Goal: Task Accomplishment & Management: Use online tool/utility

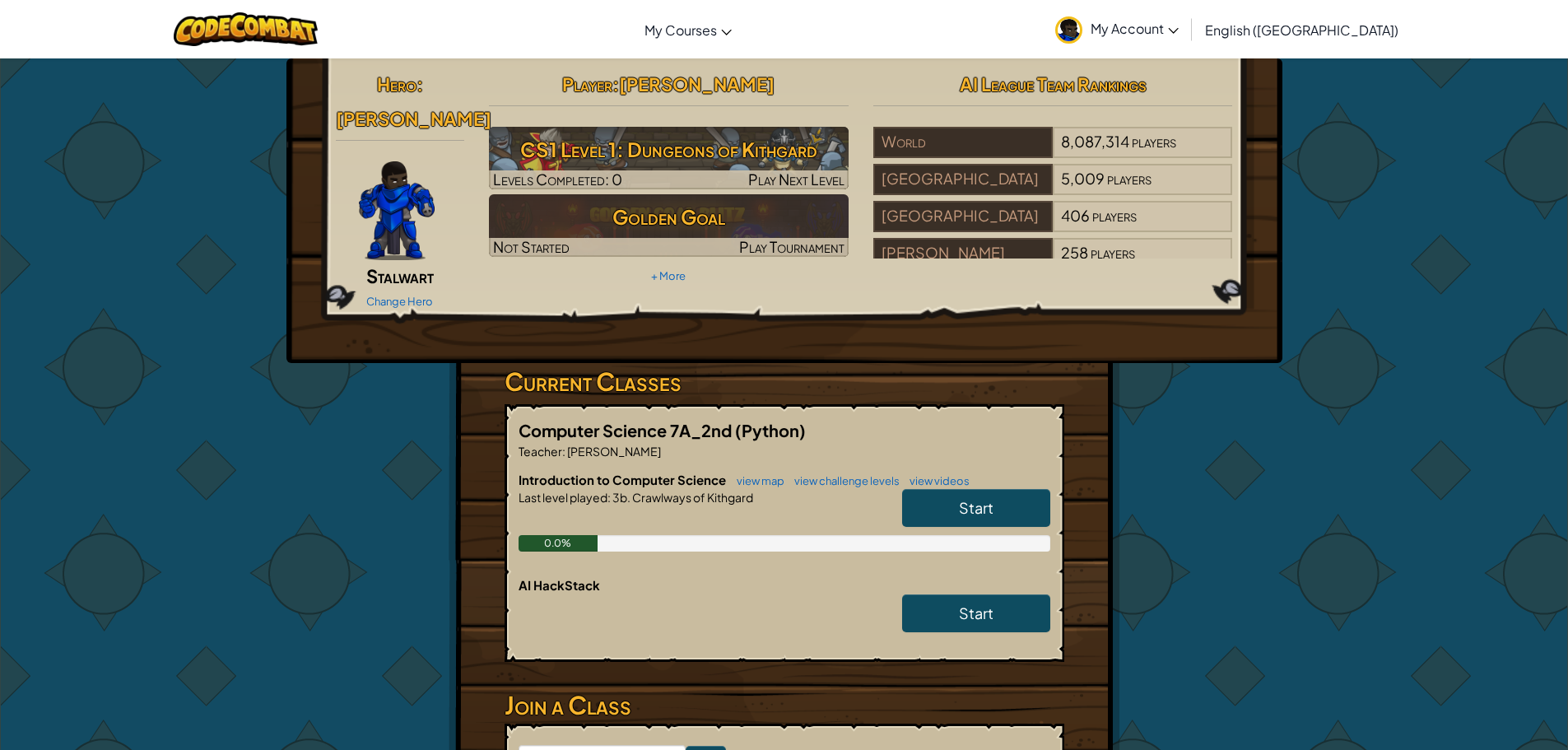
click at [1040, 488] on link "Start" at bounding box center [976, 507] width 149 height 38
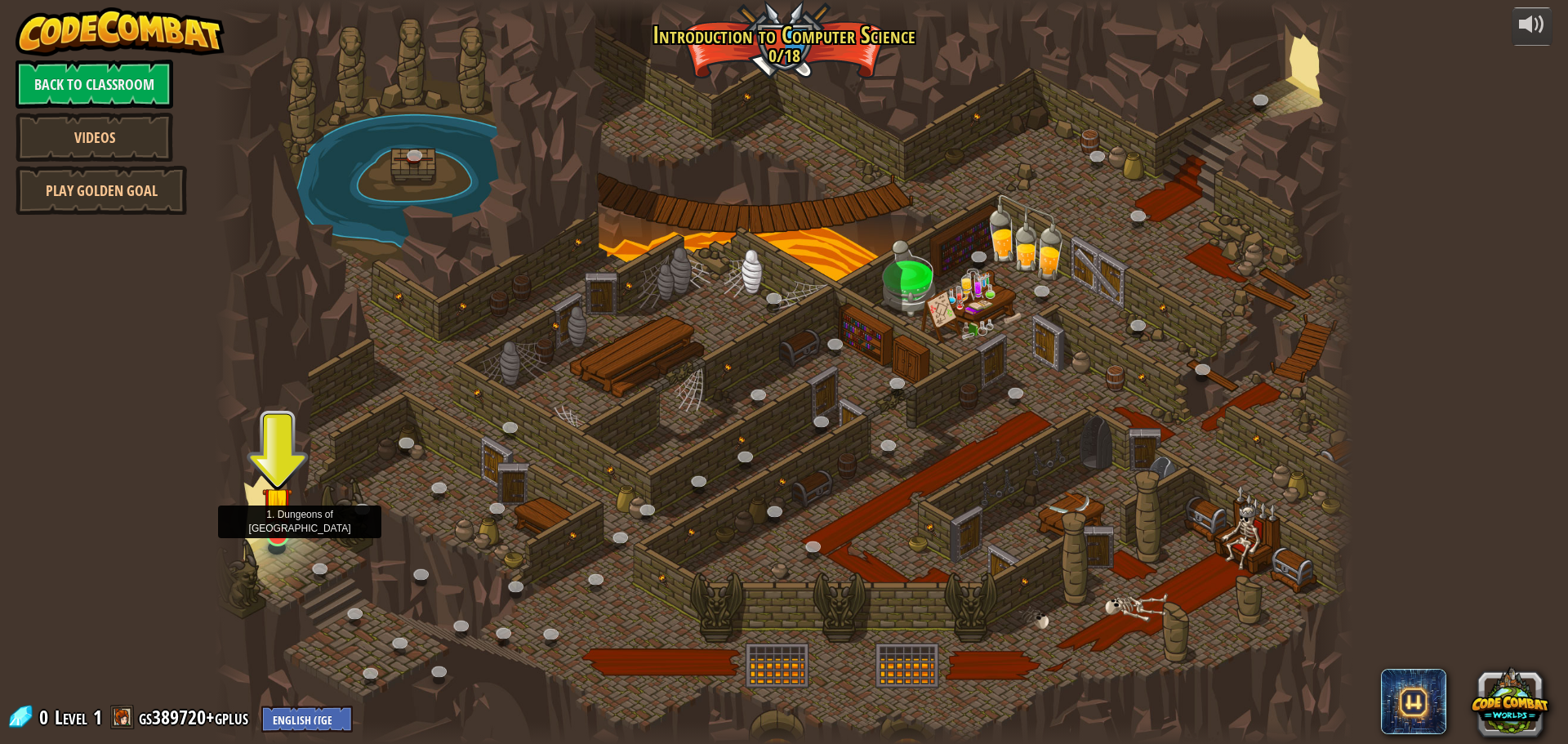
click at [286, 528] on img at bounding box center [277, 501] width 30 height 70
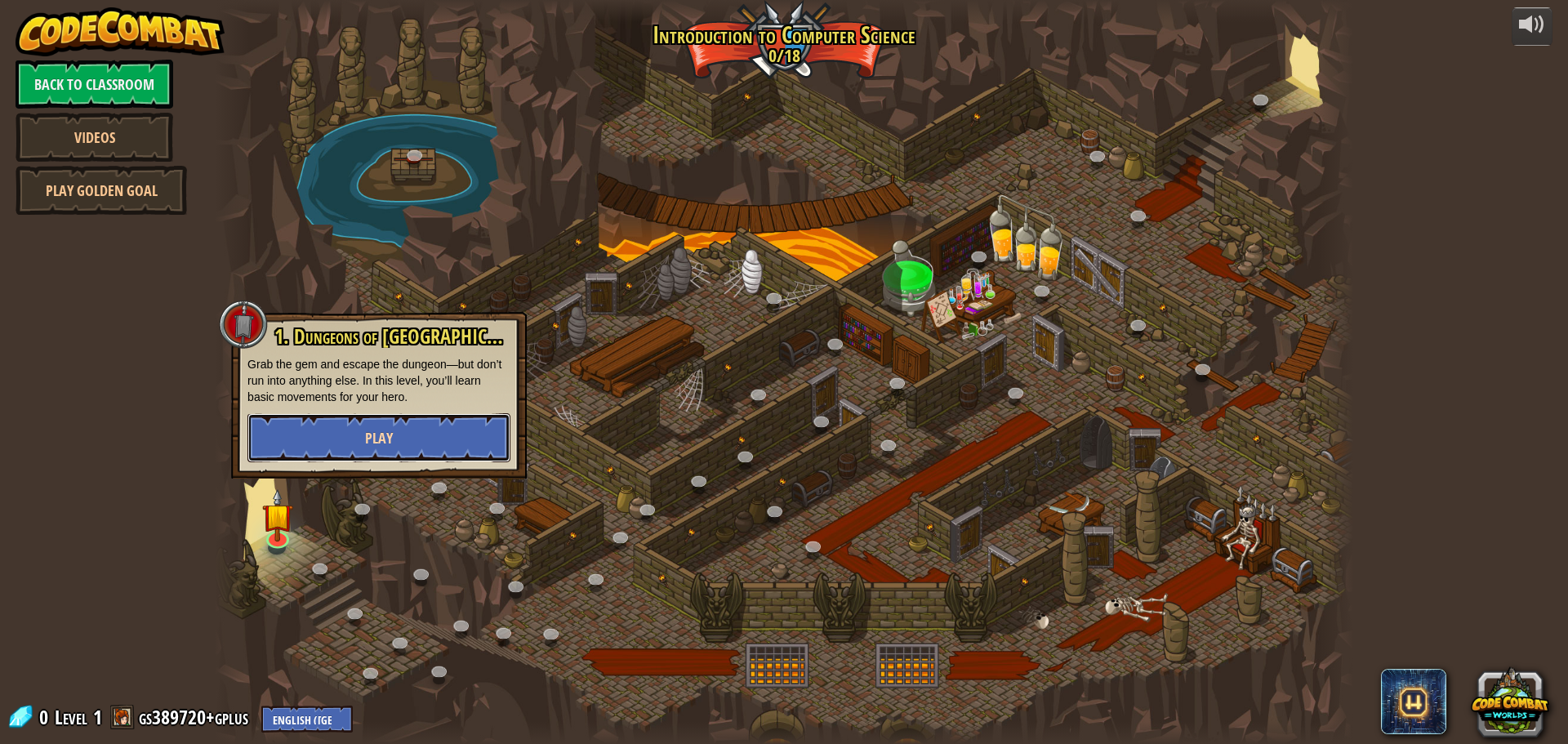
click at [363, 451] on button "Play" at bounding box center [378, 437] width 262 height 49
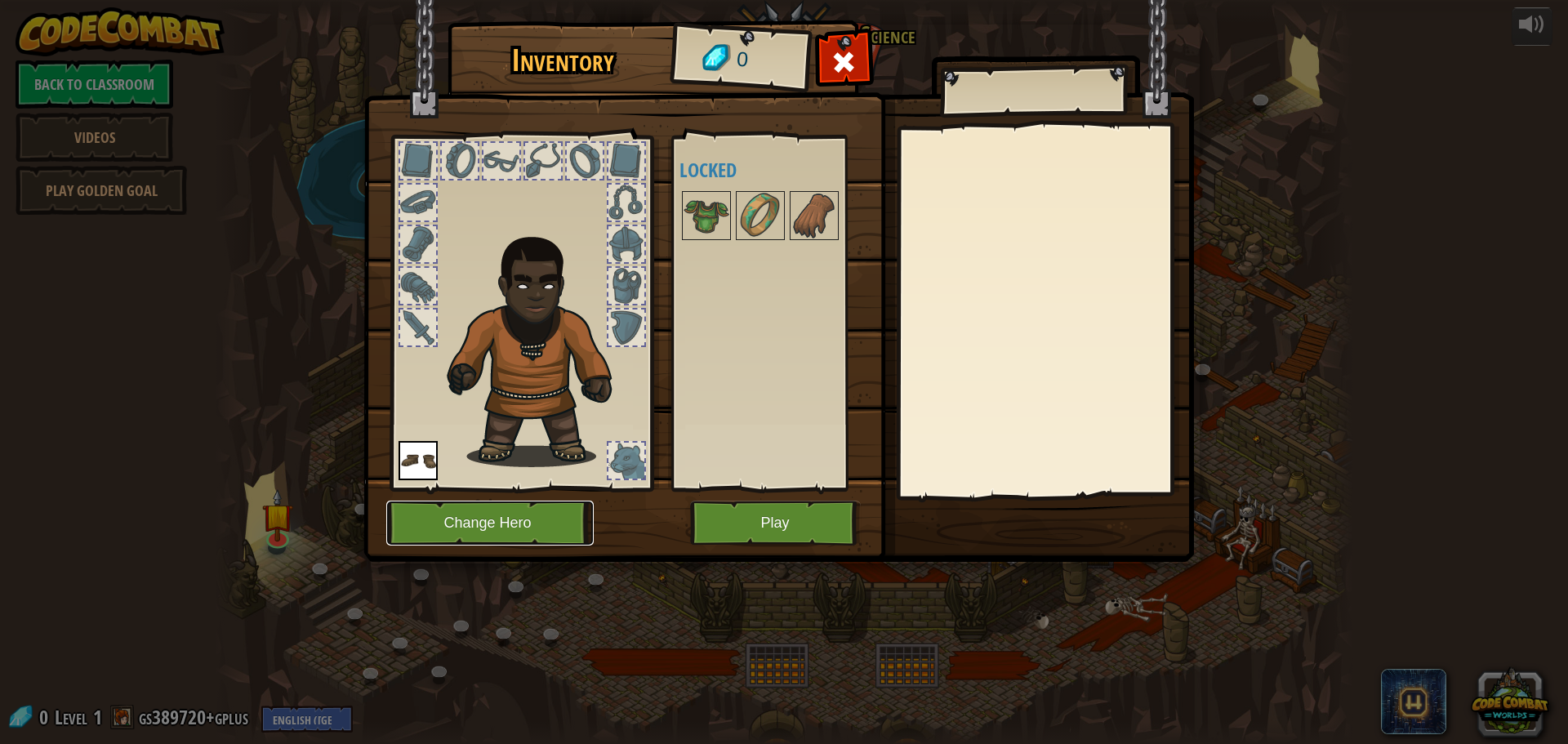
click at [475, 542] on button "Change Hero" at bounding box center [490, 523] width 207 height 45
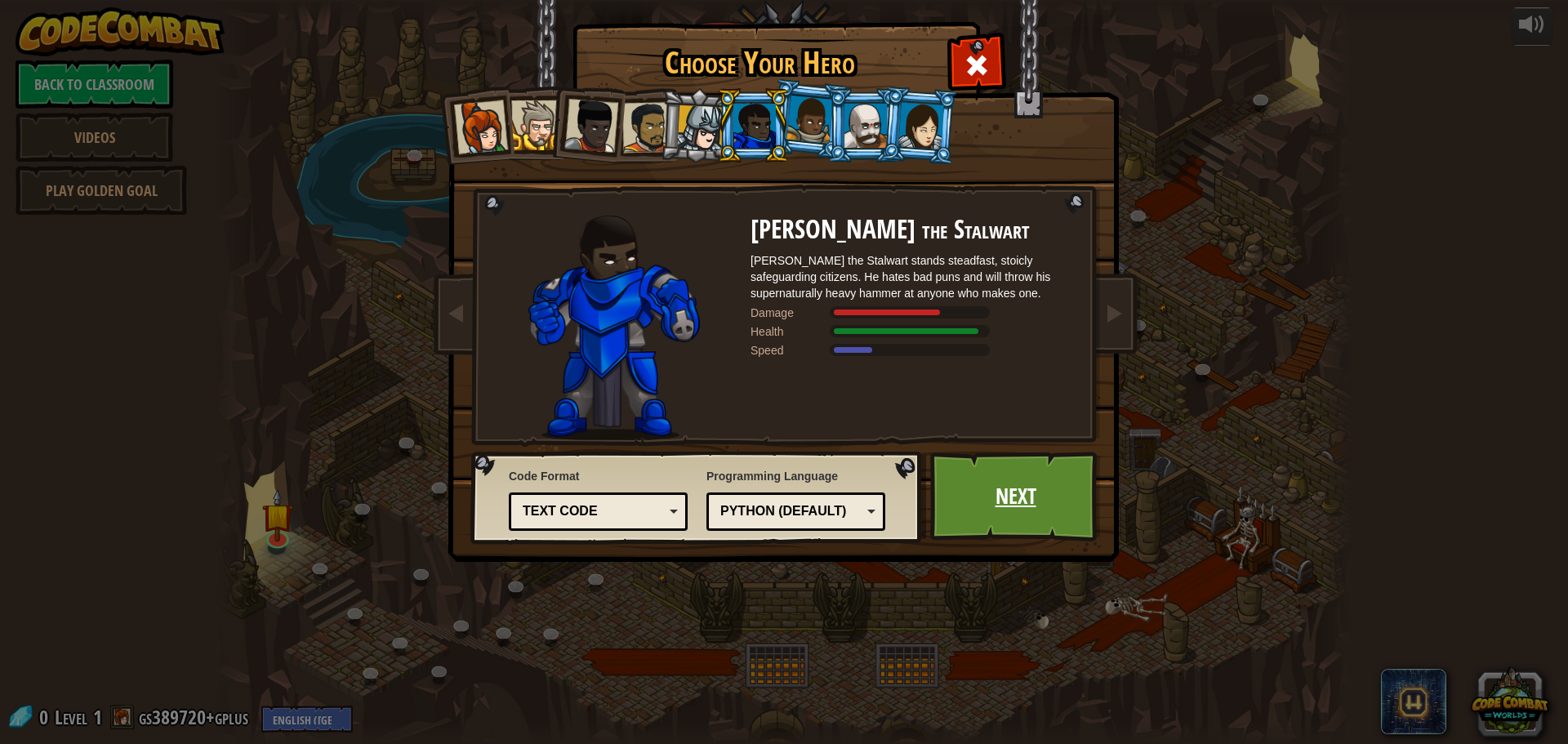
click at [991, 485] on link "Next" at bounding box center [1016, 495] width 171 height 89
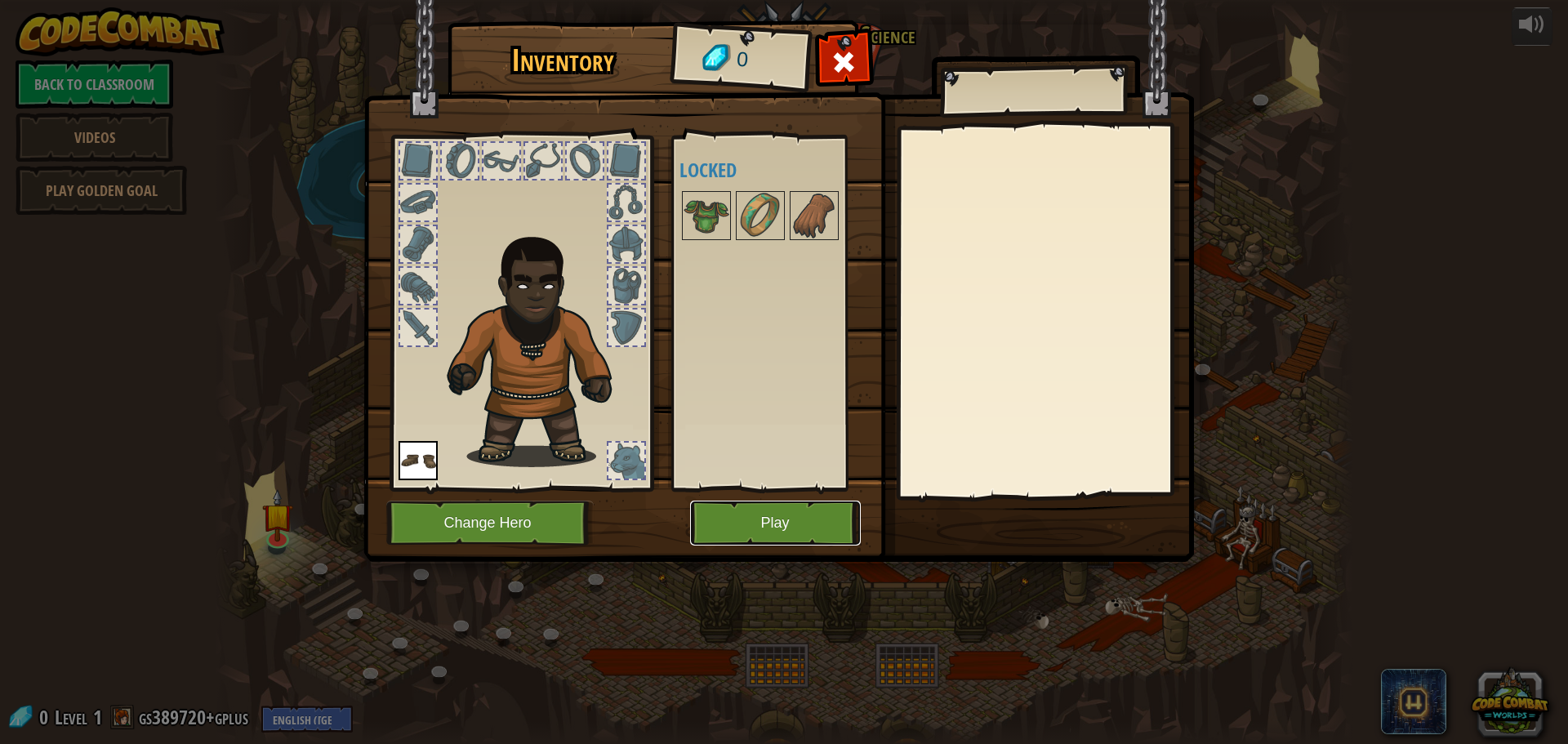
click at [827, 513] on button "Play" at bounding box center [776, 523] width 171 height 45
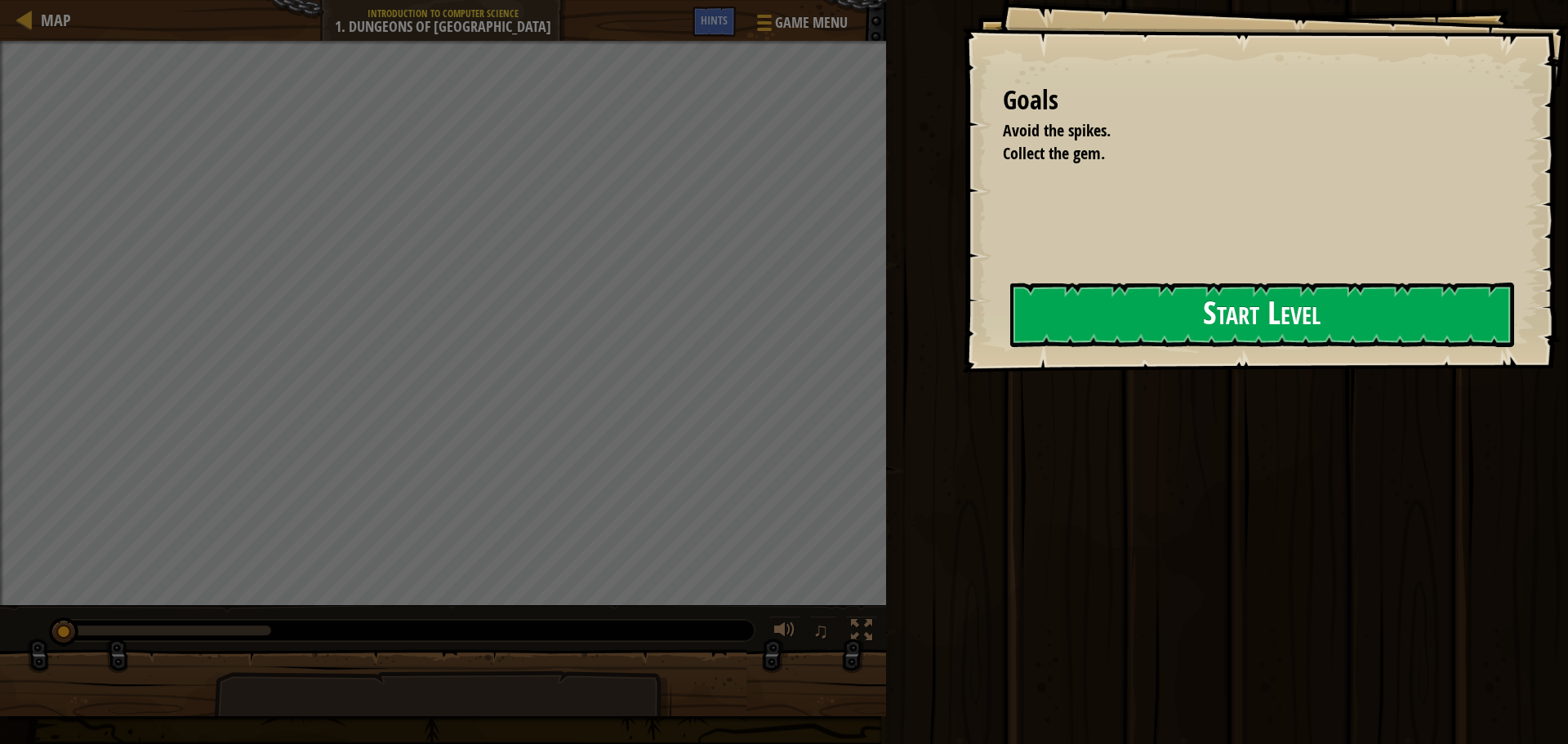
click at [1224, 326] on button "Start Level" at bounding box center [1261, 315] width 503 height 65
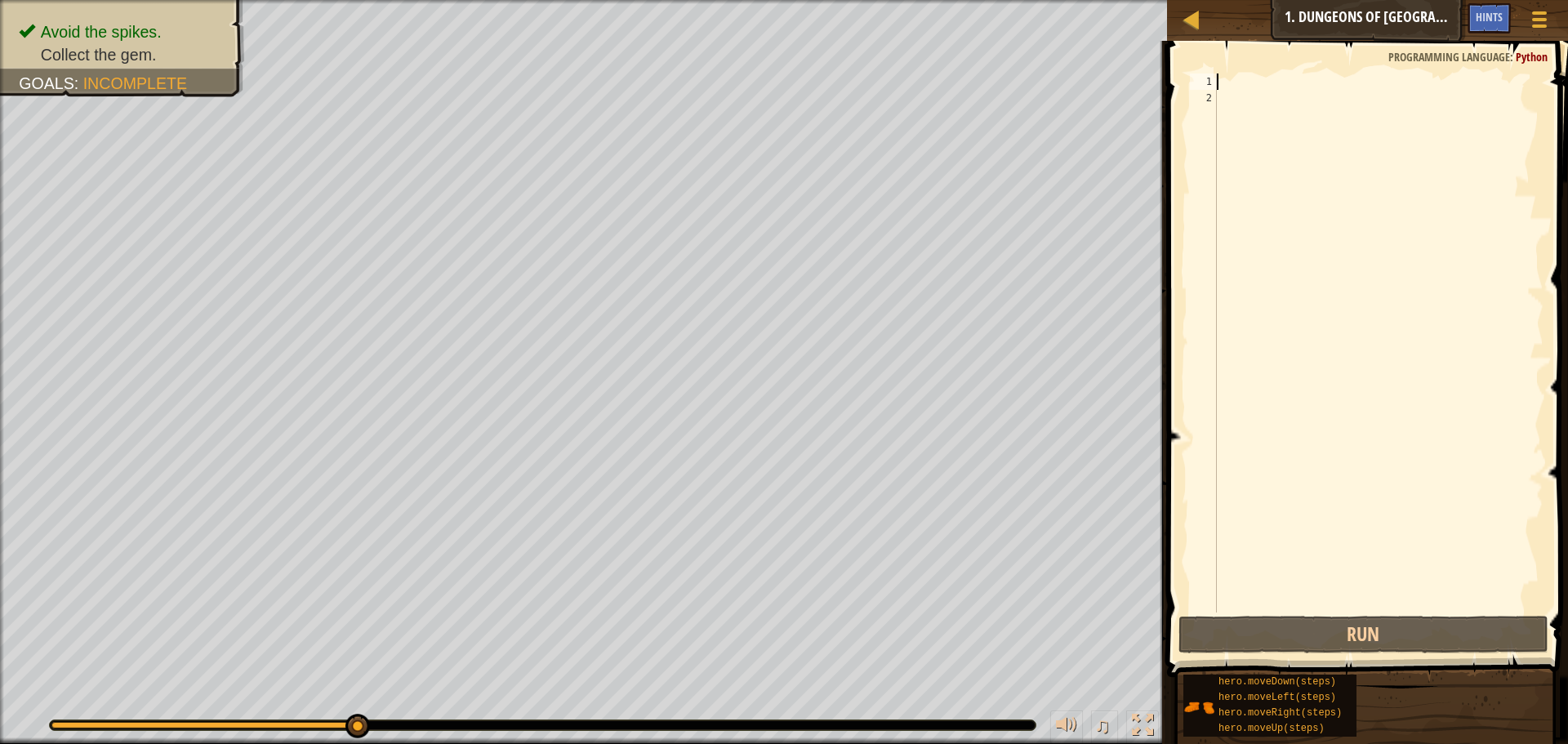
click at [1317, 86] on div at bounding box center [1378, 359] width 330 height 571
click at [1195, 27] on div at bounding box center [1191, 19] width 21 height 21
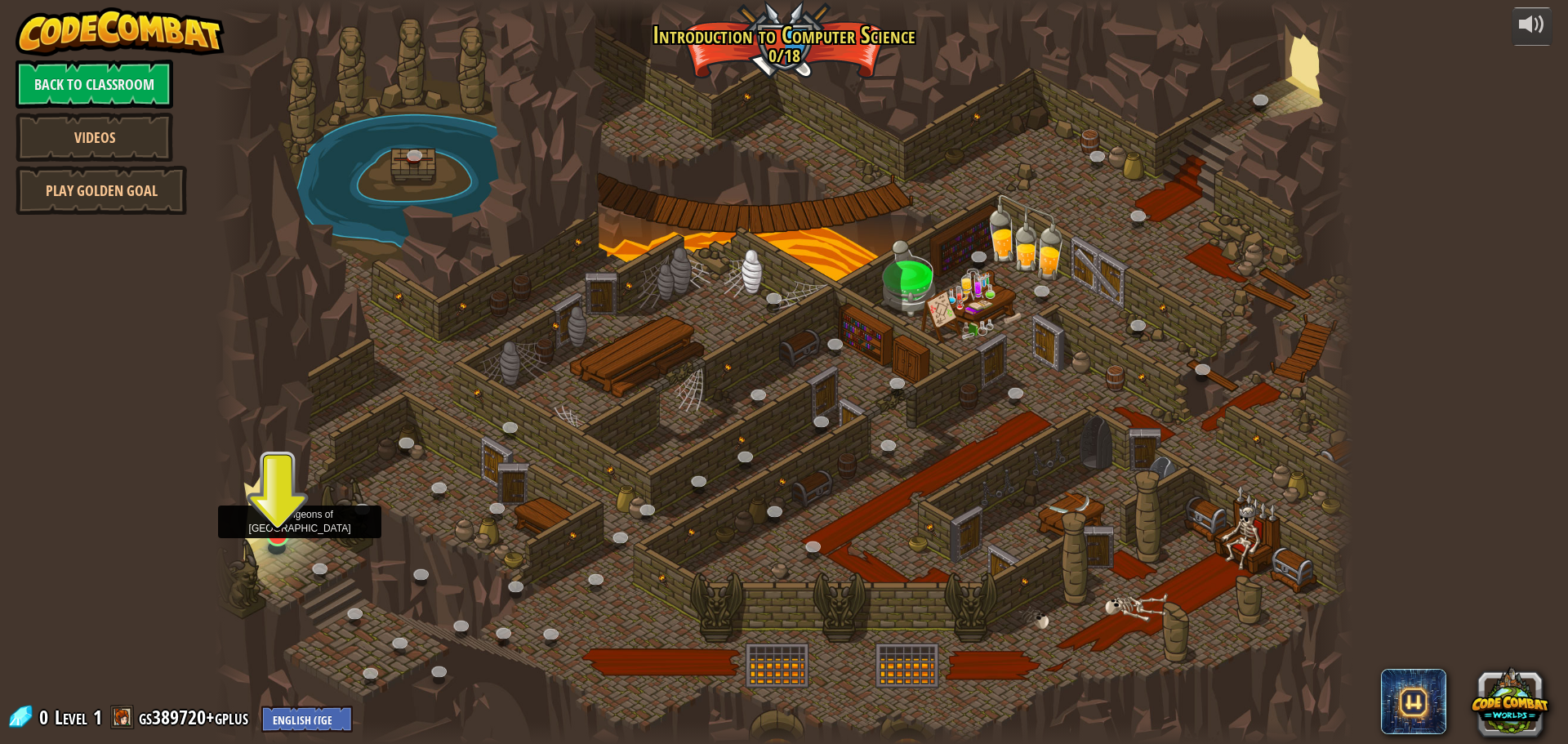
drag, startPoint x: 289, startPoint y: 527, endPoint x: 278, endPoint y: 528, distance: 11.0
click at [278, 528] on img at bounding box center [277, 501] width 30 height 70
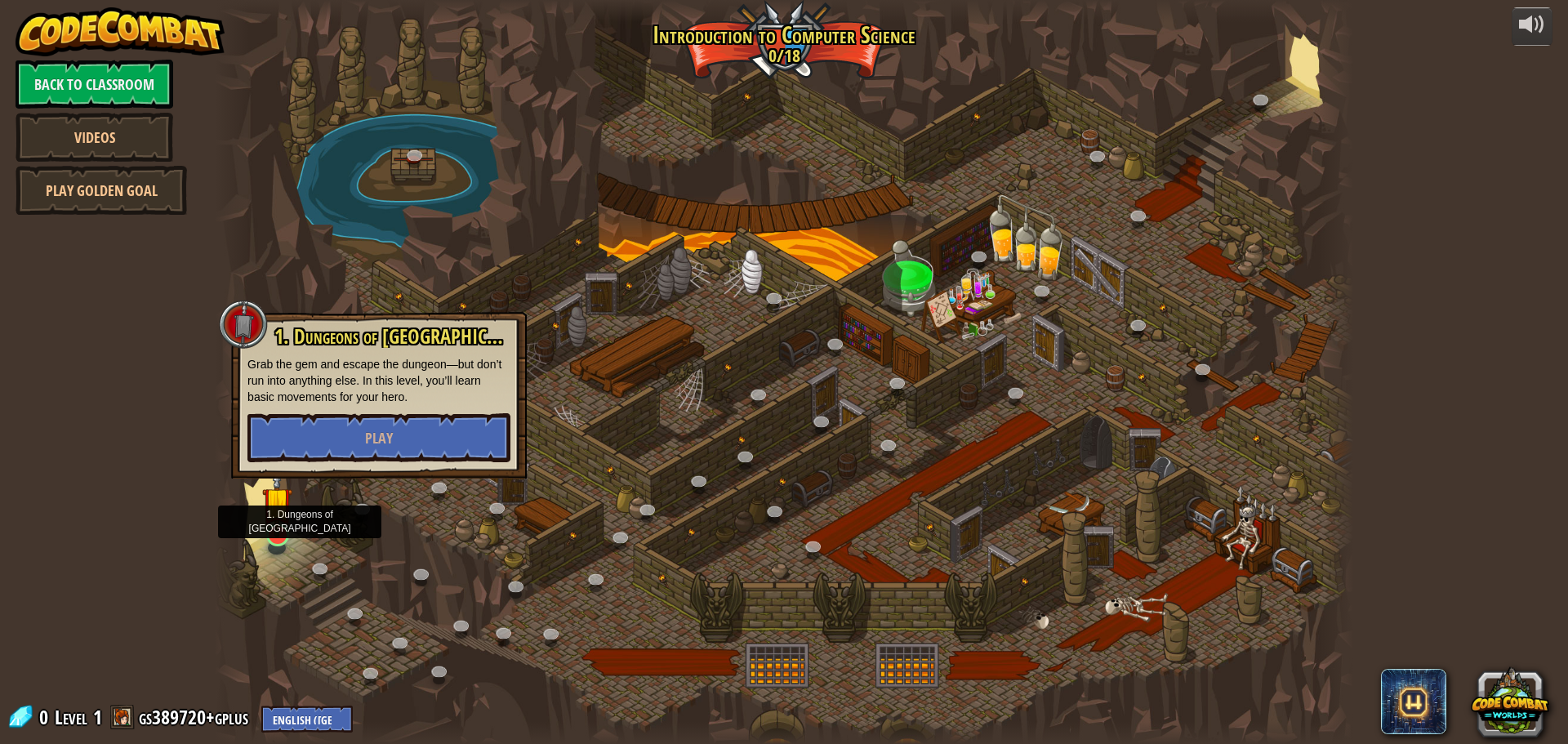
click at [278, 528] on img at bounding box center [277, 501] width 30 height 70
click at [380, 439] on span "Play" at bounding box center [378, 437] width 28 height 21
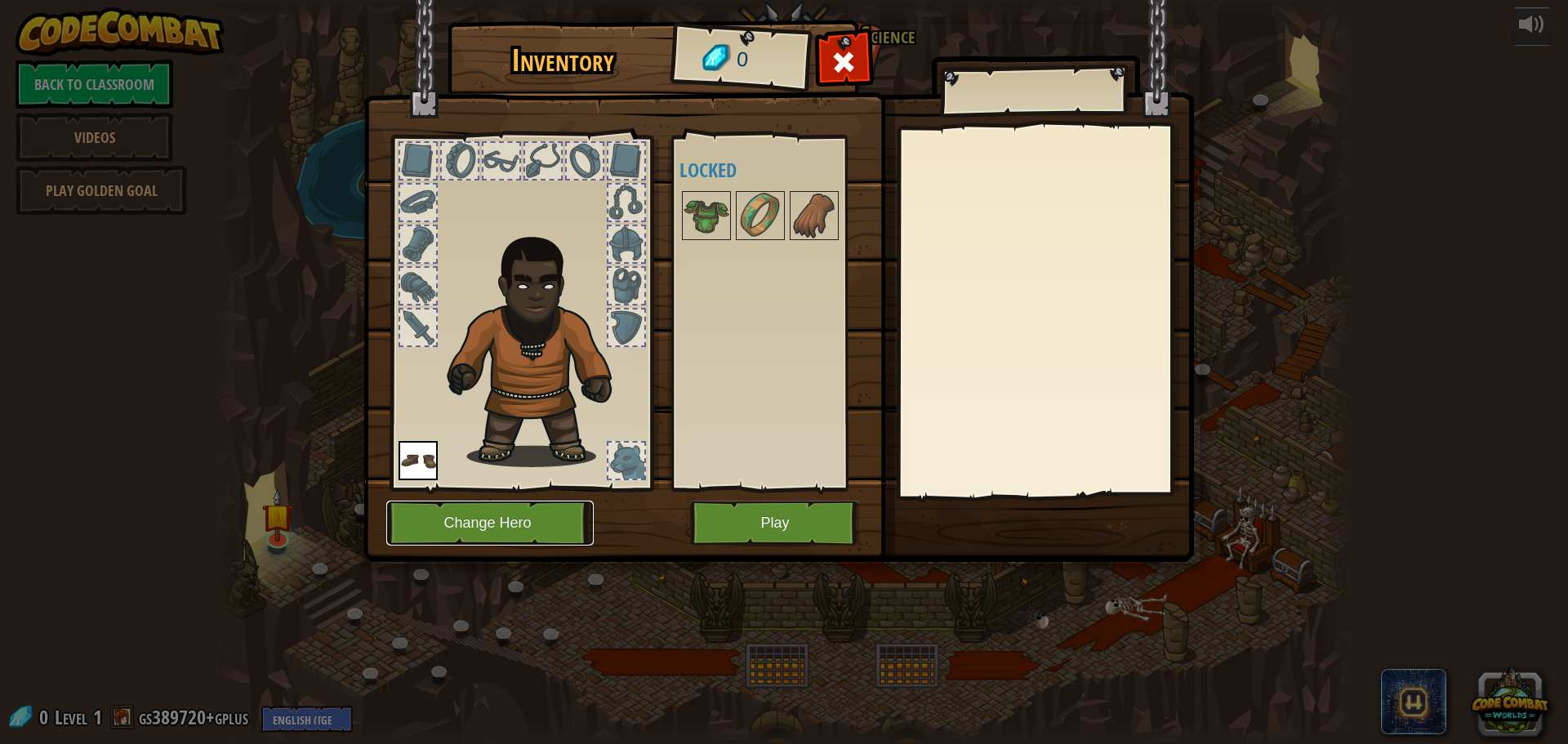
click at [568, 523] on button "Change Hero" at bounding box center [490, 523] width 207 height 45
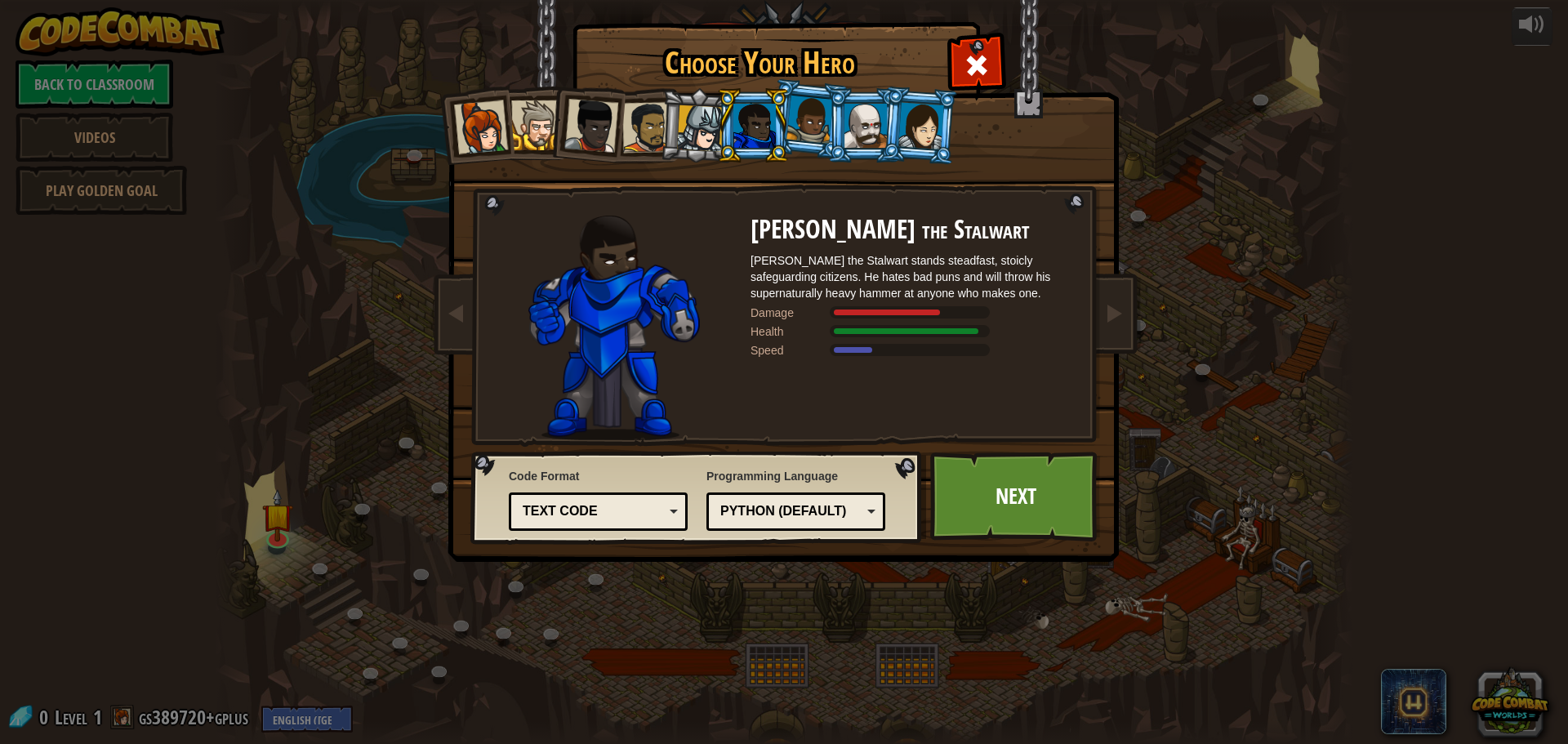
click at [865, 127] on div at bounding box center [865, 125] width 42 height 44
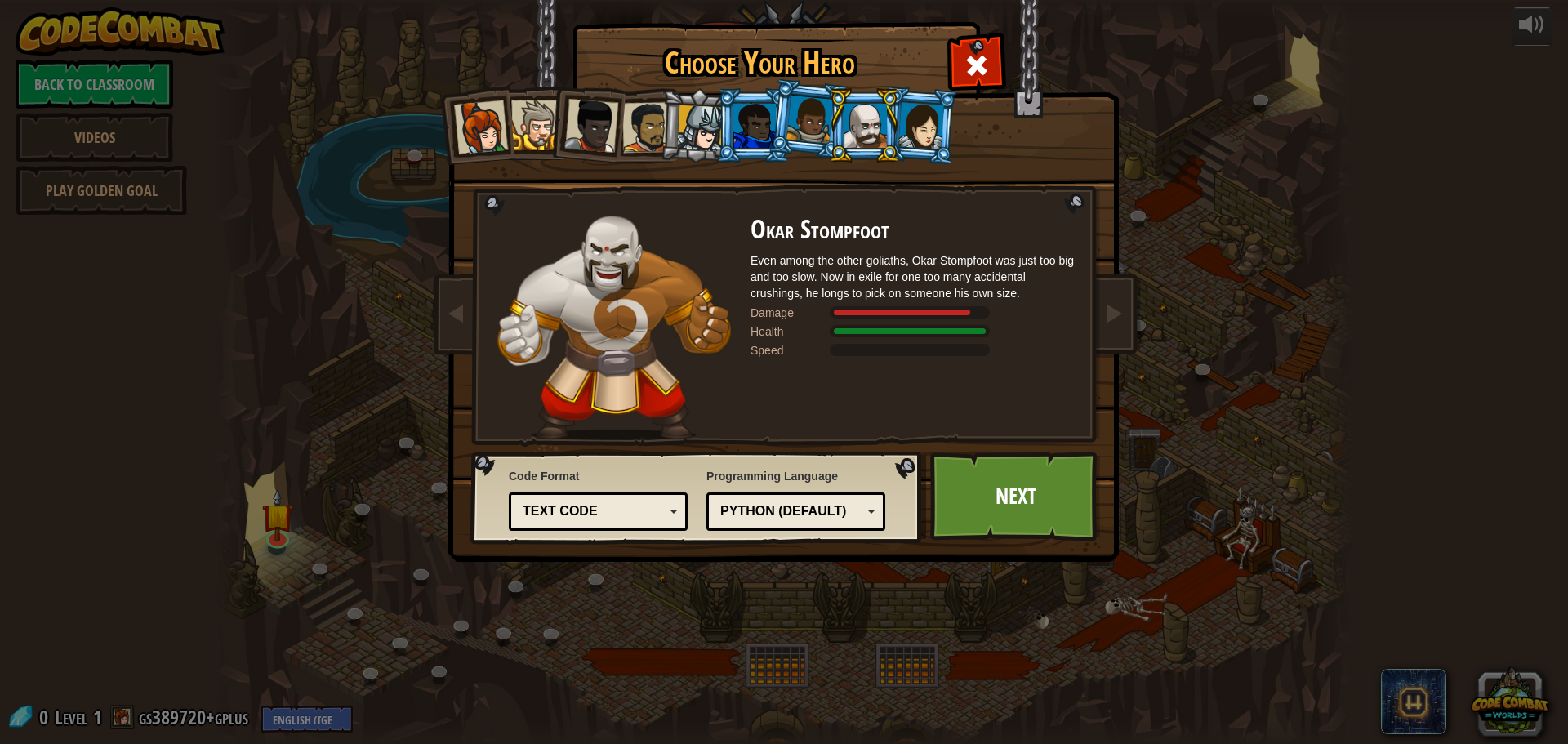
click at [754, 133] on div at bounding box center [754, 125] width 42 height 44
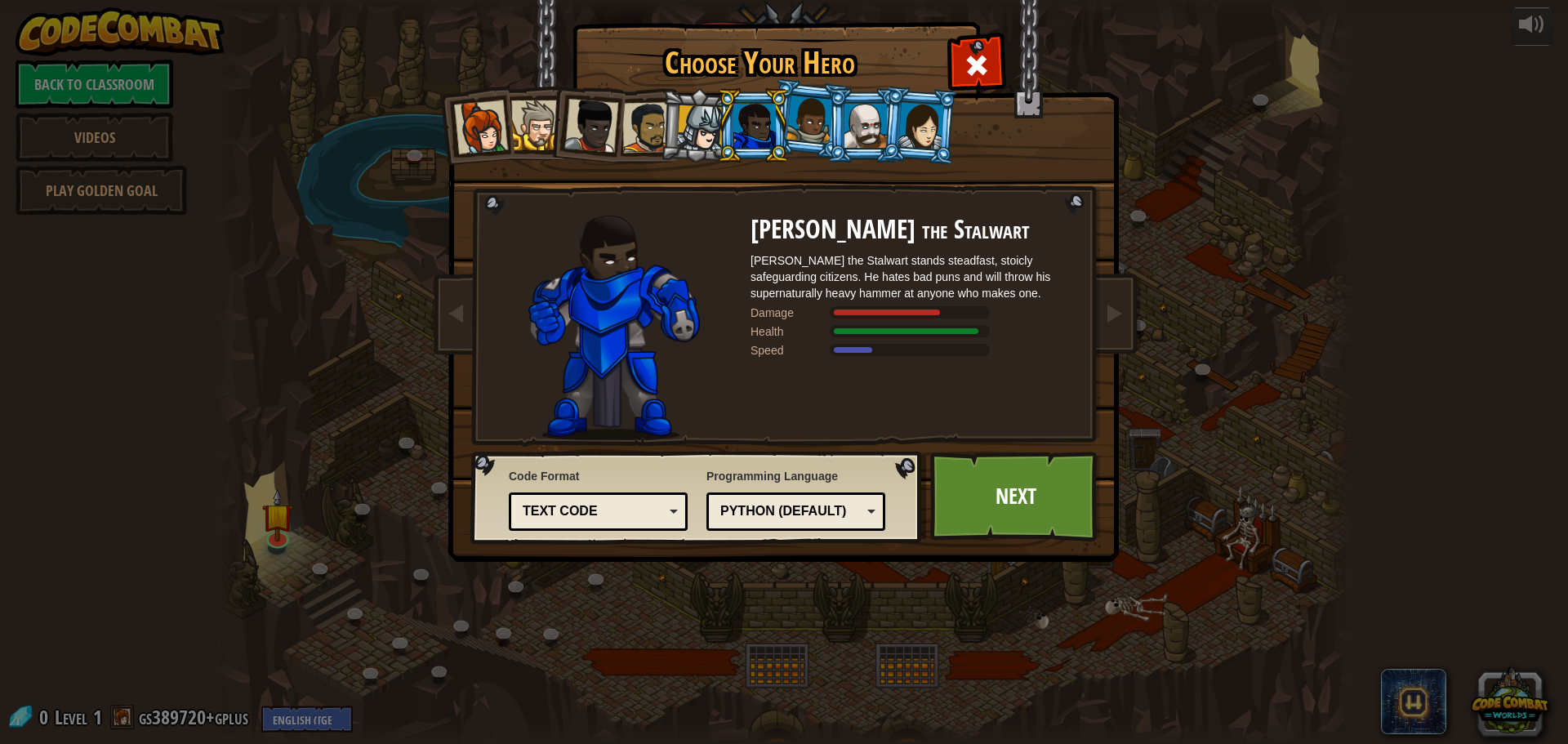
click at [785, 133] on li at bounding box center [752, 126] width 74 height 75
click at [802, 135] on div at bounding box center [809, 119] width 46 height 48
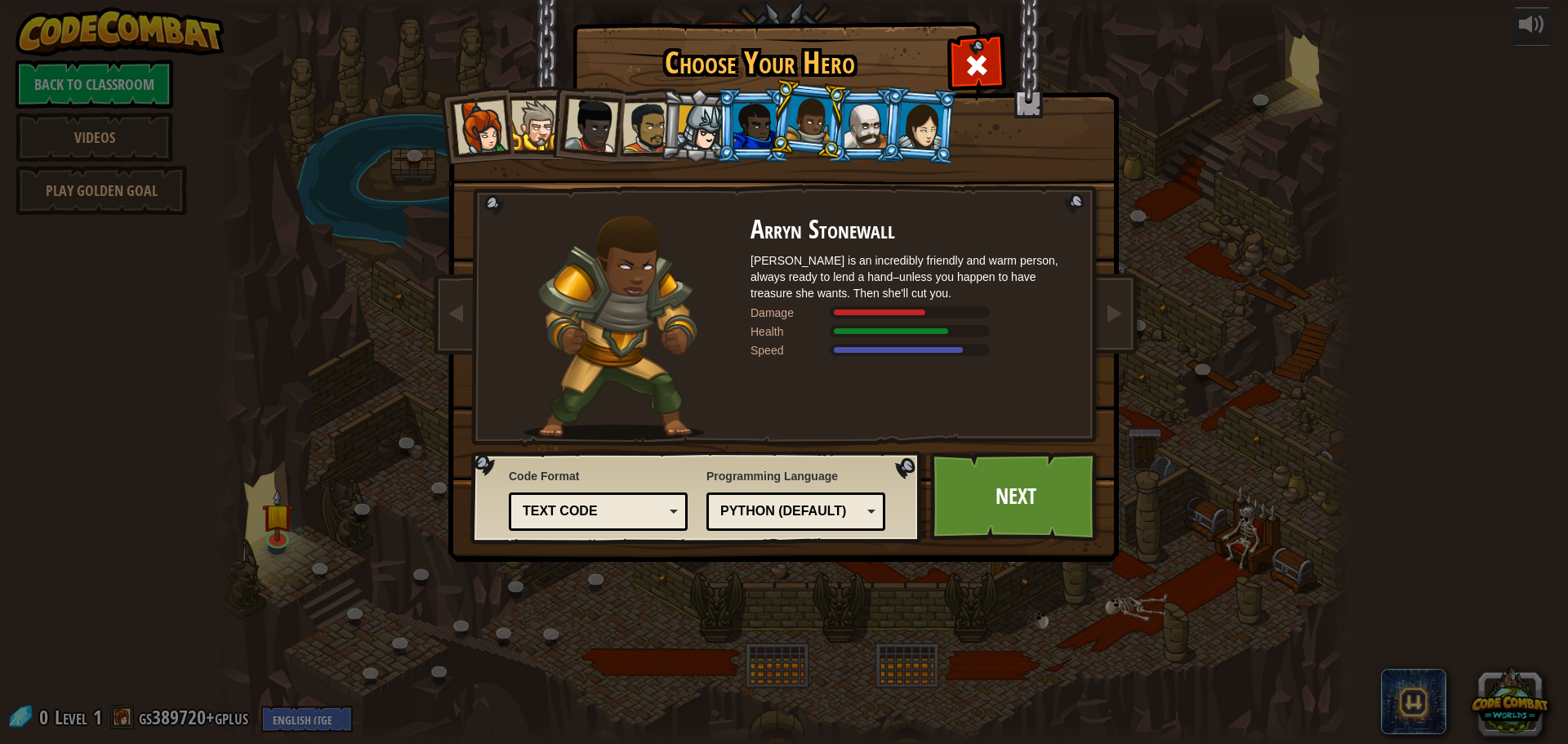
click at [757, 139] on div at bounding box center [754, 125] width 42 height 44
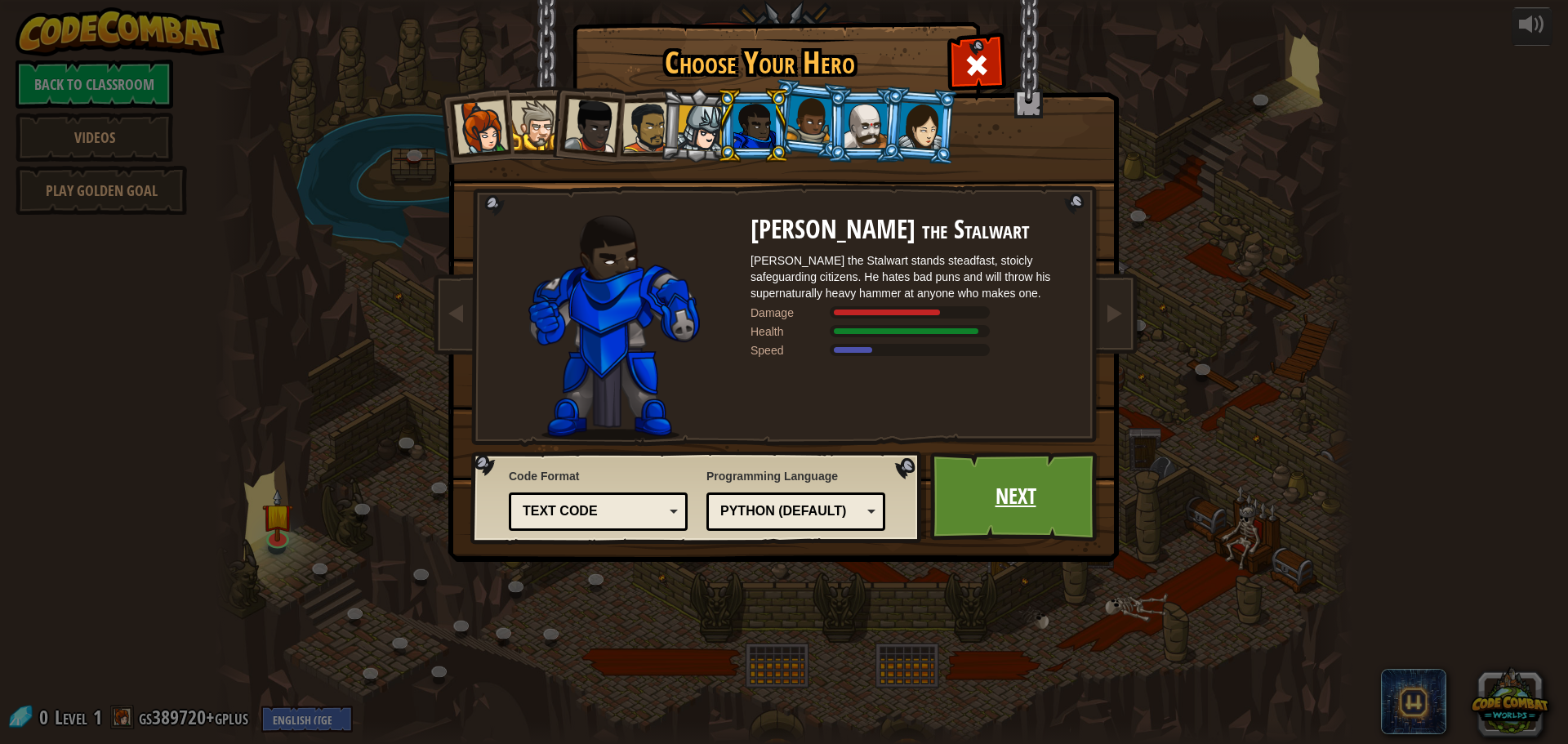
click at [1049, 529] on link "Next" at bounding box center [1016, 495] width 171 height 89
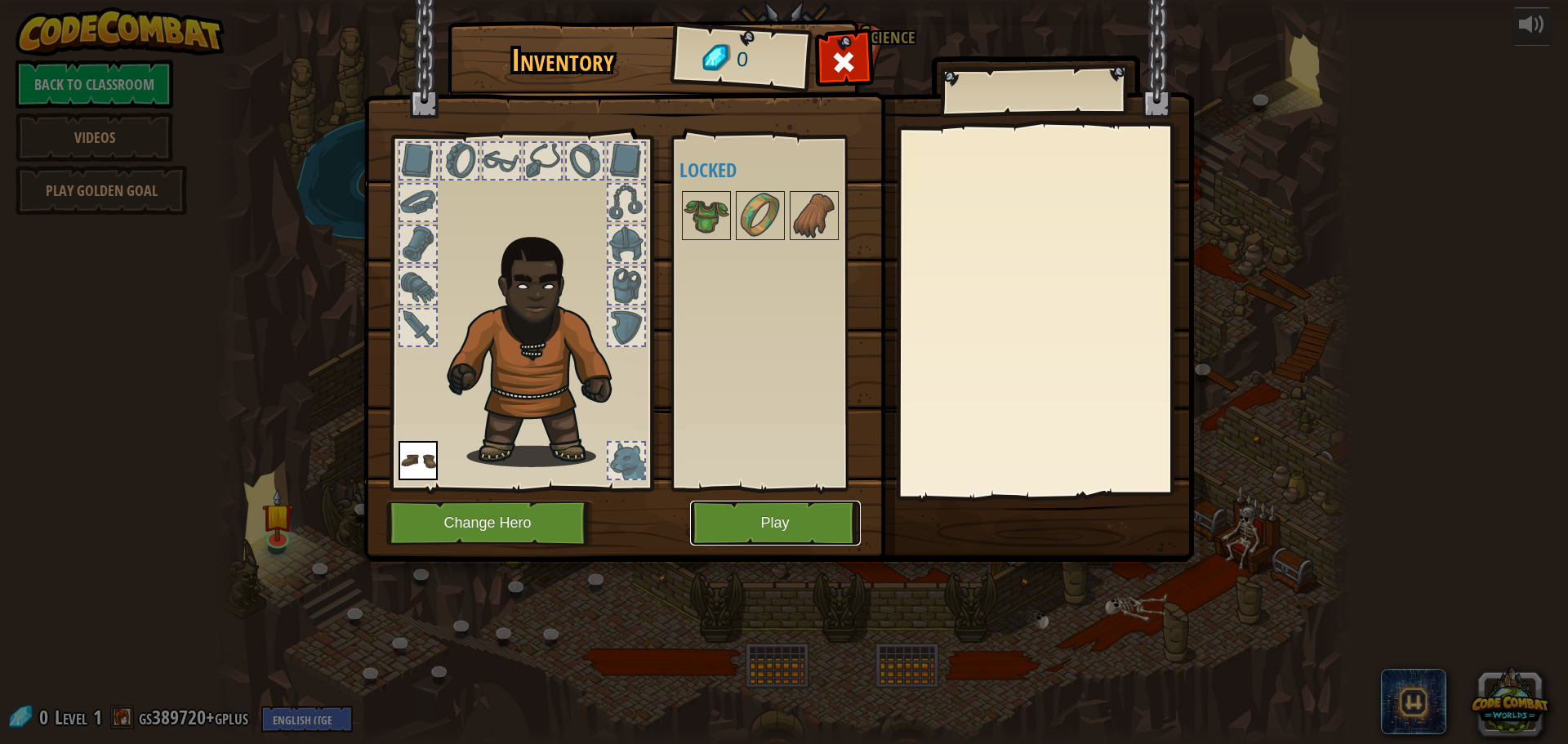
click at [693, 523] on button "Play" at bounding box center [776, 523] width 171 height 45
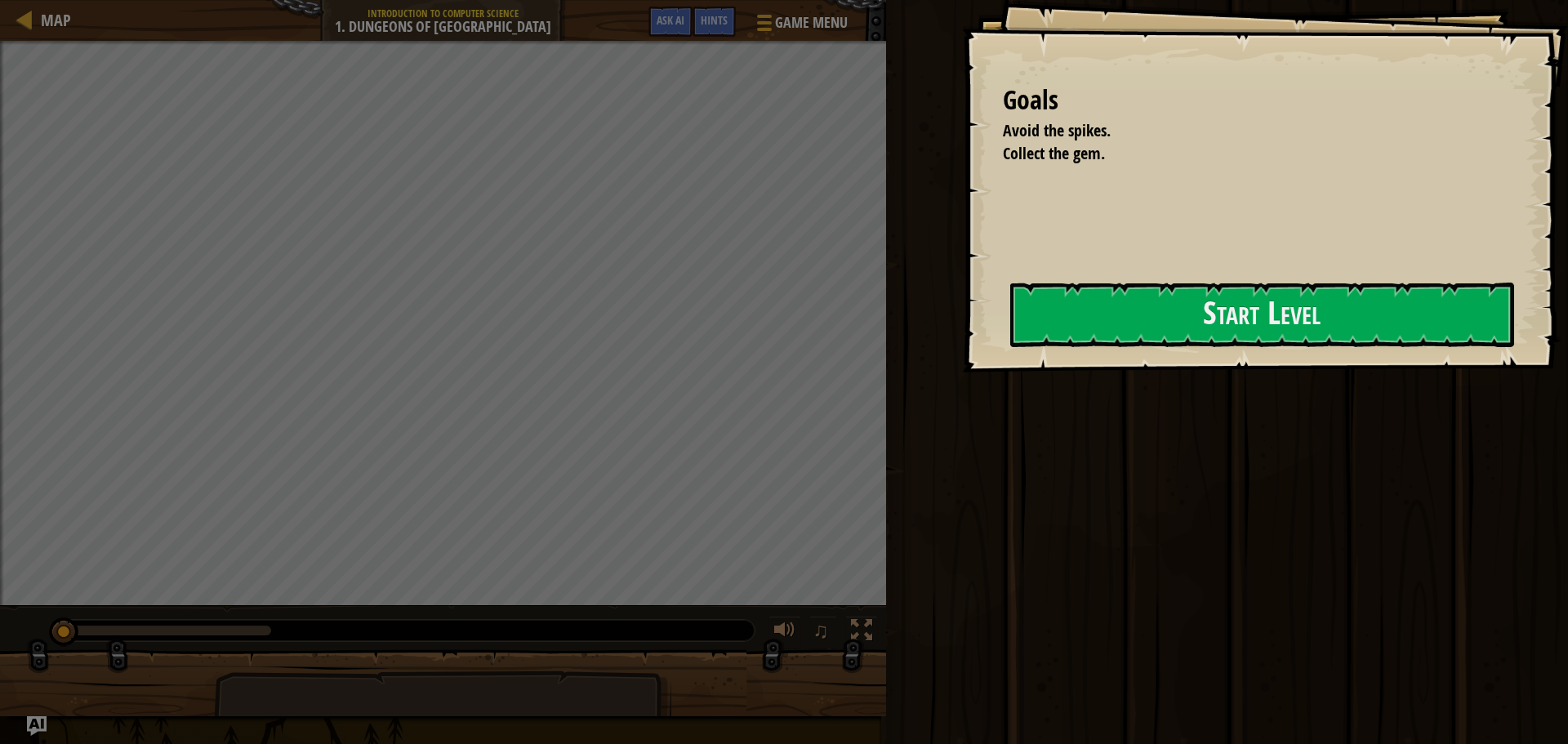
click at [1124, 348] on div "Start Level" at bounding box center [1261, 315] width 503 height 65
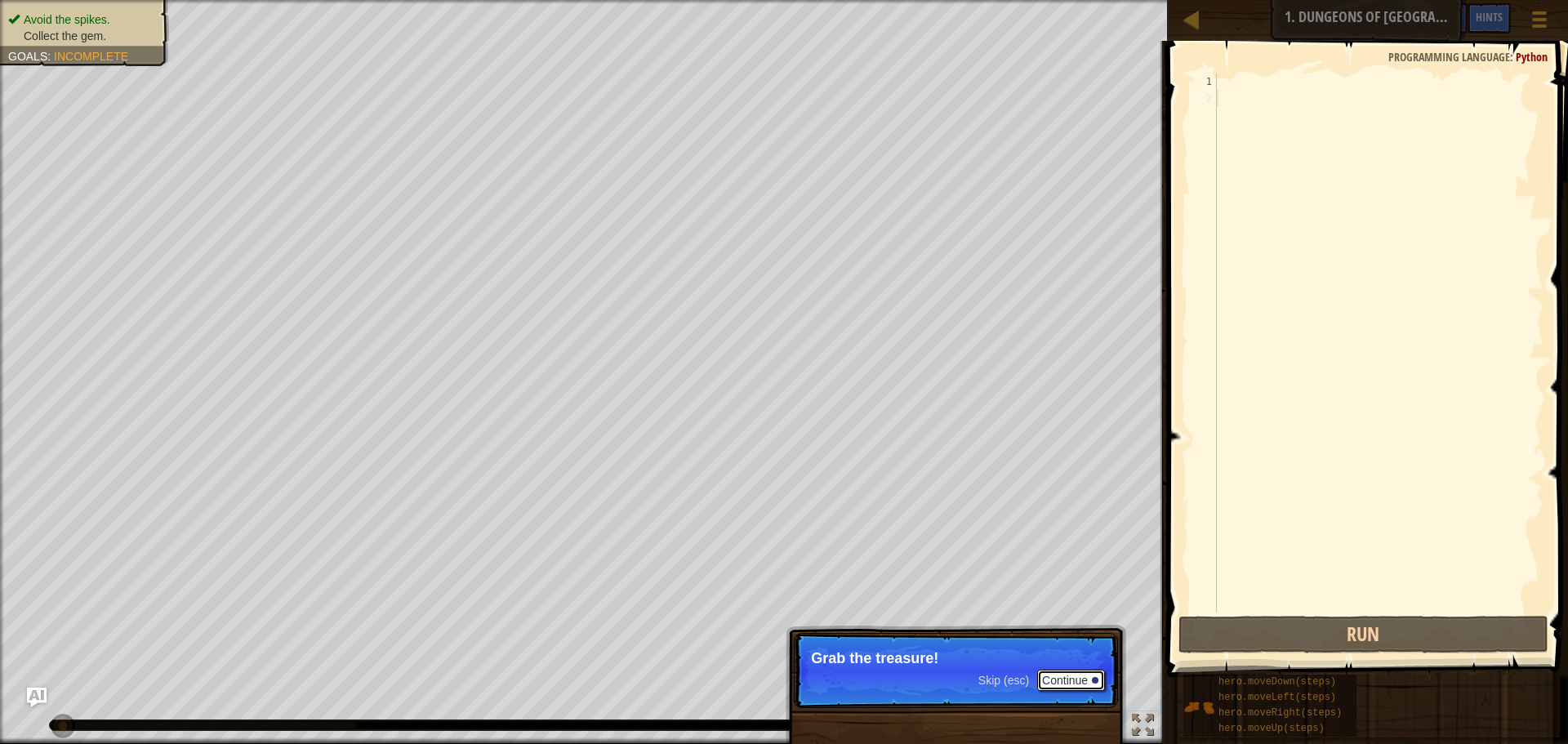
click at [1077, 674] on button "Continue" at bounding box center [1071, 680] width 68 height 22
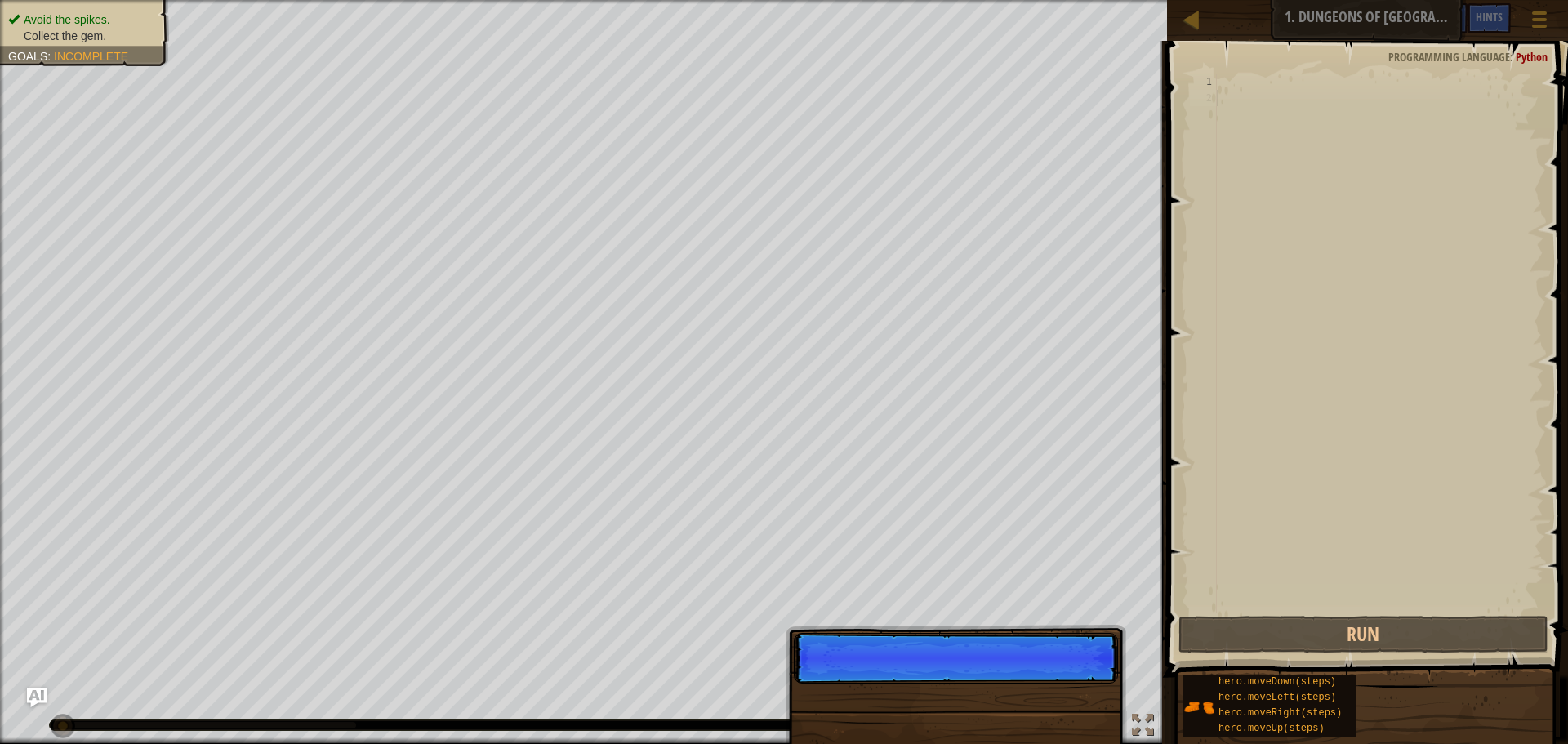
scroll to position [7, 0]
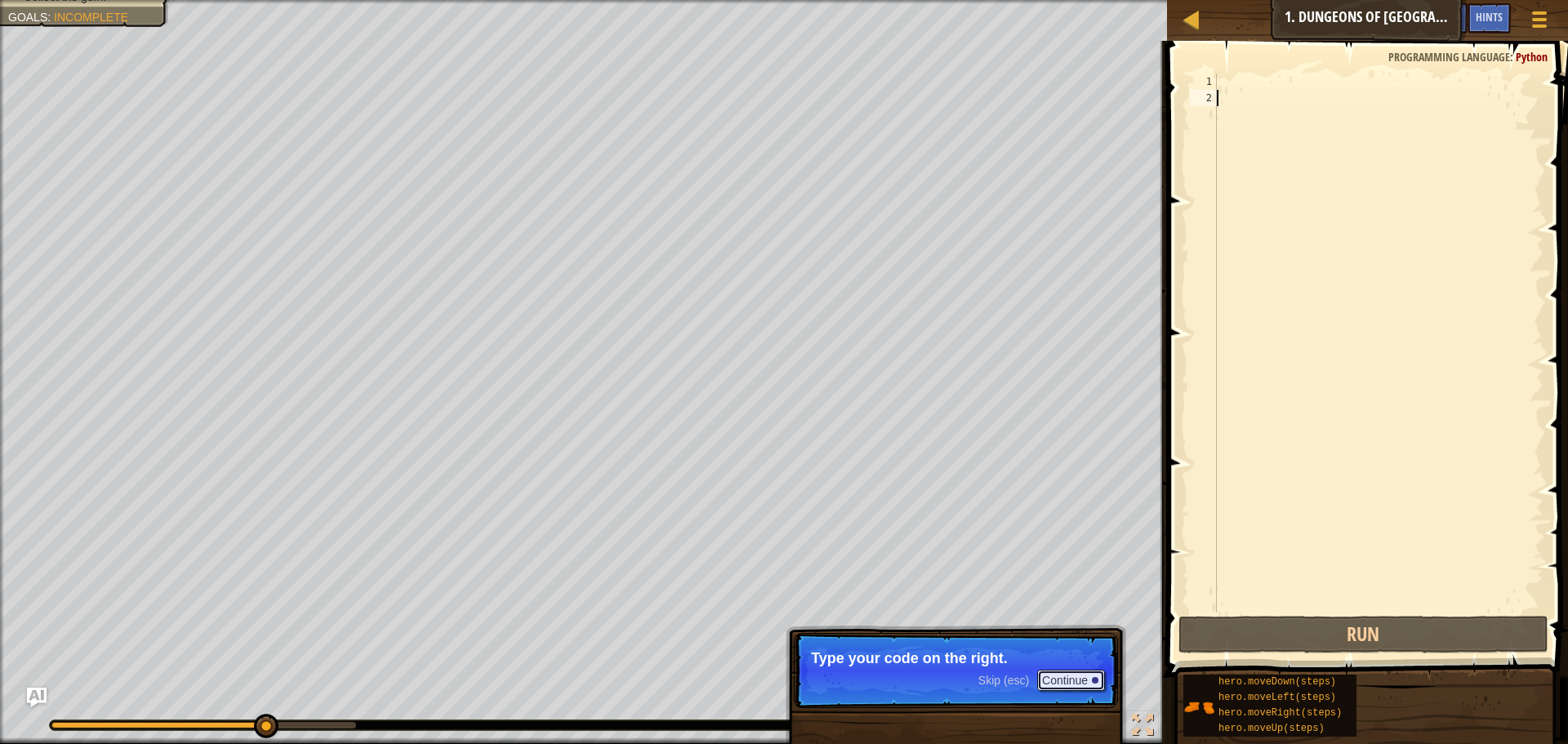
click at [1082, 684] on button "Continue" at bounding box center [1071, 680] width 68 height 22
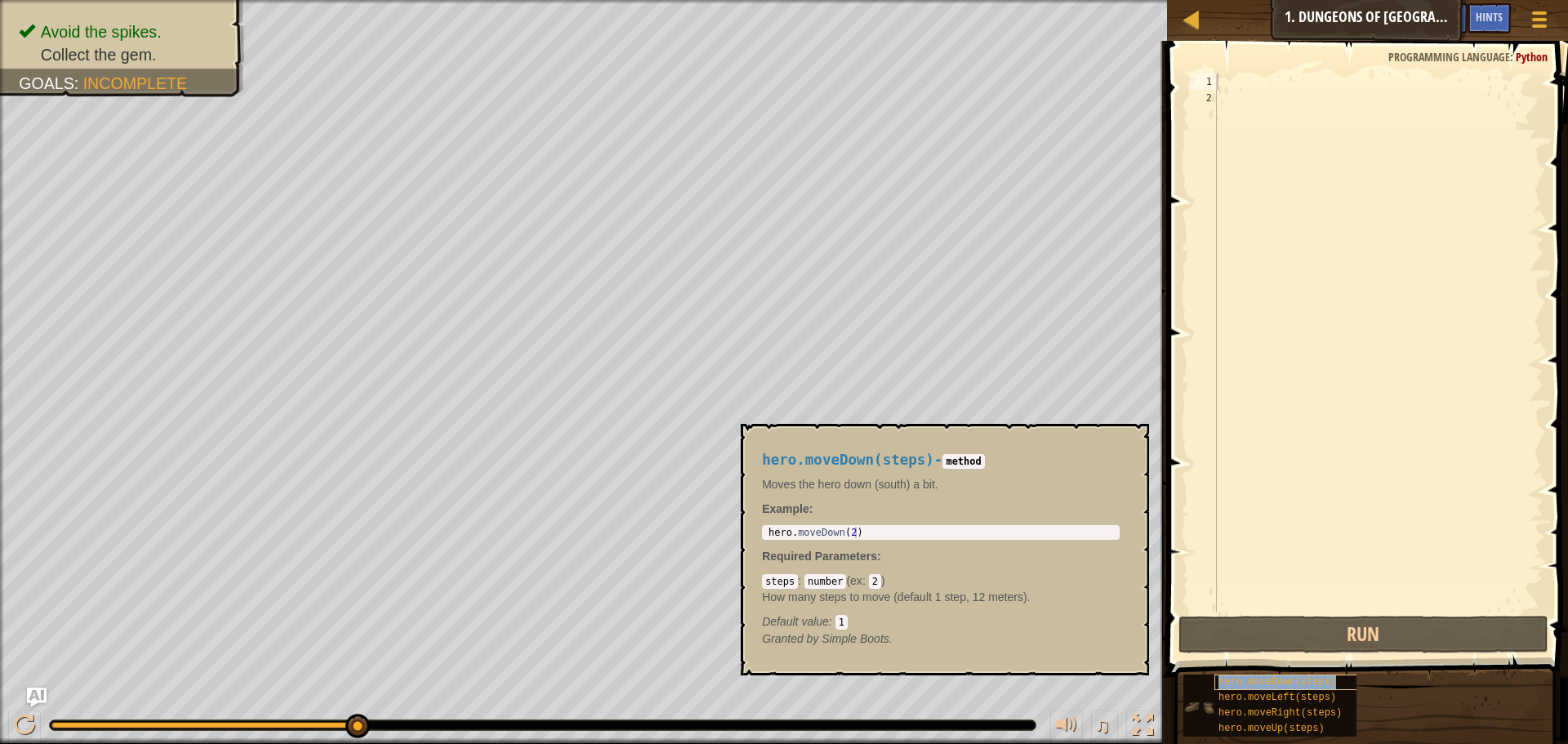
type textarea "hero.moveDown(steps)"
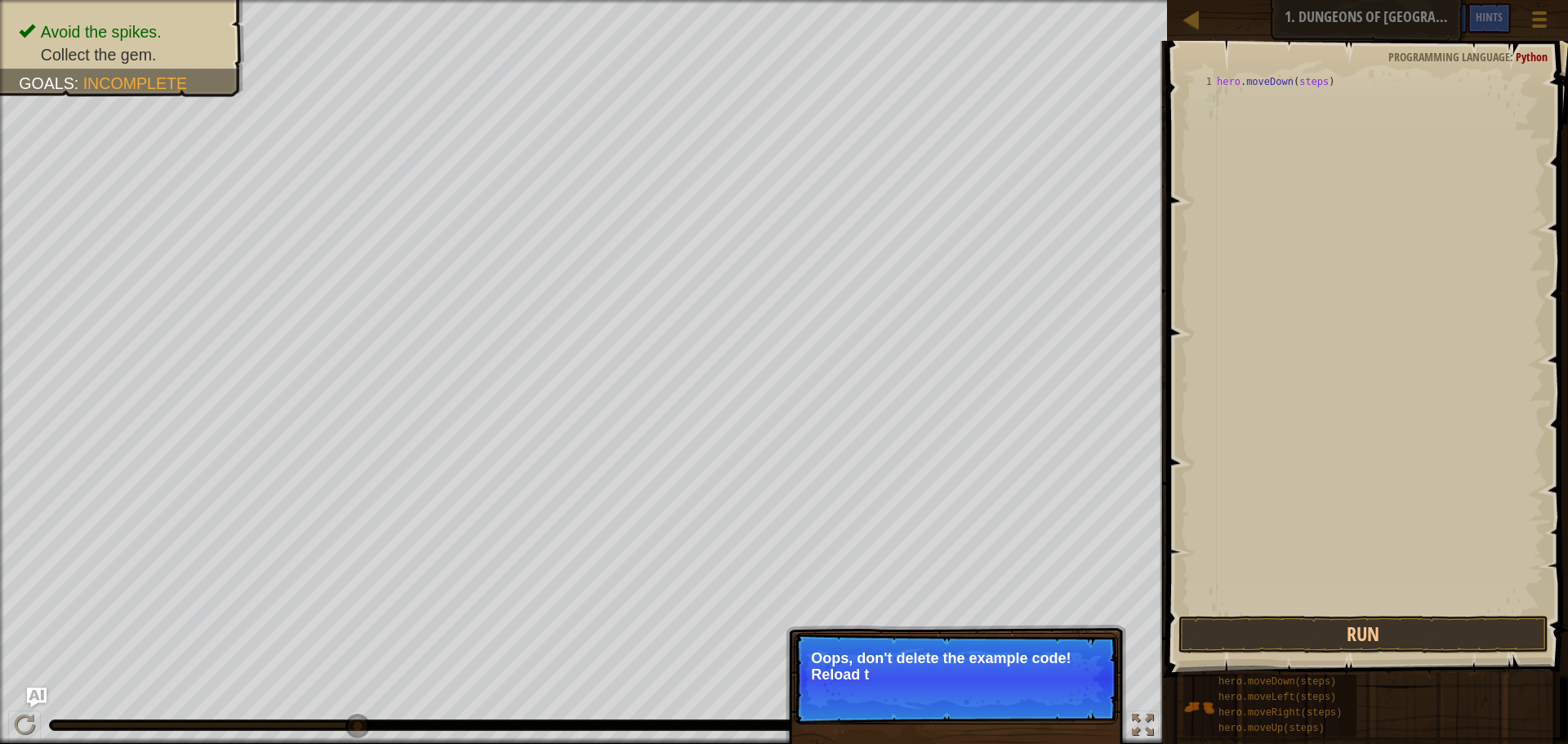
click at [1285, 423] on div "hero . moveDown ( steps )" at bounding box center [1378, 359] width 330 height 571
drag, startPoint x: 1283, startPoint y: 404, endPoint x: 1283, endPoint y: 389, distance: 15.0
click at [1283, 399] on div "hero . moveDown ( steps )" at bounding box center [1378, 359] width 330 height 571
click at [1341, 92] on div "hero . moveDown ( steps )" at bounding box center [1378, 359] width 330 height 571
click at [1323, 80] on div "hero . moveDown ( steps )" at bounding box center [1378, 359] width 330 height 571
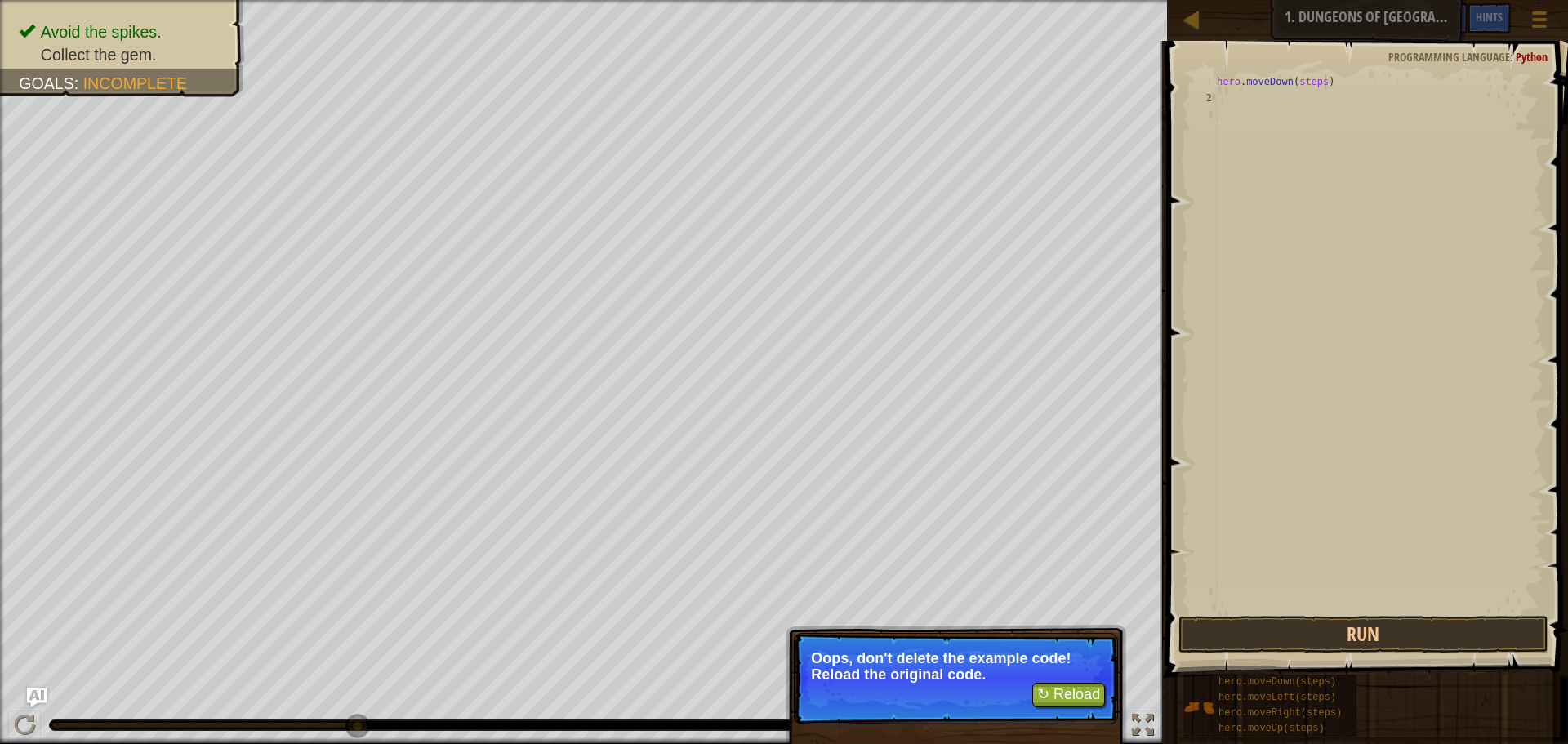
type textarea "hero.moveDown(steps)"
click at [1329, 83] on div "hero . moveDown ( steps )" at bounding box center [1378, 359] width 330 height 571
click at [1083, 685] on button "↻ Reload" at bounding box center [1069, 694] width 73 height 25
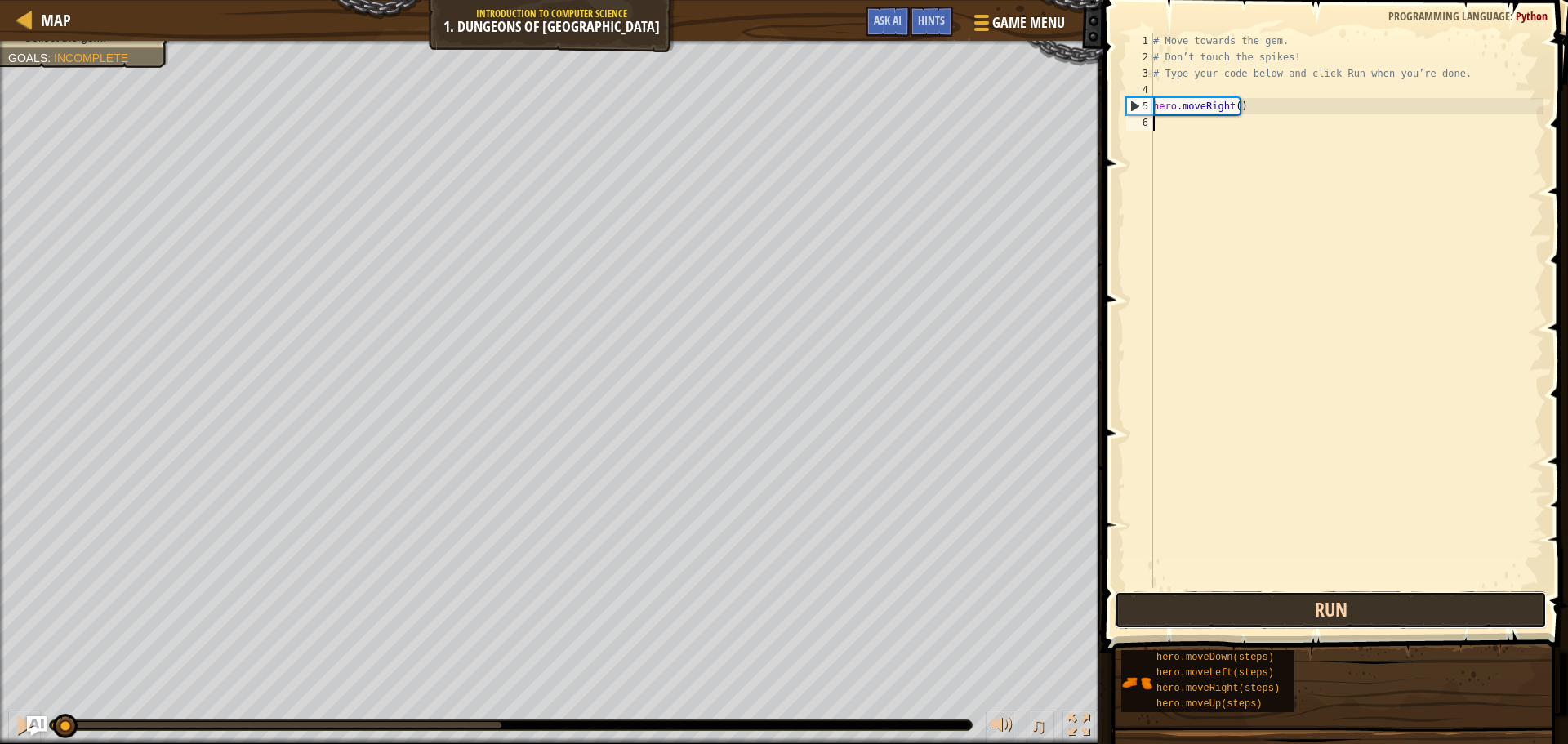
click at [1249, 617] on button "Run" at bounding box center [1330, 609] width 432 height 37
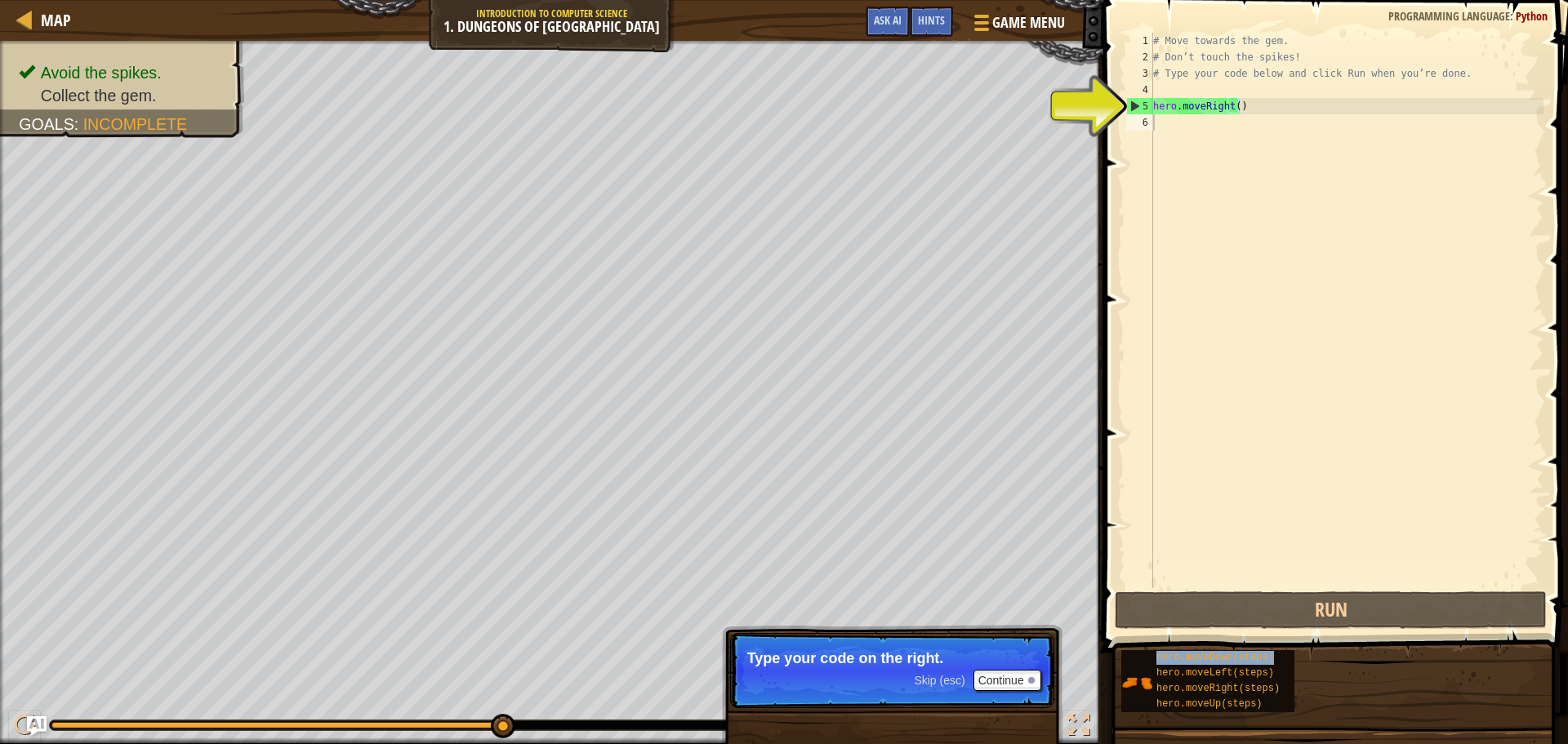
type textarea "hero.moveDown(steps)"
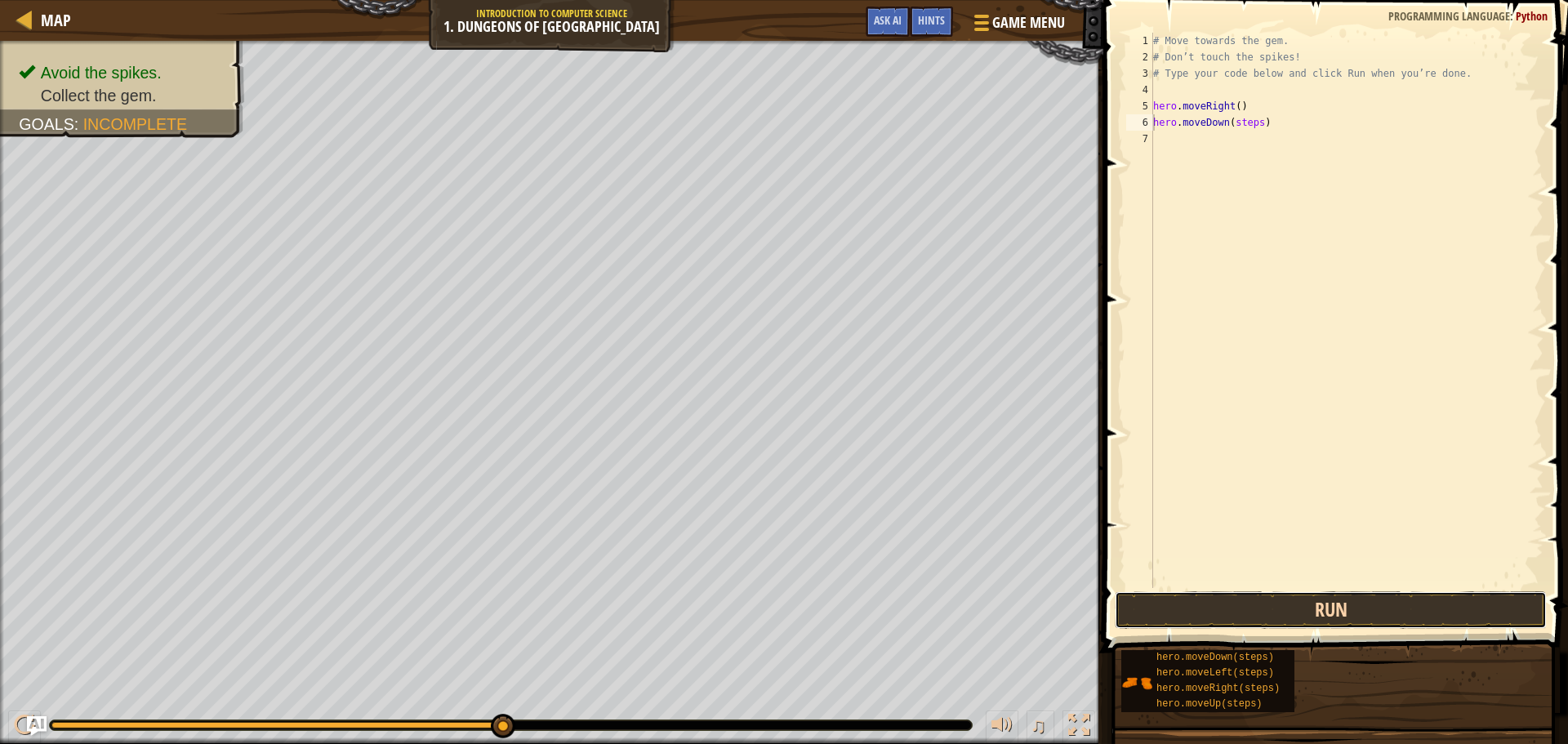
click at [1268, 609] on button "Run" at bounding box center [1330, 609] width 432 height 37
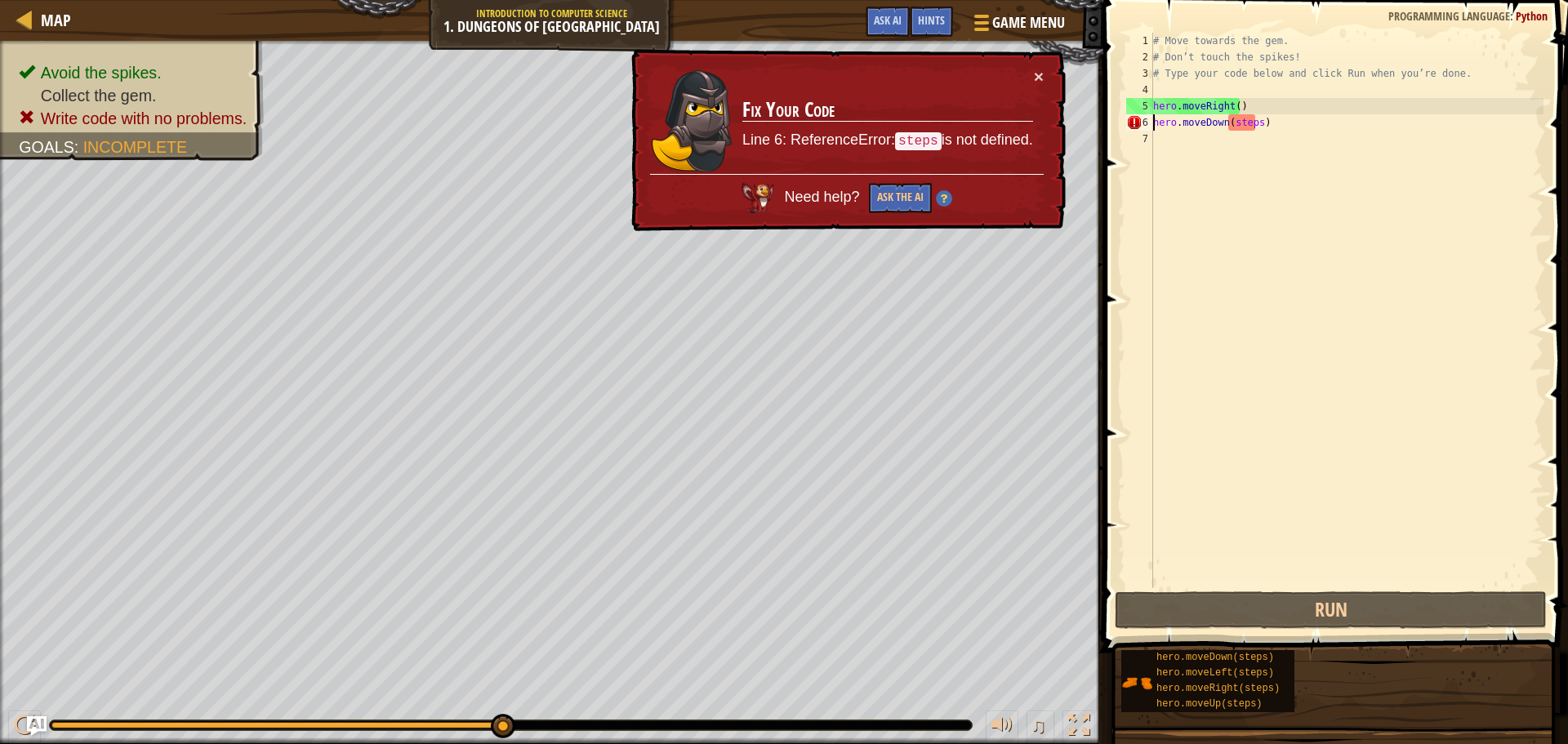
click at [1386, 133] on div "# Move towards the gem. # Don’t touch the spikes! # Type your code below and cl…" at bounding box center [1347, 326] width 393 height 588
click at [1317, 143] on div "# Move towards the gem. # Don’t touch the spikes! # Type your code below and cl…" at bounding box center [1347, 326] width 393 height 588
click at [1270, 124] on div "# Move towards the gem. # Don’t touch the spikes! # Type your code below and cl…" at bounding box center [1347, 326] width 393 height 588
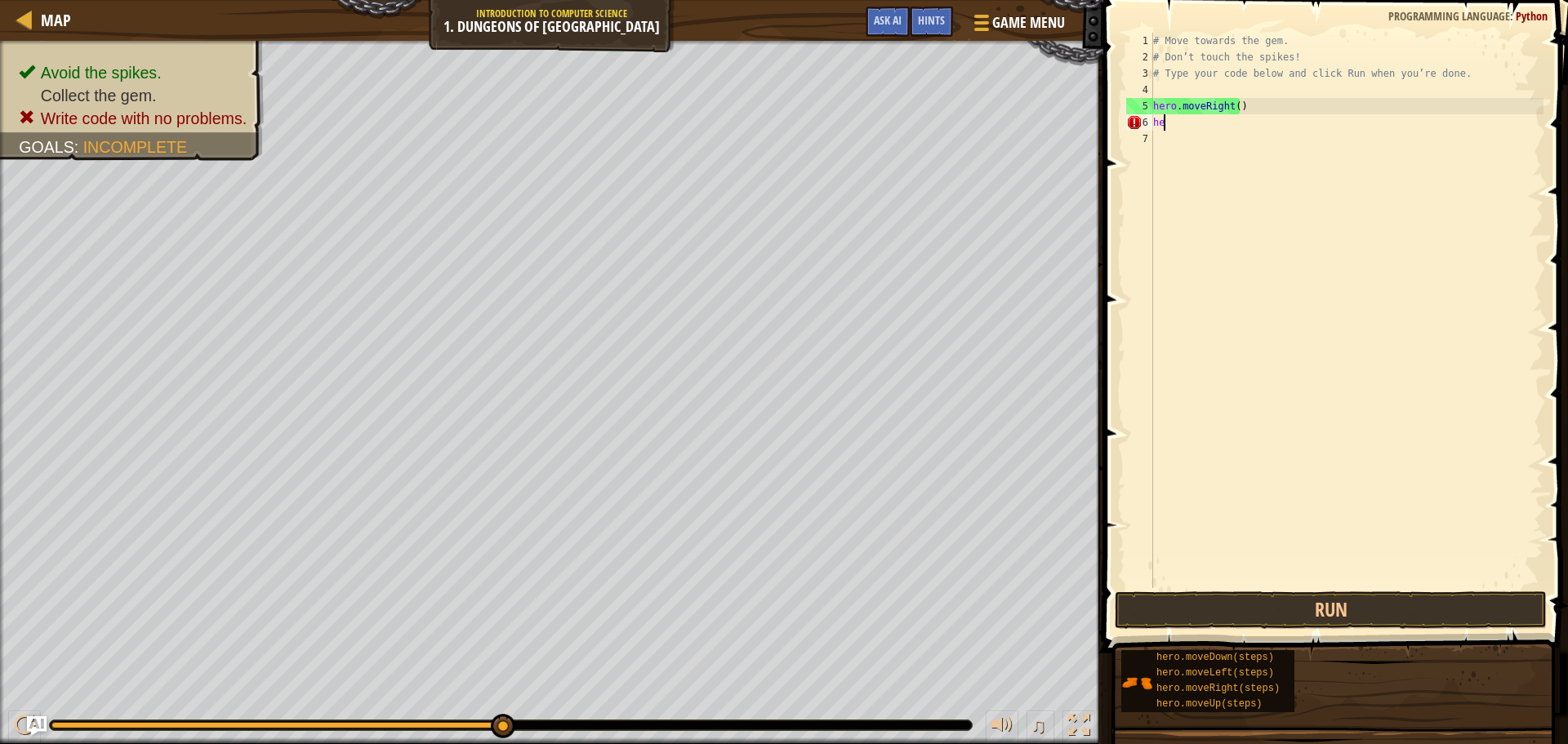
type textarea "h"
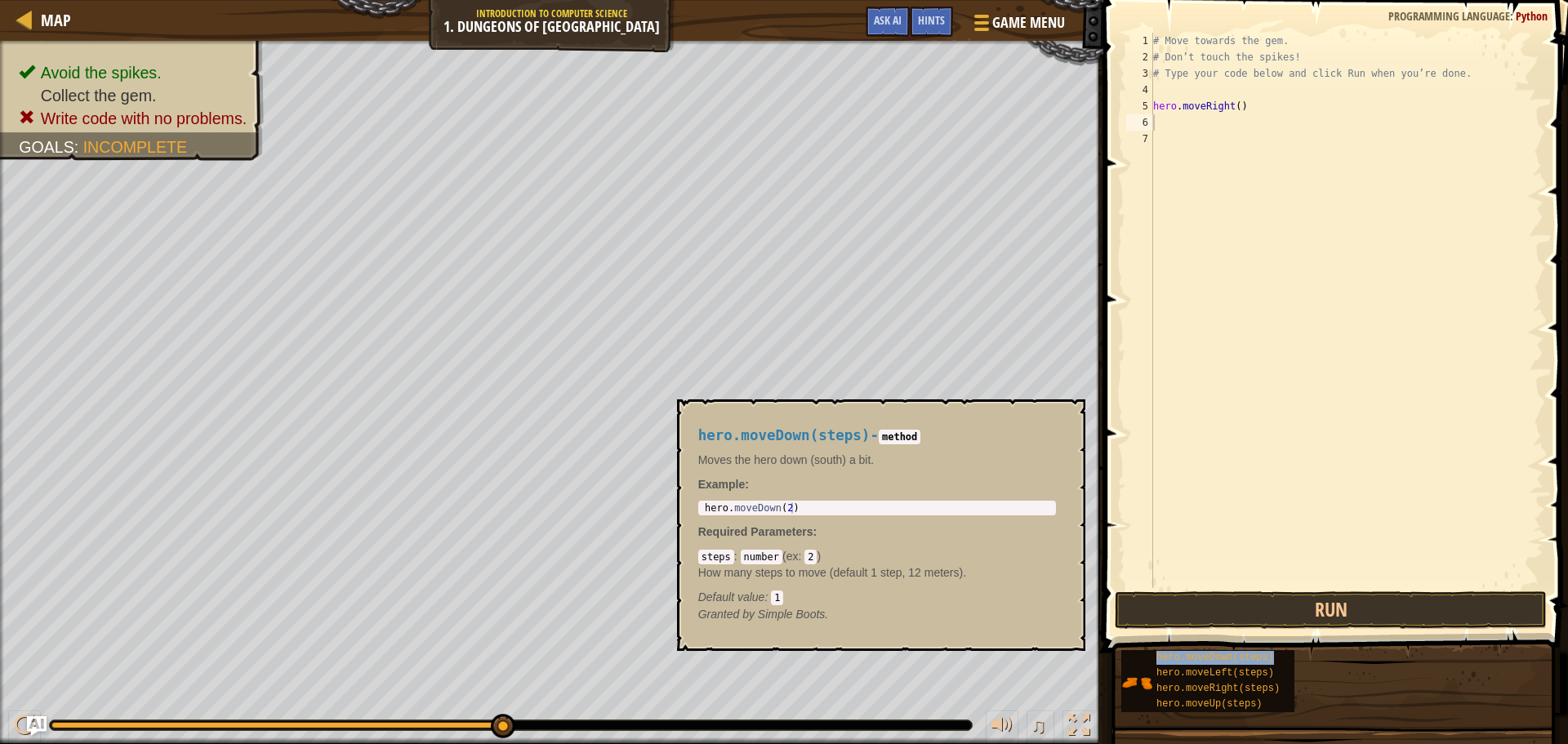
type textarea "hero.moveDown(steps)"
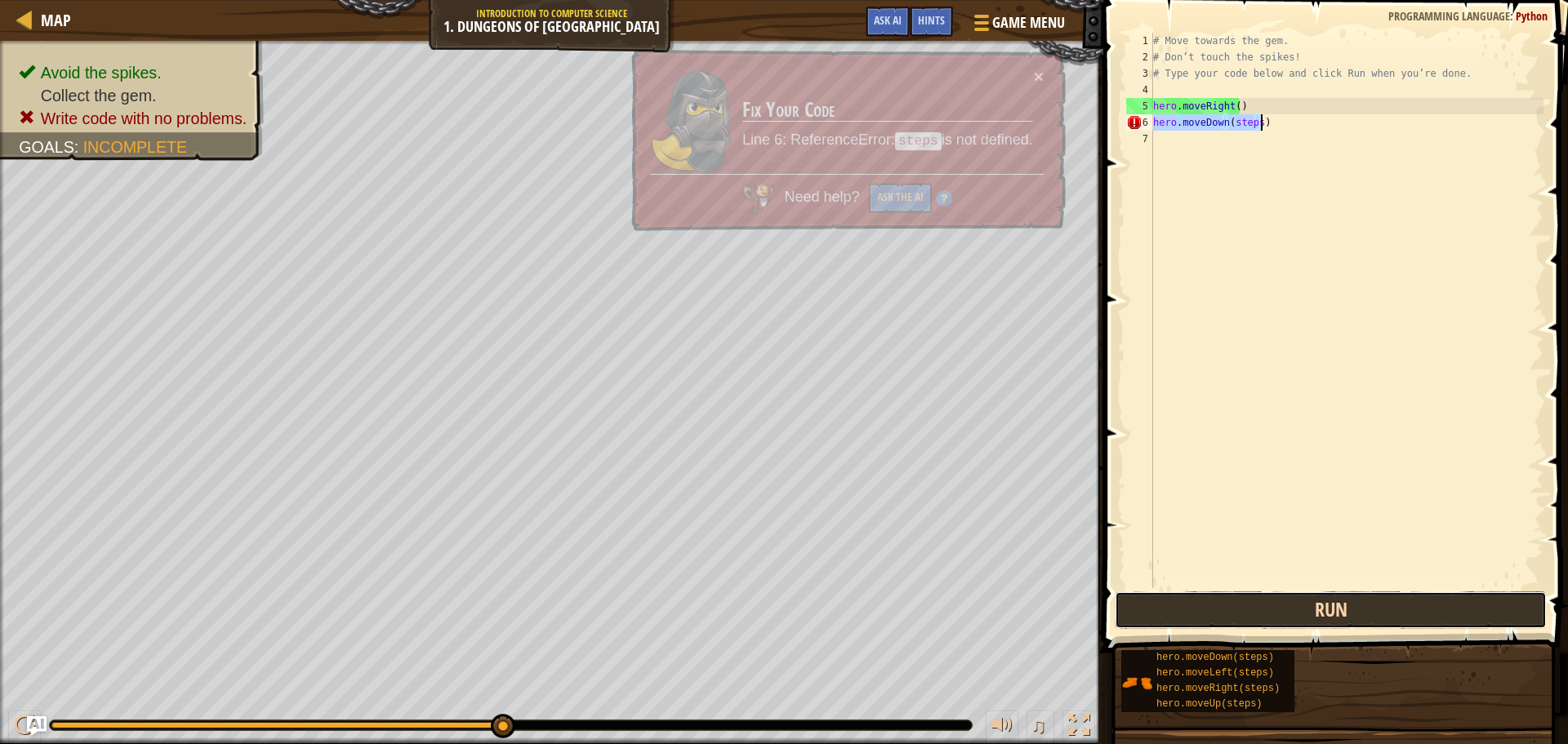
click at [1390, 600] on button "Run" at bounding box center [1330, 609] width 432 height 37
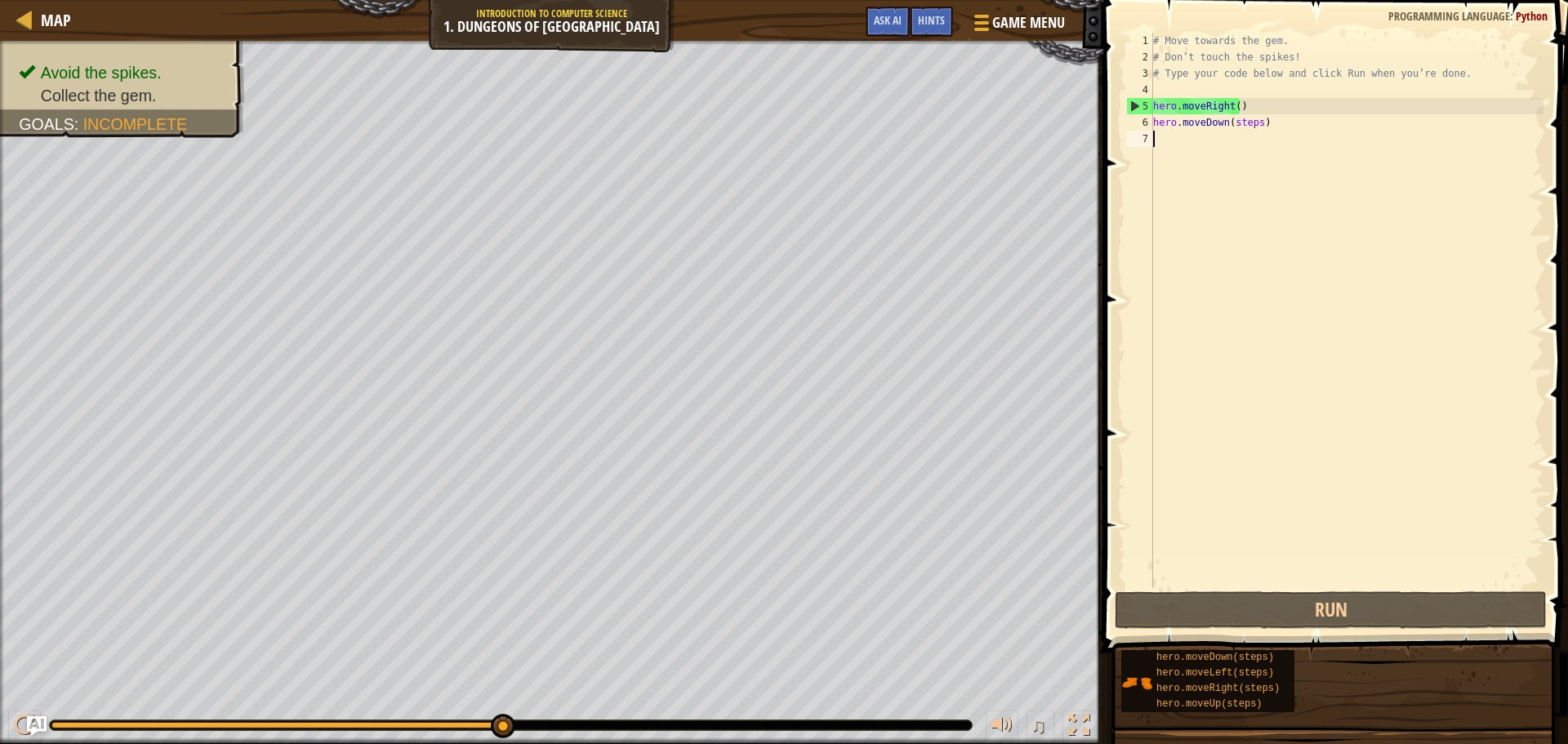
click at [1299, 133] on div "# Move towards the gem. # Don’t touch the spikes! # Type your code below and cl…" at bounding box center [1347, 326] width 393 height 588
click at [1300, 125] on div "# Move towards the gem. # Don’t touch the spikes! # Type your code below and cl…" at bounding box center [1347, 326] width 393 height 588
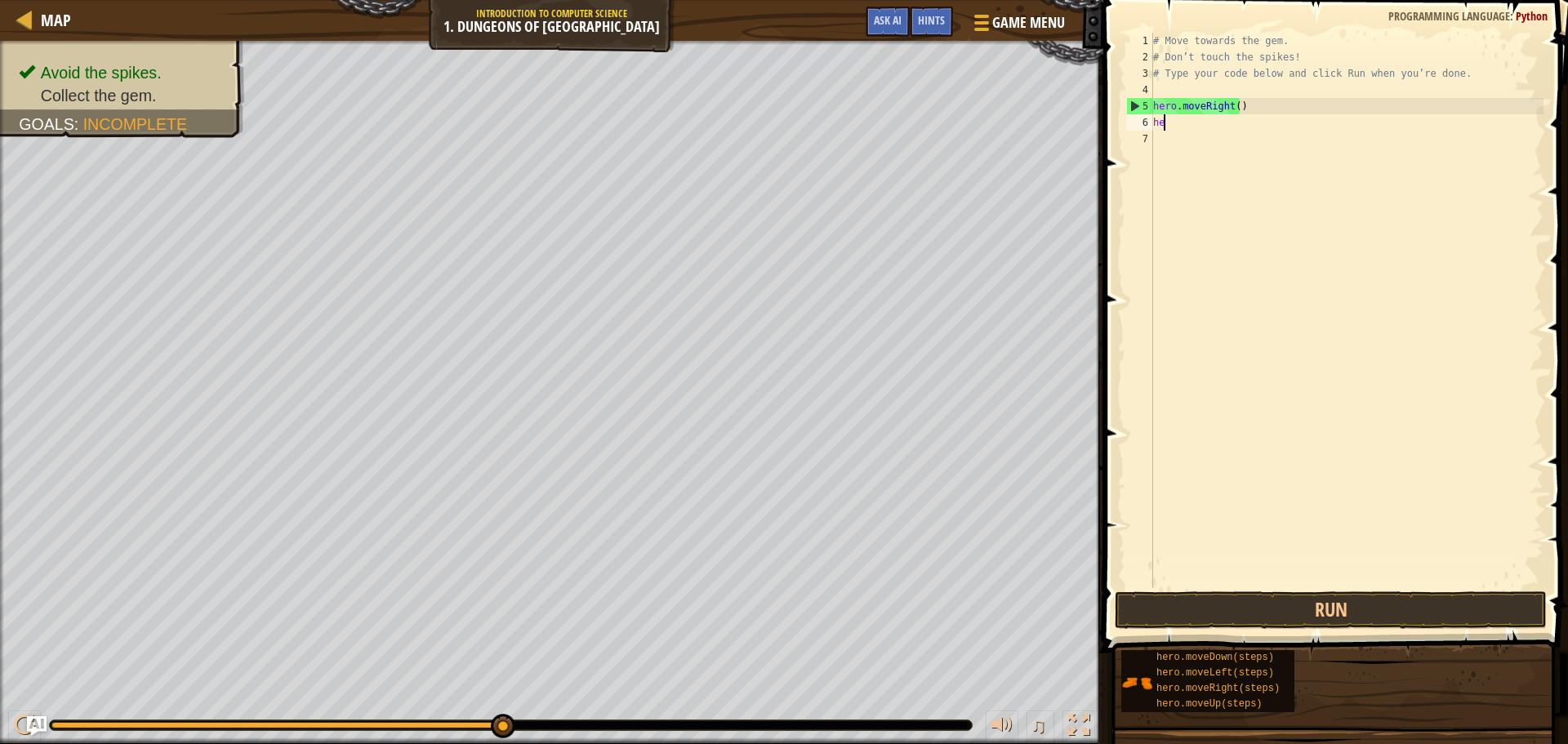
type textarea "h"
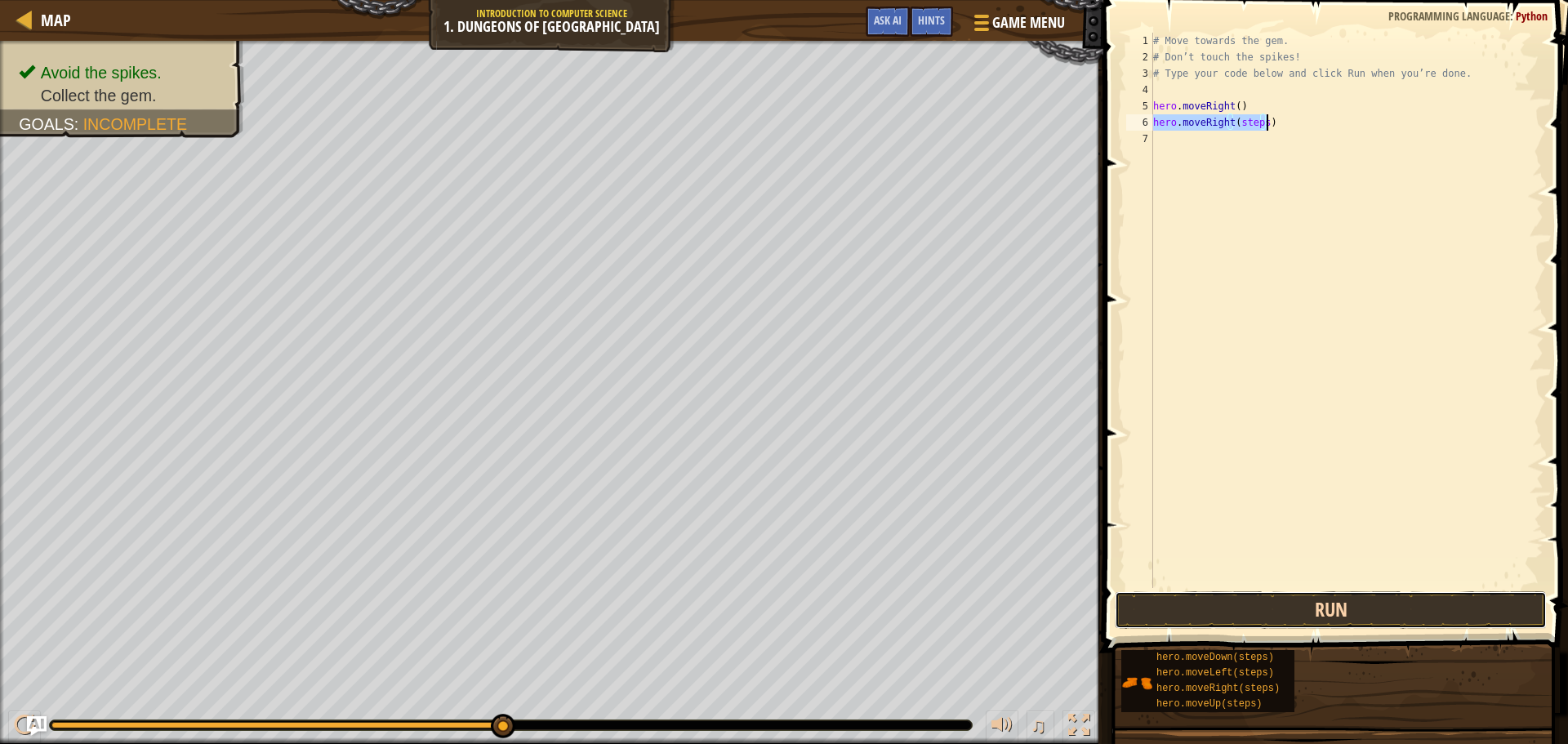
click at [1424, 615] on button "Run" at bounding box center [1330, 609] width 432 height 37
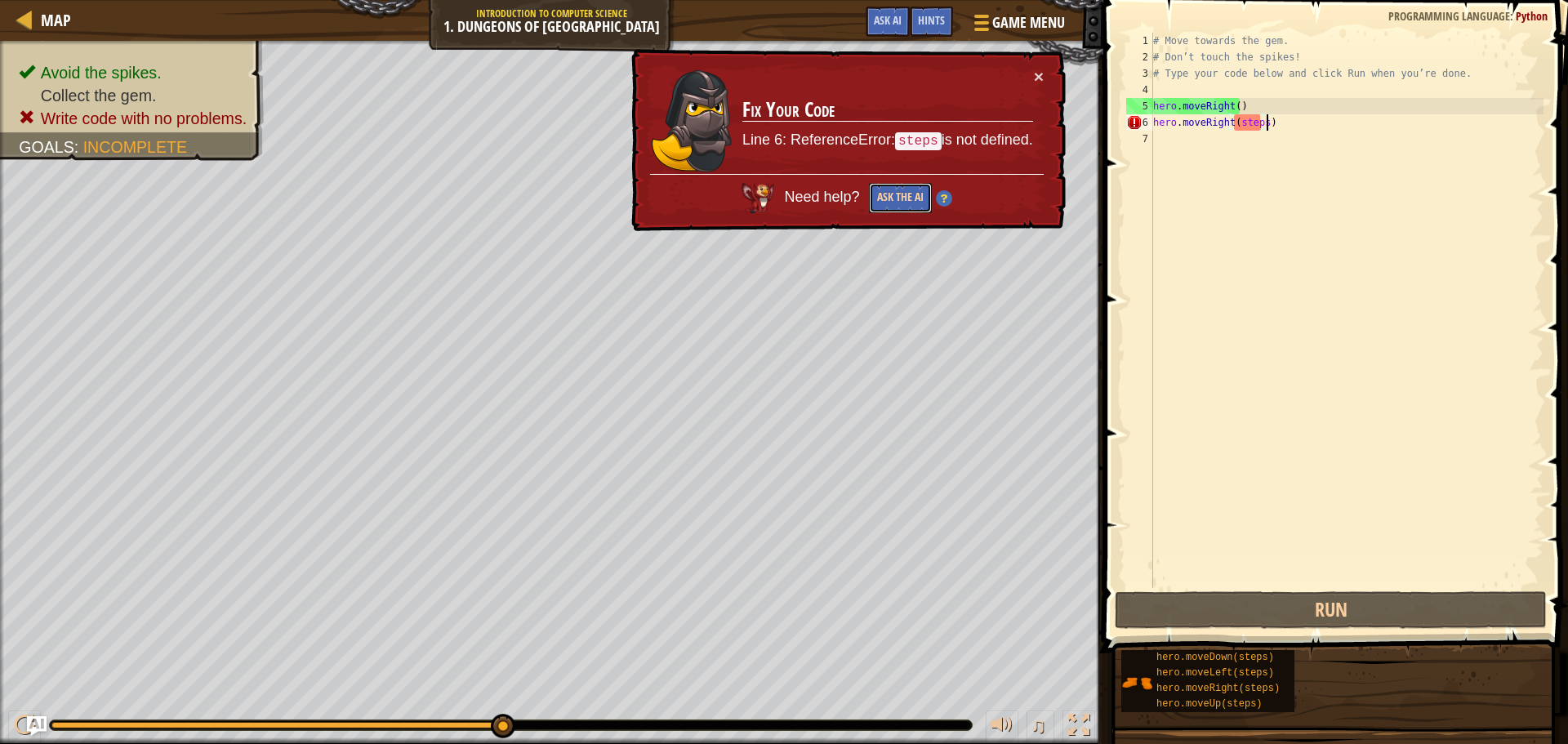
click at [902, 200] on button "Ask the AI" at bounding box center [900, 198] width 63 height 30
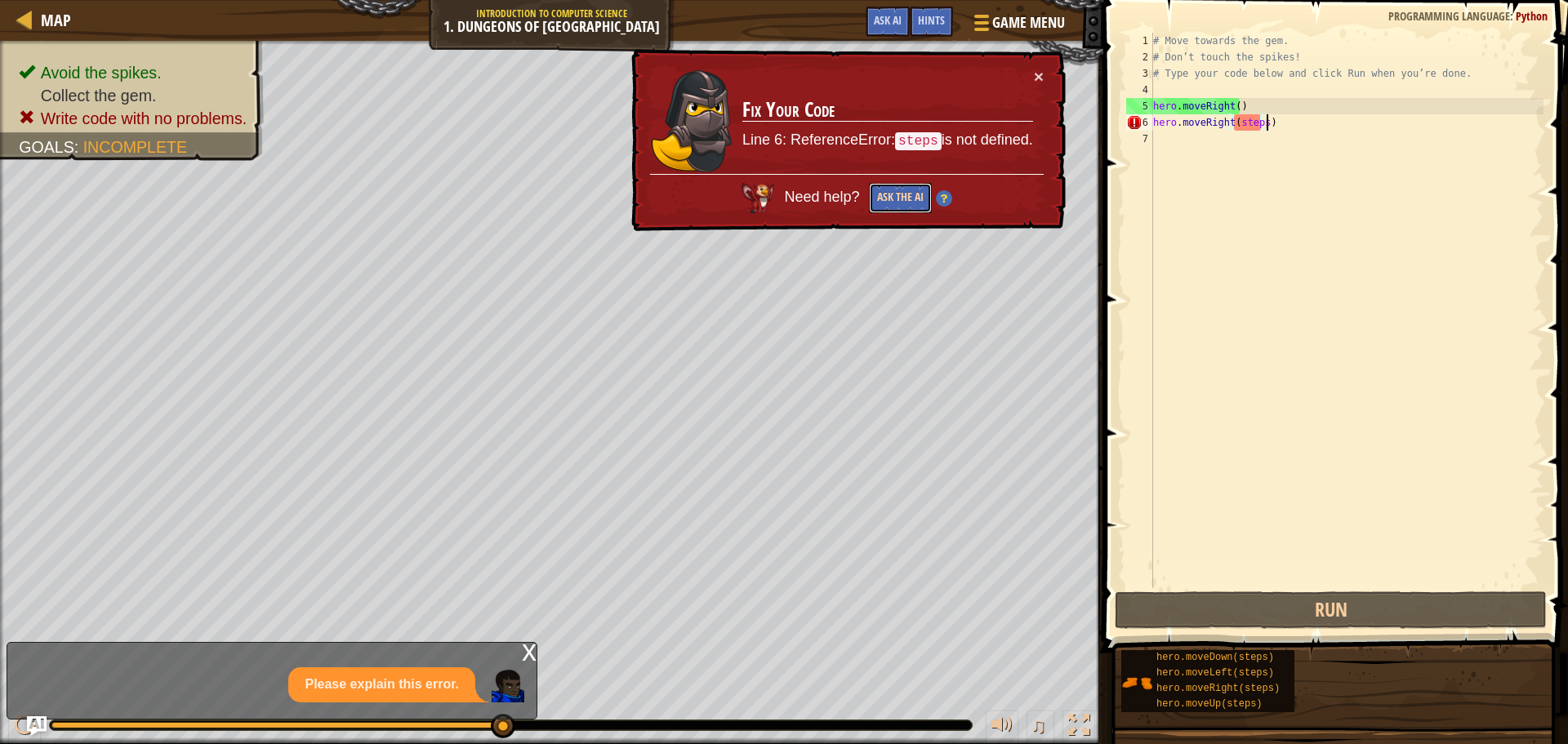
click at [901, 200] on button "Ask the AI" at bounding box center [900, 198] width 63 height 30
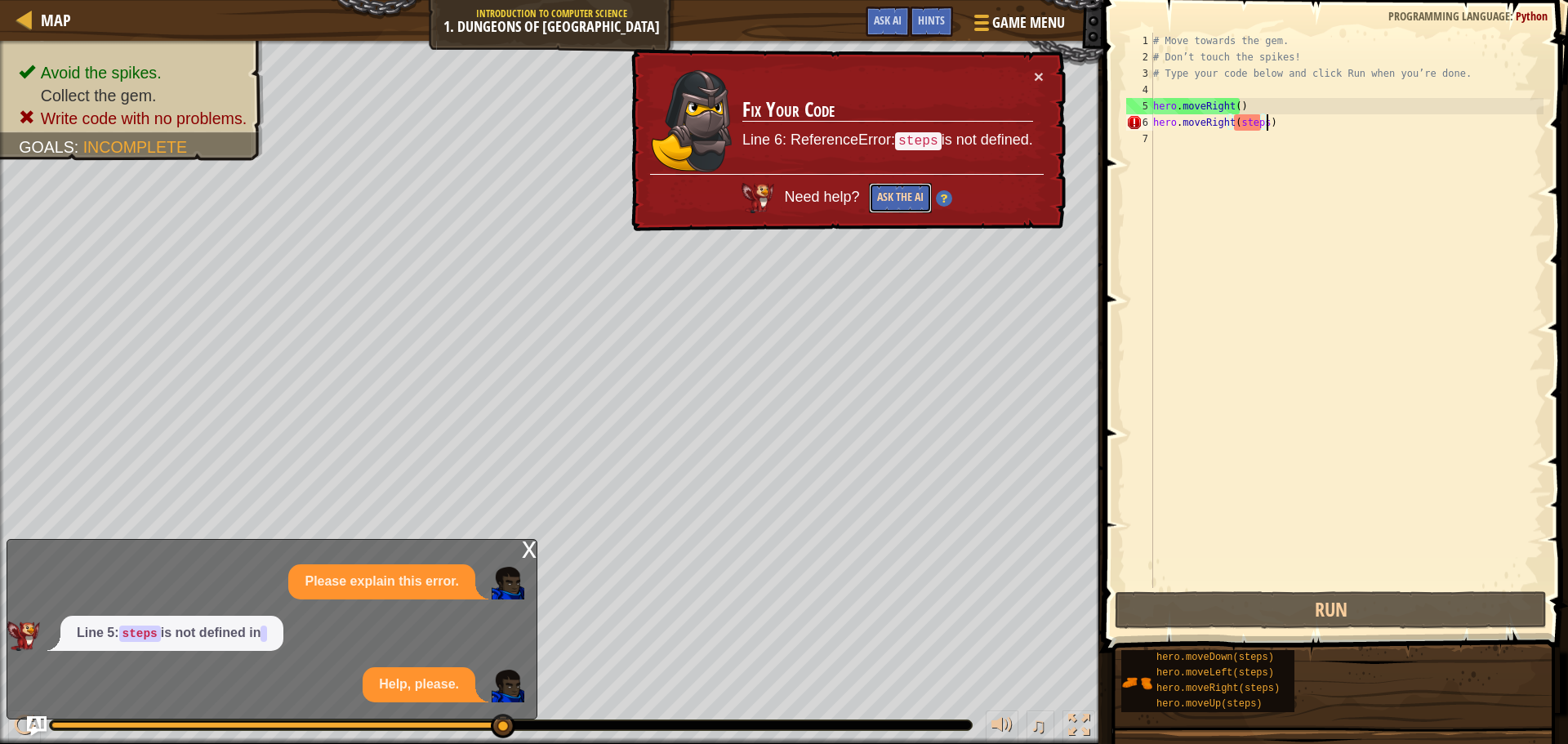
click at [907, 197] on button "Ask the AI" at bounding box center [900, 198] width 63 height 30
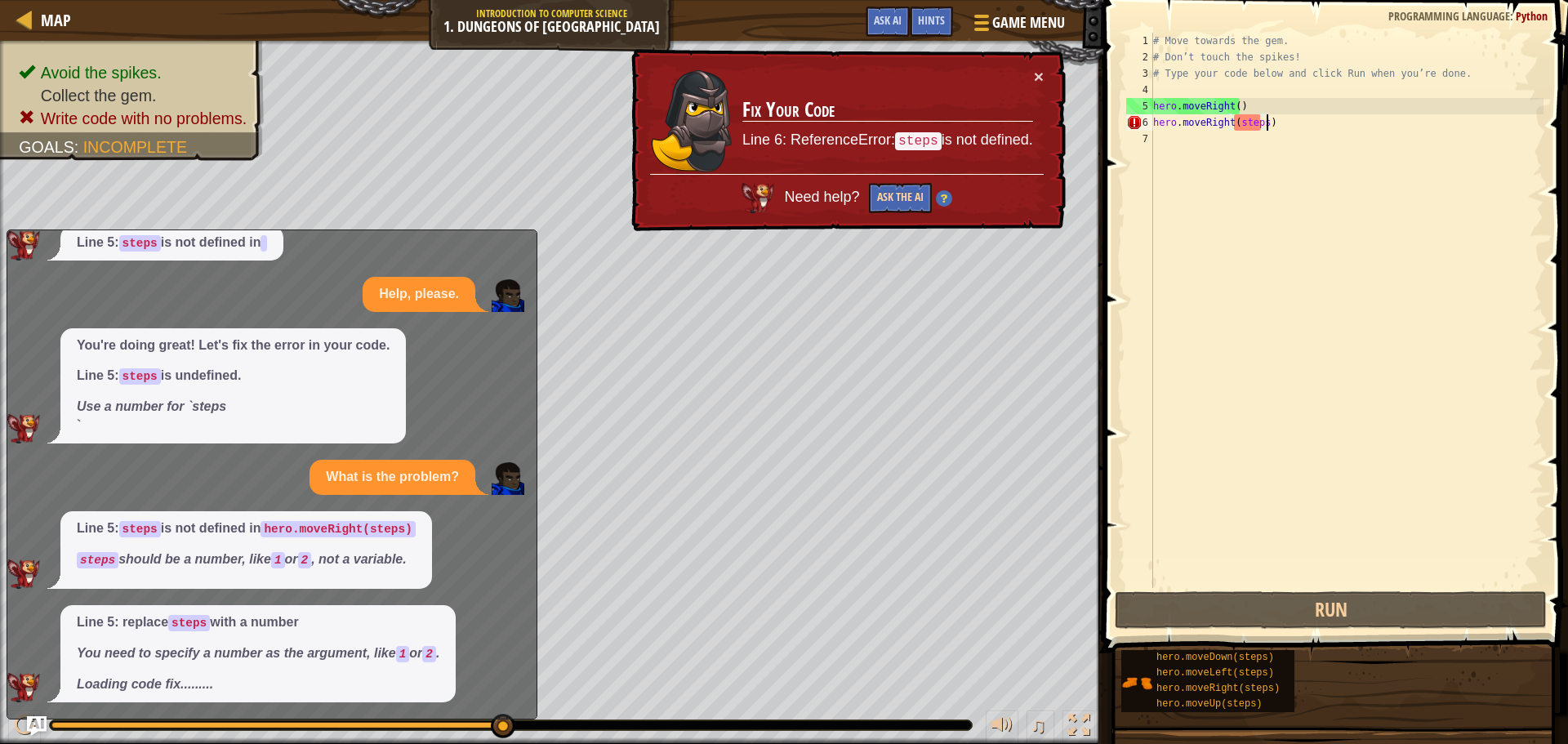
scroll to position [0, 0]
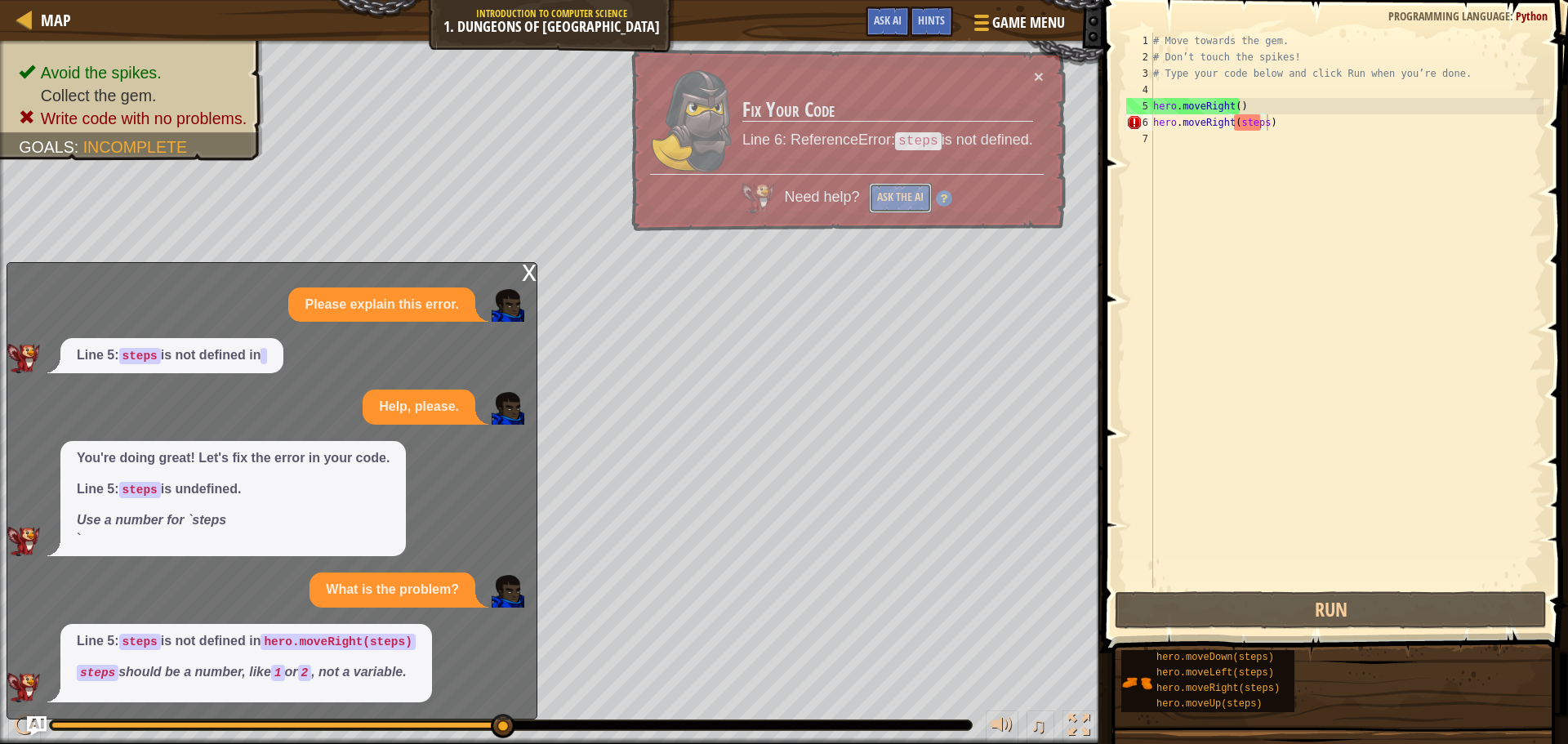
click at [920, 200] on button "Ask the AI" at bounding box center [900, 198] width 63 height 30
click at [920, 200] on button "Ask the AI" at bounding box center [900, 198] width 63 height 30
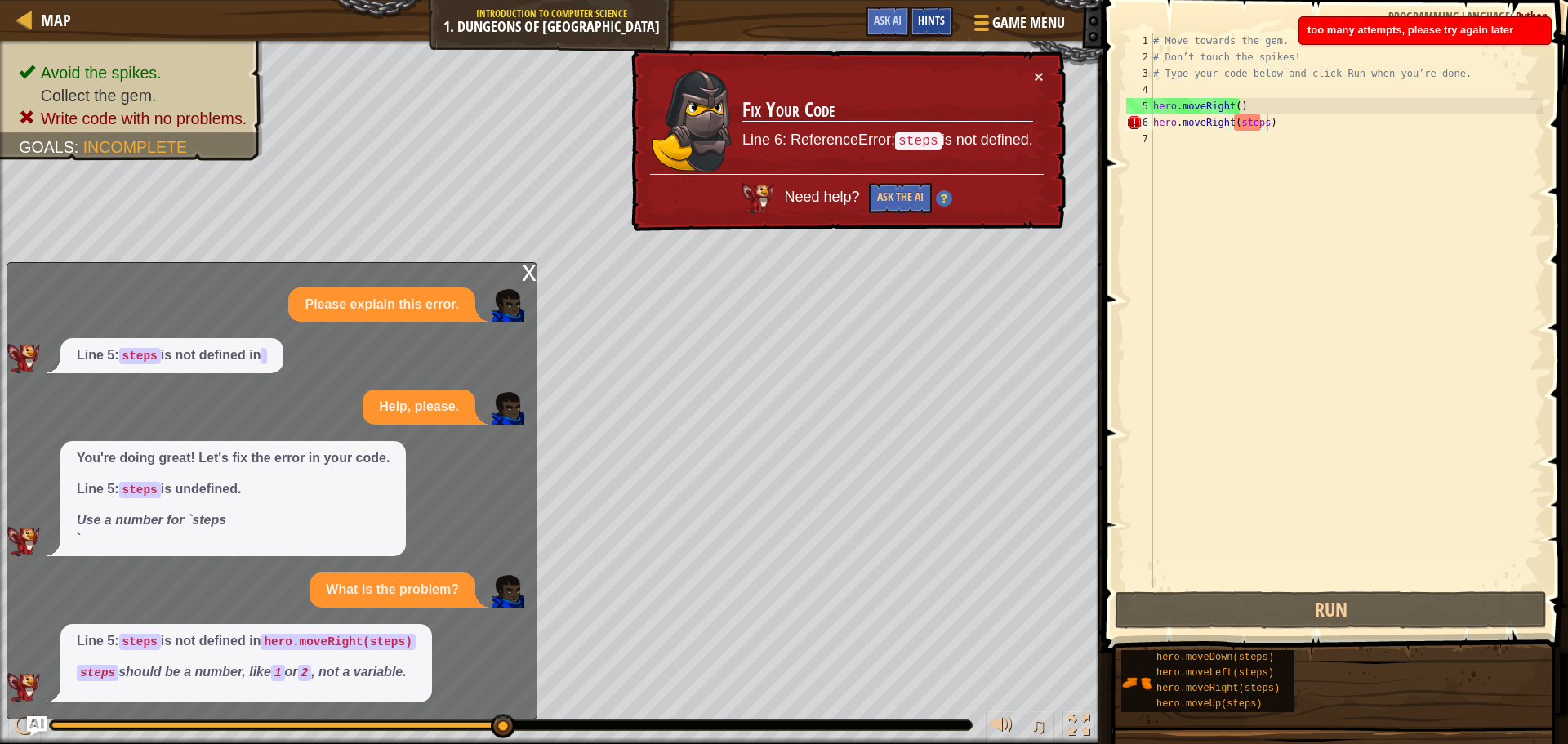
click at [925, 24] on span "Hints" at bounding box center [931, 20] width 27 height 16
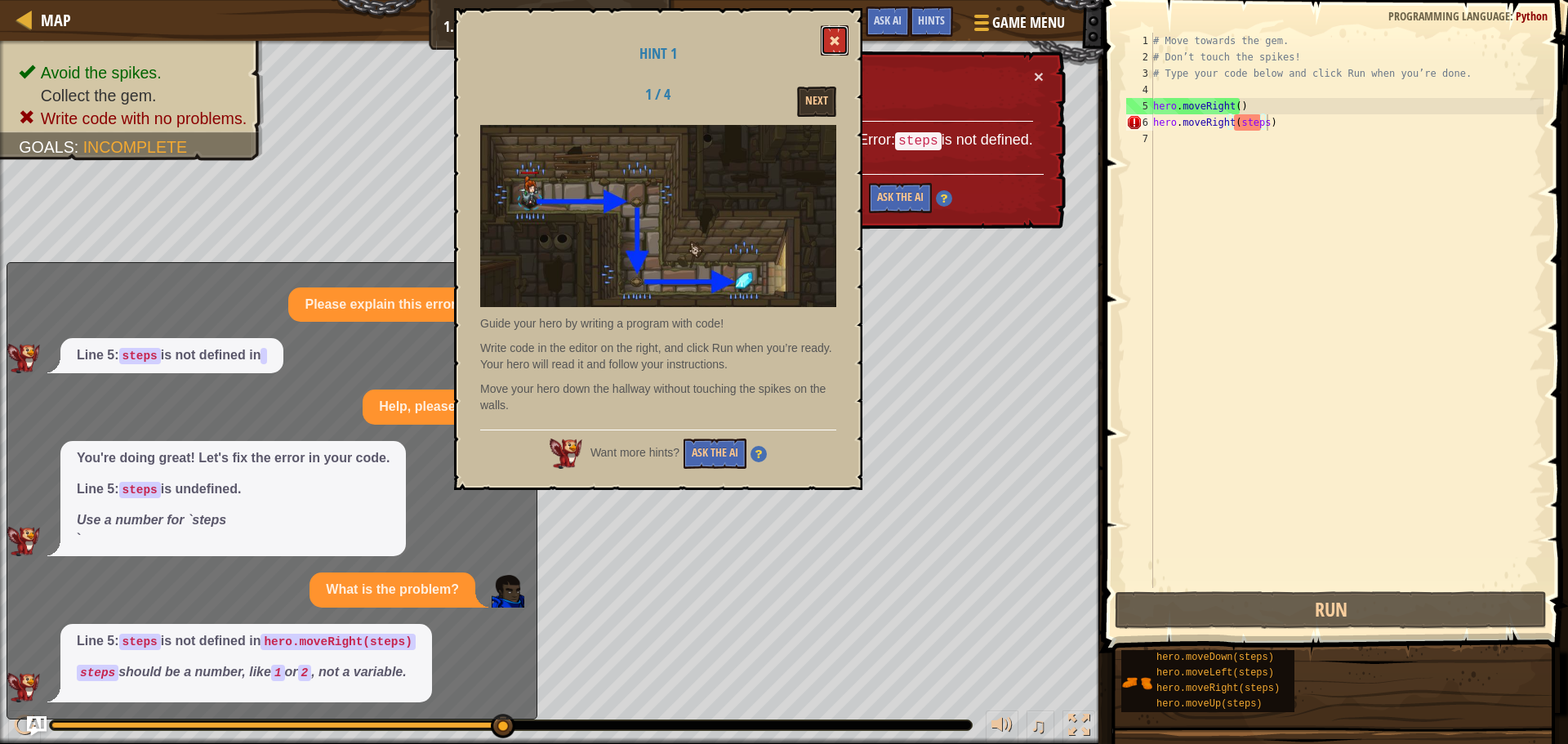
click at [830, 28] on button at bounding box center [835, 40] width 28 height 30
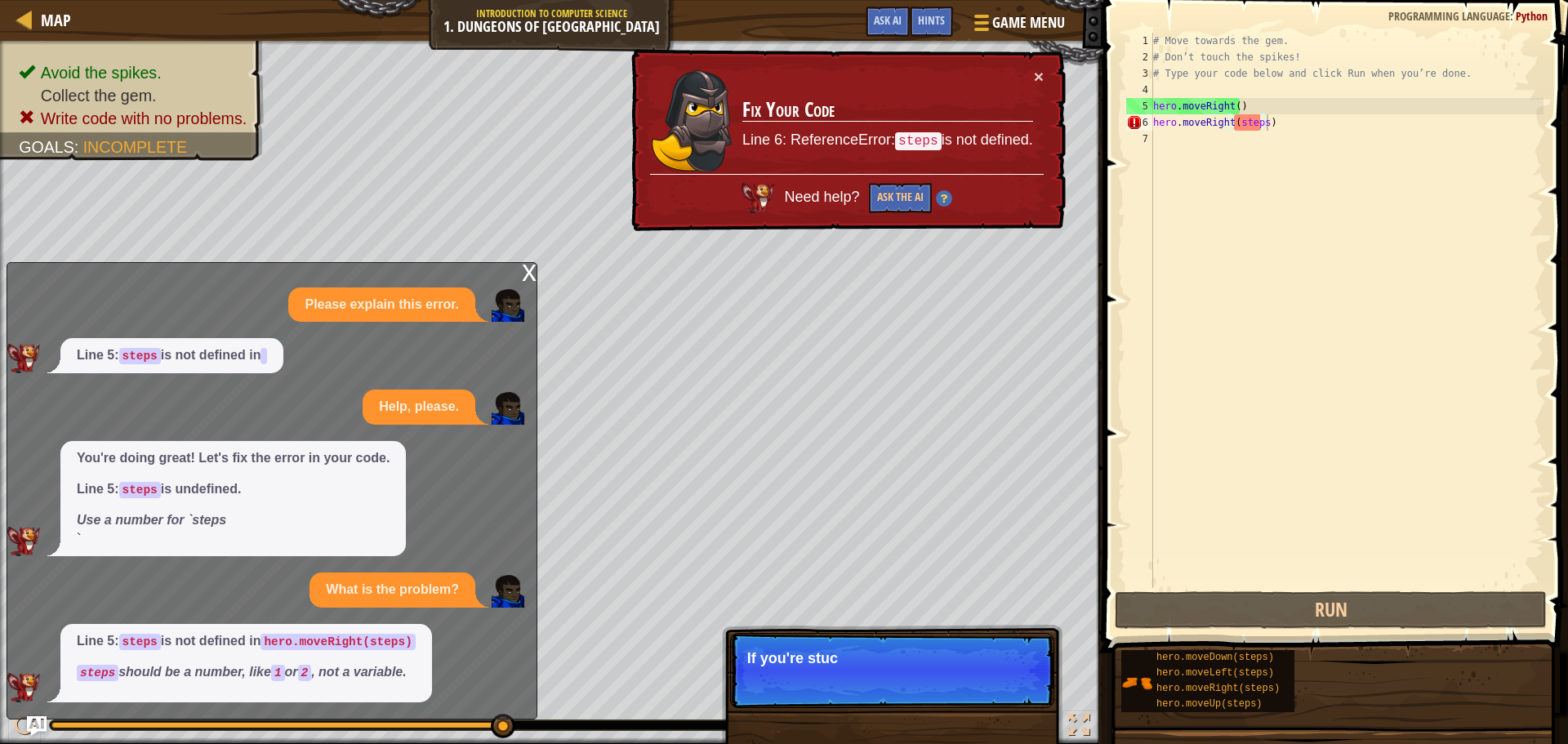
click at [1332, 123] on div "# Move towards the gem. # Don’t touch the spikes! # Type your code below and cl…" at bounding box center [1347, 326] width 393 height 588
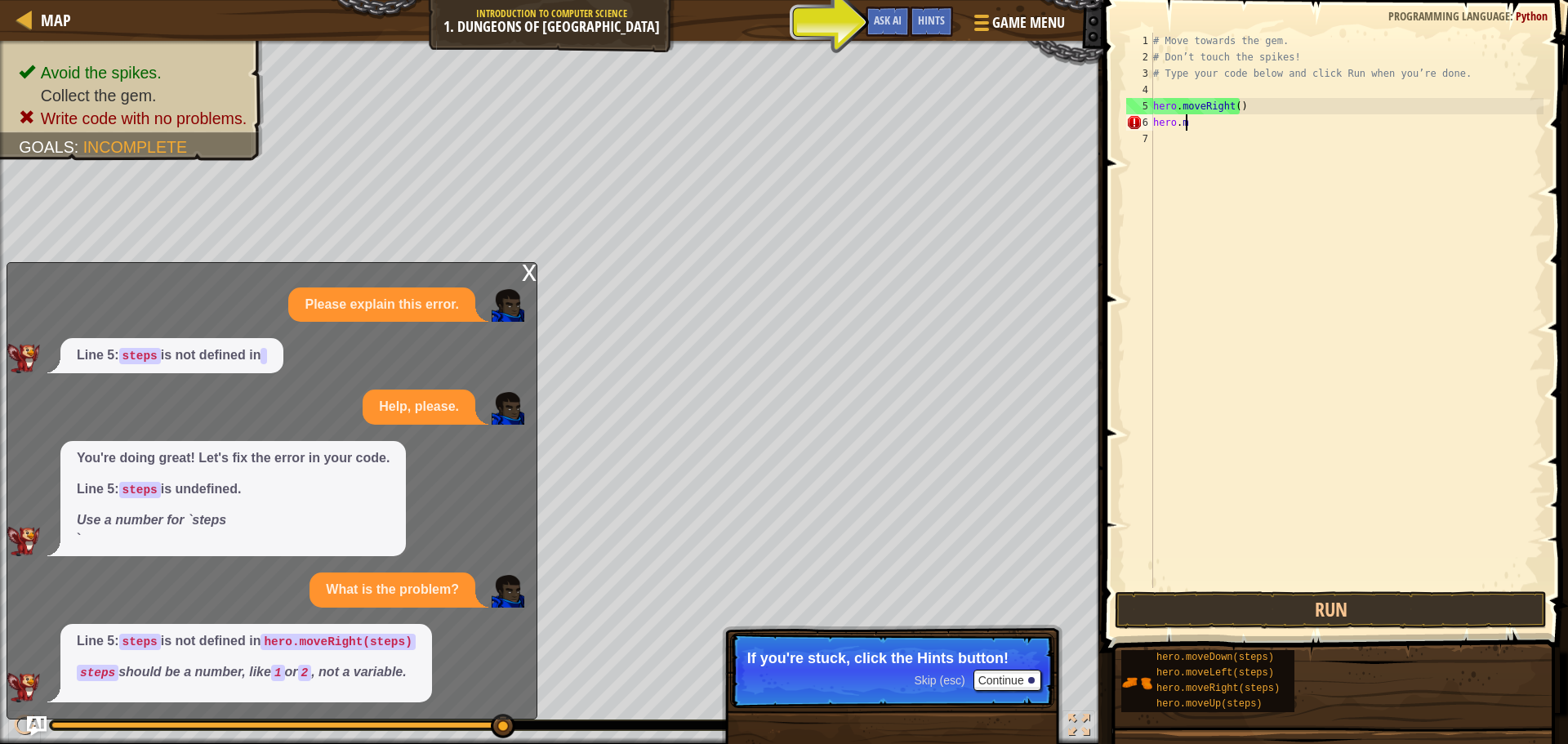
type textarea "h"
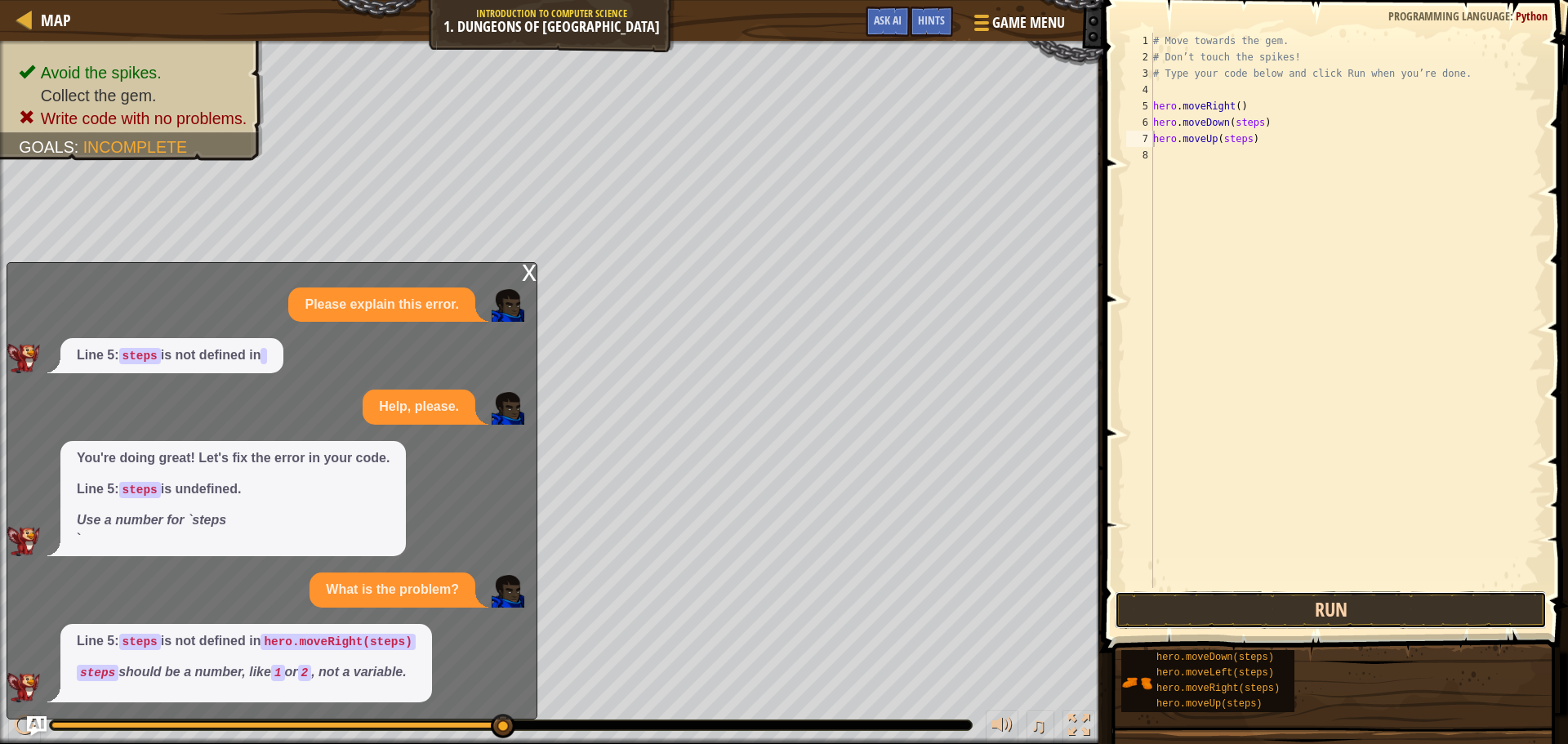
click at [1313, 608] on button "Run" at bounding box center [1330, 609] width 432 height 37
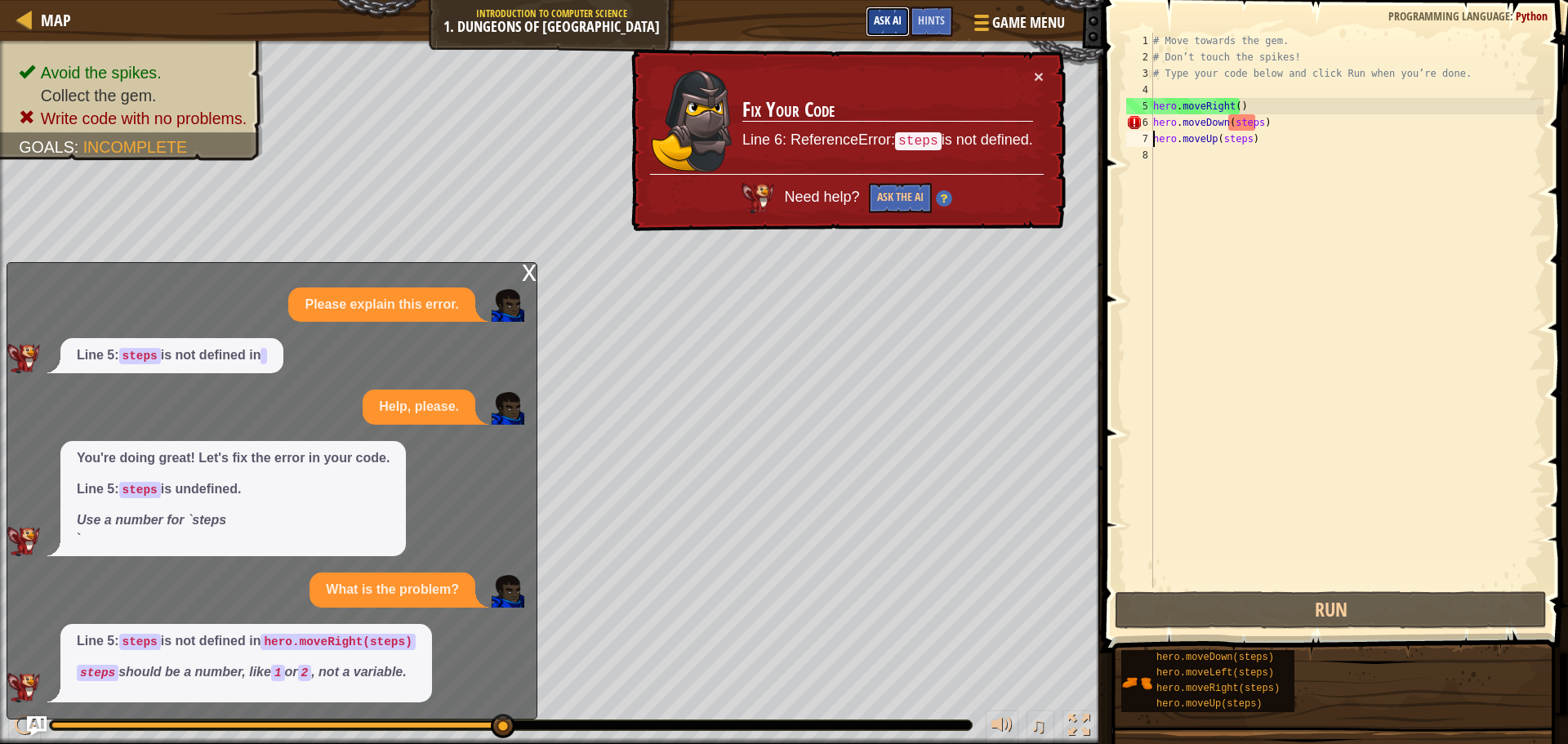
click at [878, 17] on span "Ask AI" at bounding box center [888, 20] width 28 height 16
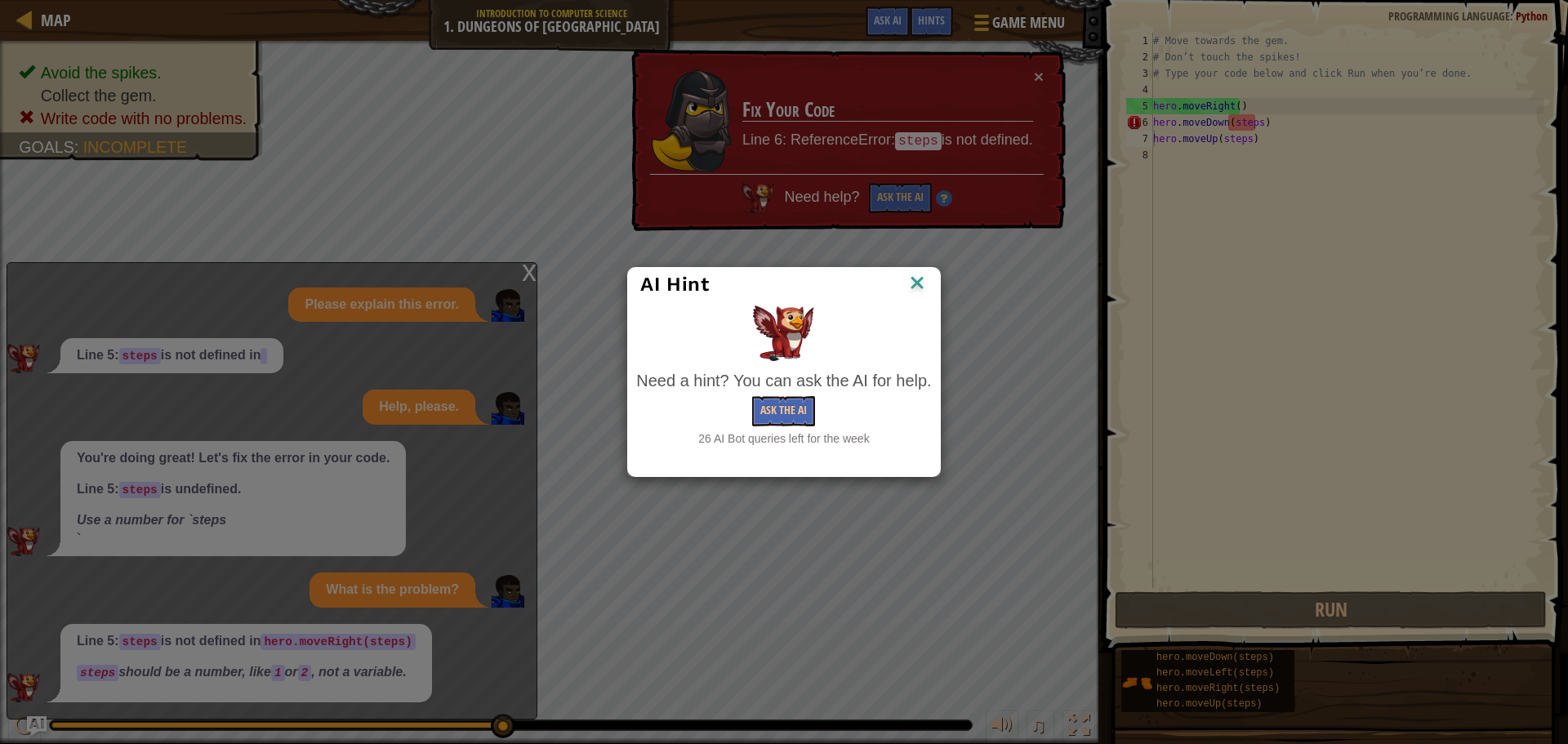
drag, startPoint x: 887, startPoint y: 300, endPoint x: 971, endPoint y: 309, distance: 84.5
click at [885, 301] on div "AI Hint Need a hint? You can ask the AI for help. Ask the AI 26 AI Bot queries …" at bounding box center [784, 372] width 313 height 210
click at [918, 277] on img at bounding box center [917, 284] width 22 height 25
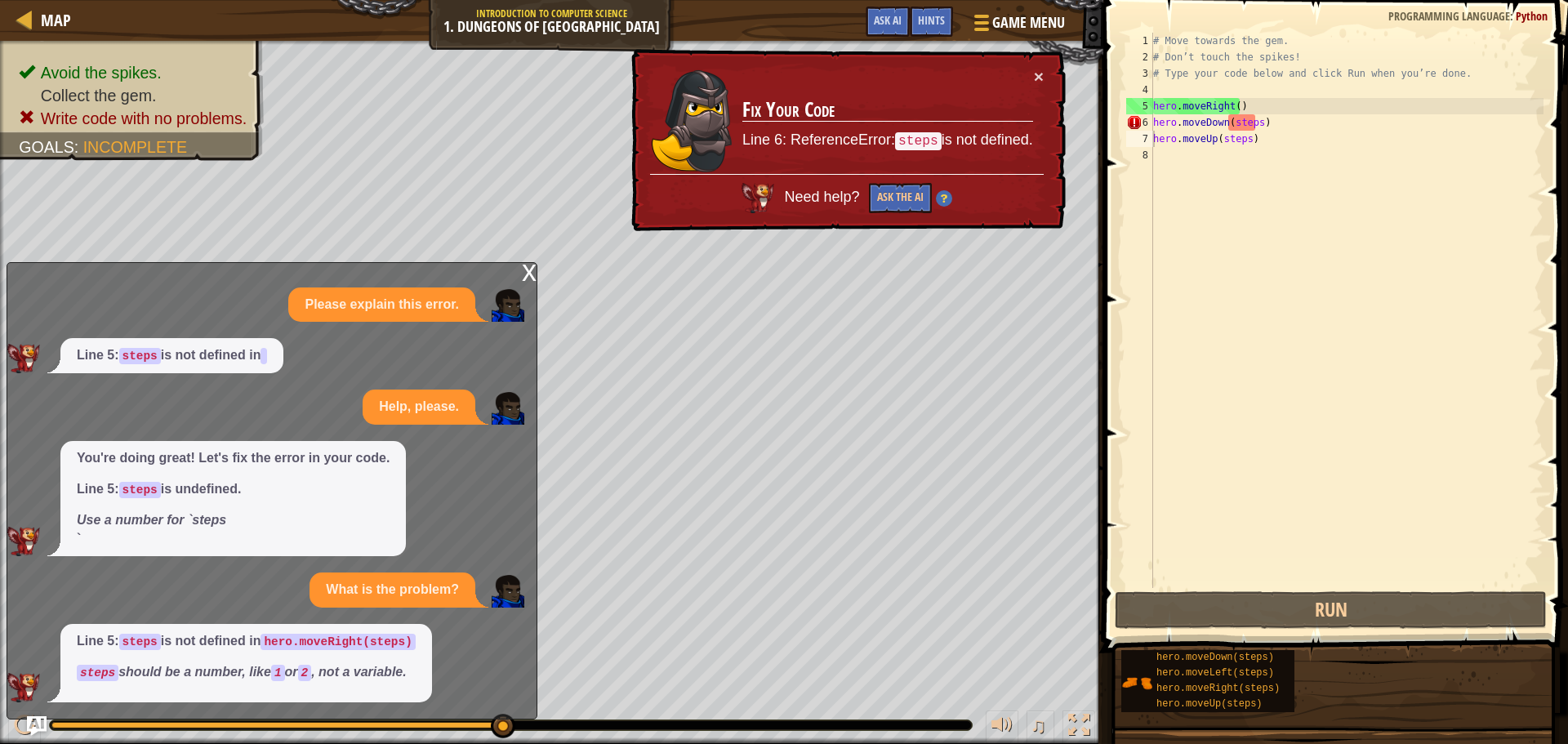
click at [1045, 84] on div "× Fix Your Code Line 6: ReferenceError: steps is not defined. Need help? Ask th…" at bounding box center [846, 141] width 437 height 183
click at [1013, 76] on td "Fix Your Code Line 6: ReferenceError: steps is not defined." at bounding box center [887, 121] width 292 height 106
click at [1039, 64] on div "× Fix Your Code Line 6: ReferenceError: steps is not defined. Need help? Ask th…" at bounding box center [846, 141] width 437 height 183
click at [1039, 68] on div "× Fix Your Code Line 6: ReferenceError: steps is not defined. Need help? Ask th…" at bounding box center [846, 141] width 437 height 183
click at [1037, 76] on button "×" at bounding box center [1039, 76] width 10 height 17
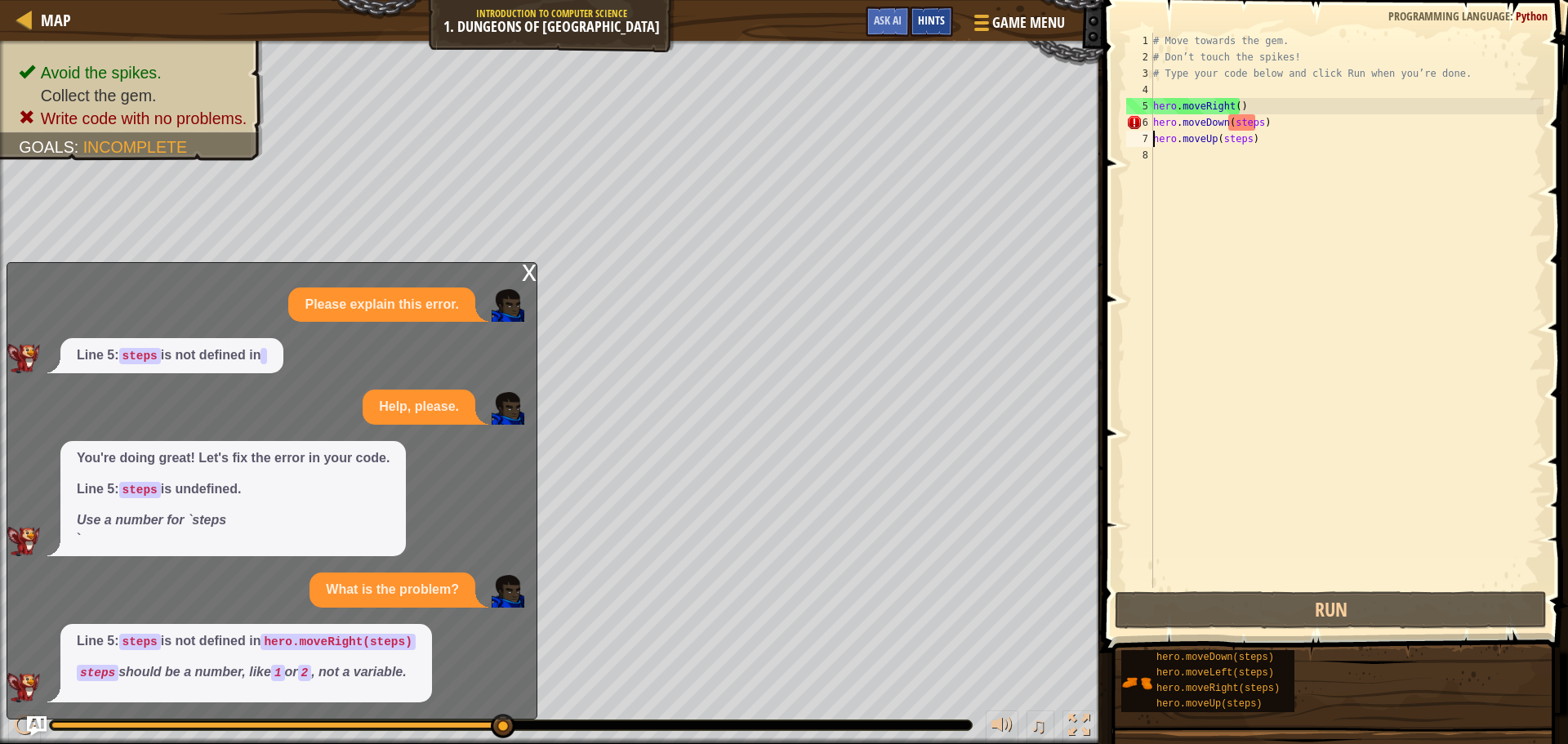
click at [939, 28] on div "Hints" at bounding box center [931, 22] width 43 height 30
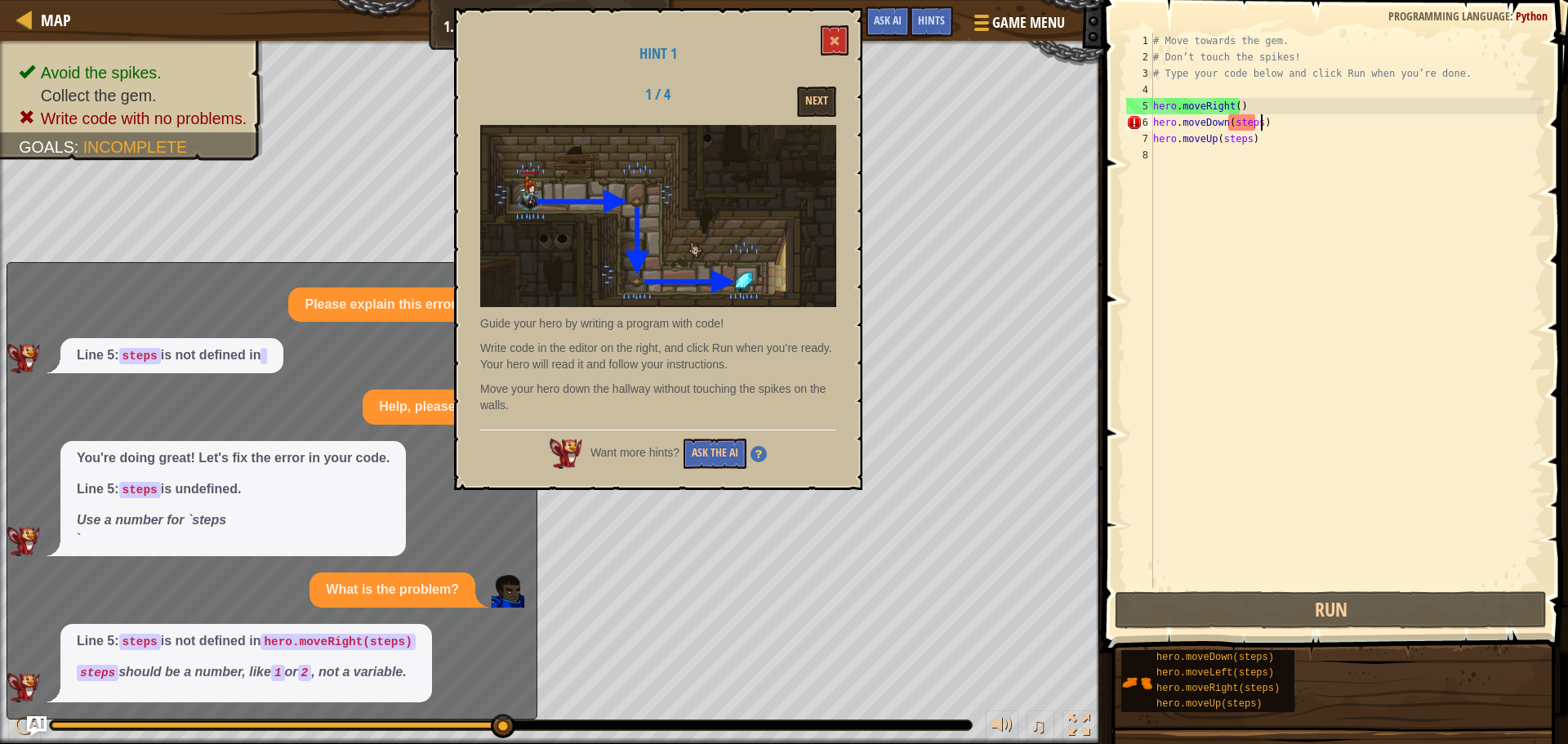
click at [1287, 128] on div "# Move towards the gem. # Don’t touch the spikes! # Type your code below and cl…" at bounding box center [1347, 326] width 393 height 588
click at [1293, 133] on div "# Move towards the gem. # Don’t touch the spikes! # Type your code below and cl…" at bounding box center [1347, 326] width 393 height 588
click at [1295, 123] on div "# Move towards the gem. # Don’t touch the spikes! # Type your code below and cl…" at bounding box center [1347, 326] width 393 height 588
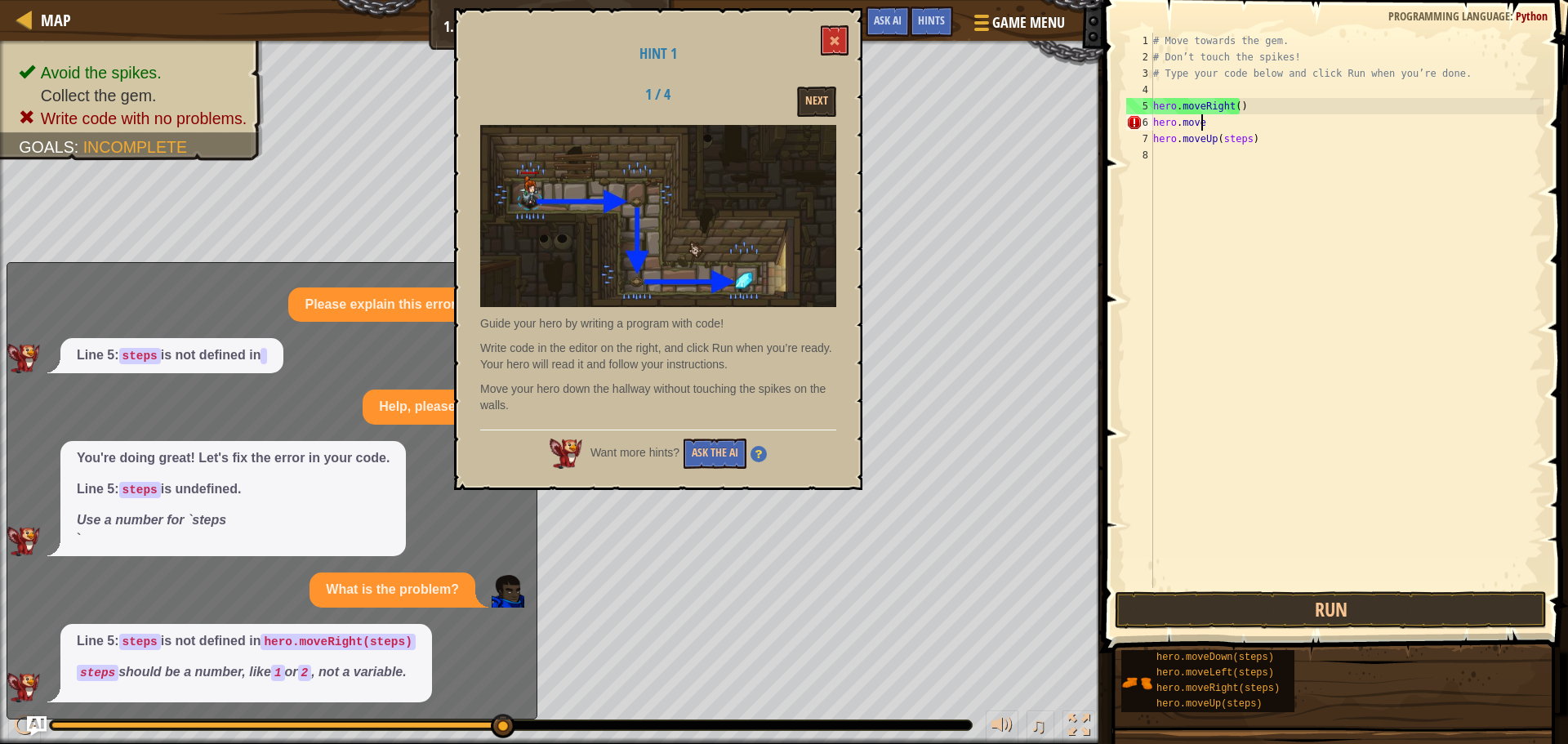
type textarea "h"
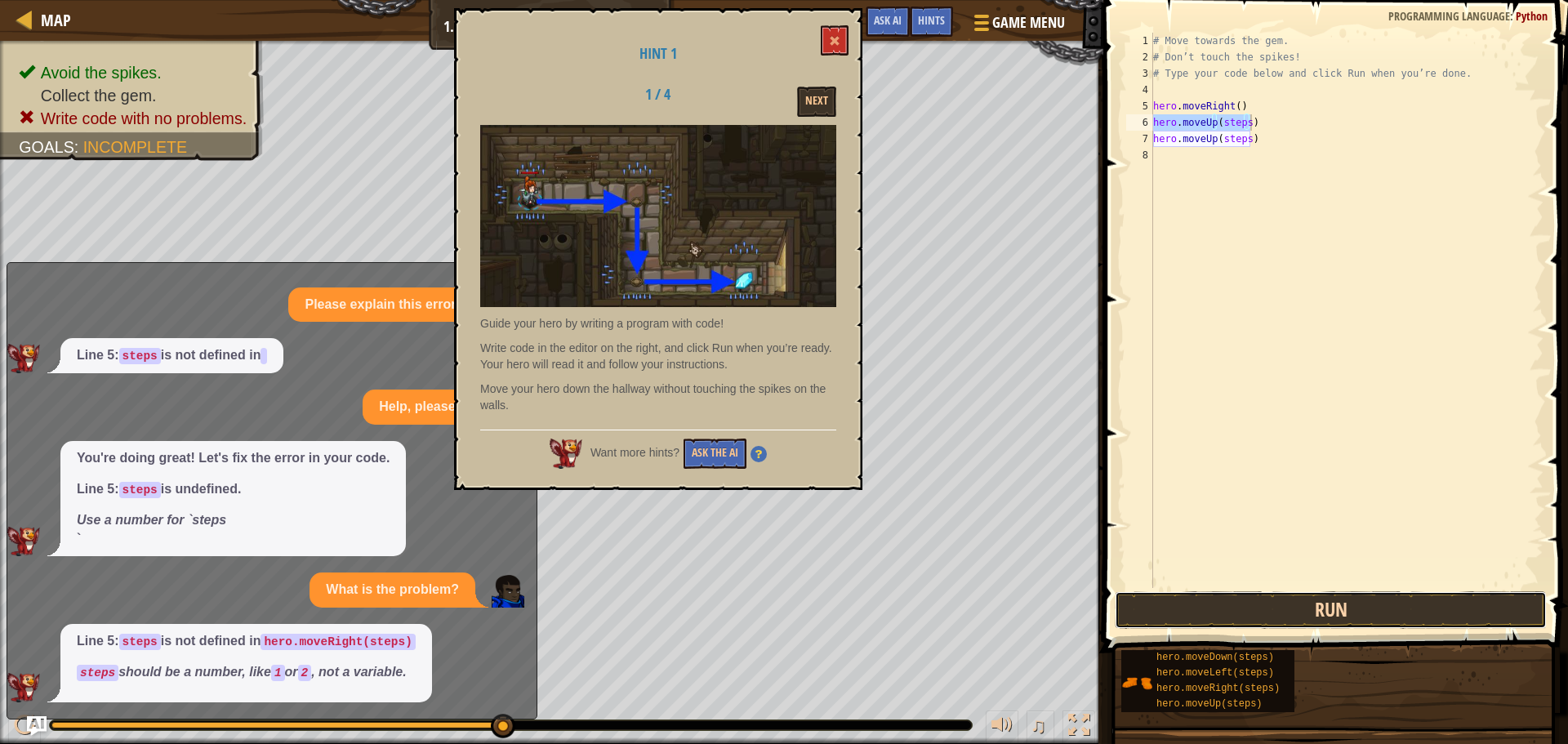
click at [1265, 611] on button "Run" at bounding box center [1330, 609] width 432 height 37
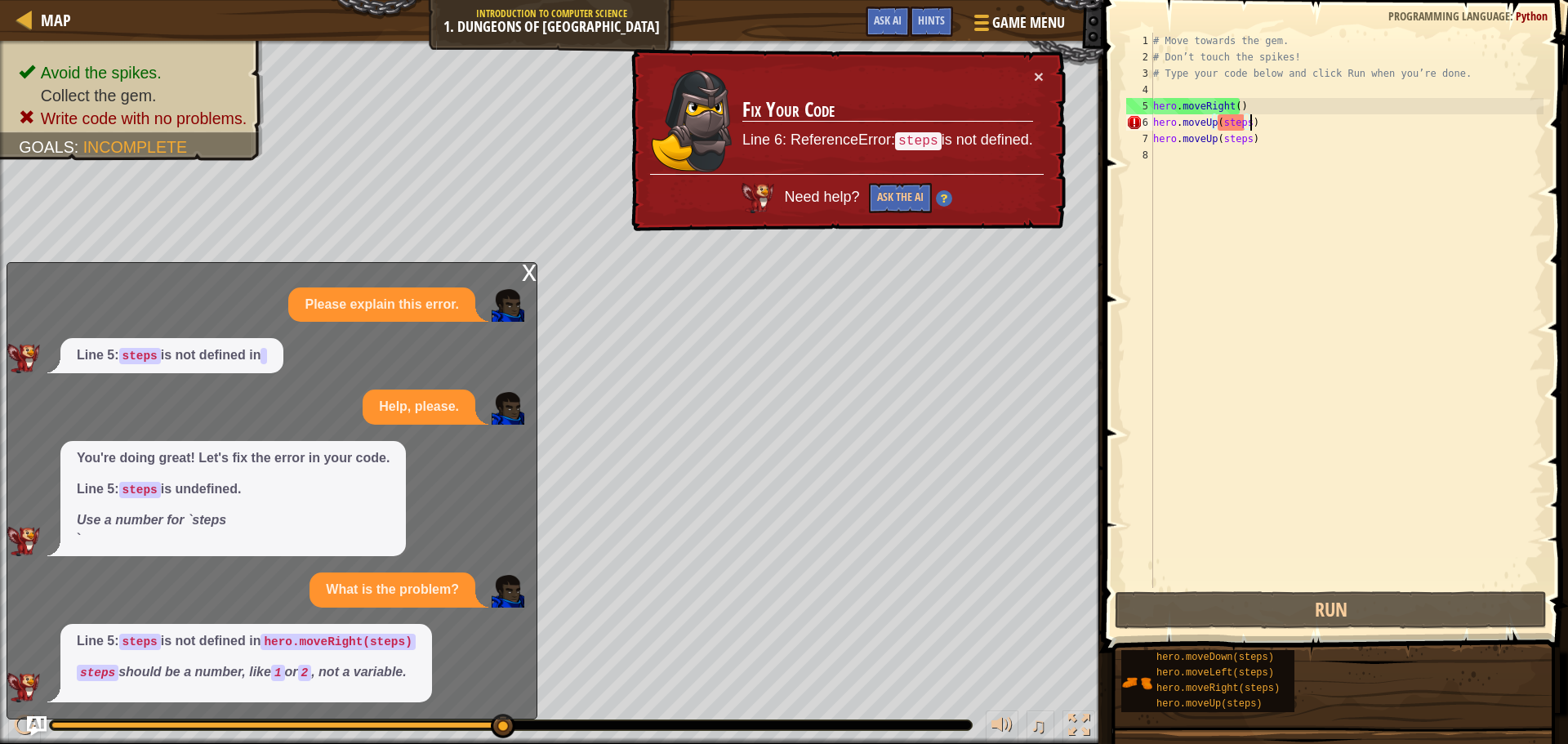
click at [1289, 130] on div "# Move towards the gem. # Don’t touch the spikes! # Type your code below and cl…" at bounding box center [1347, 326] width 393 height 588
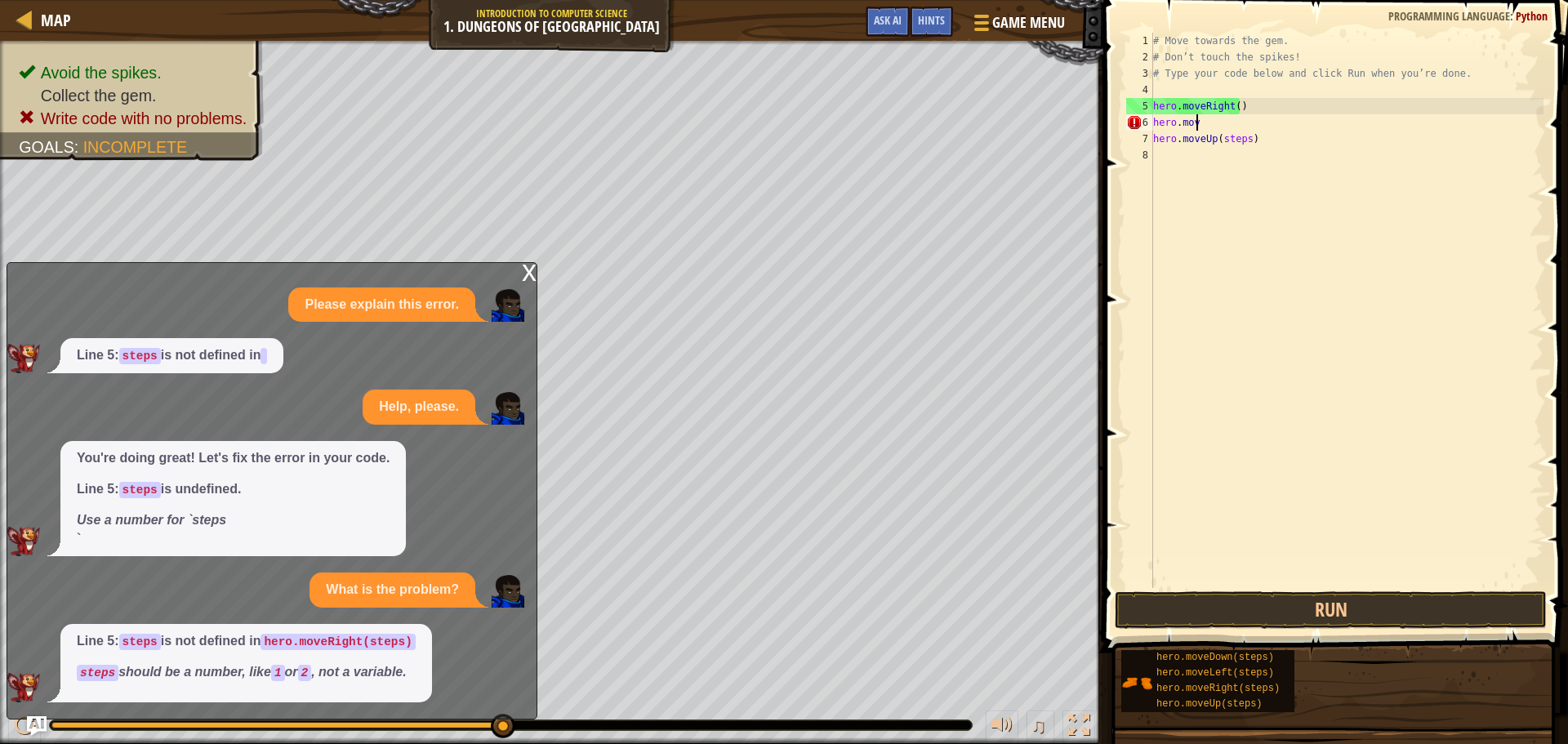
type textarea "h"
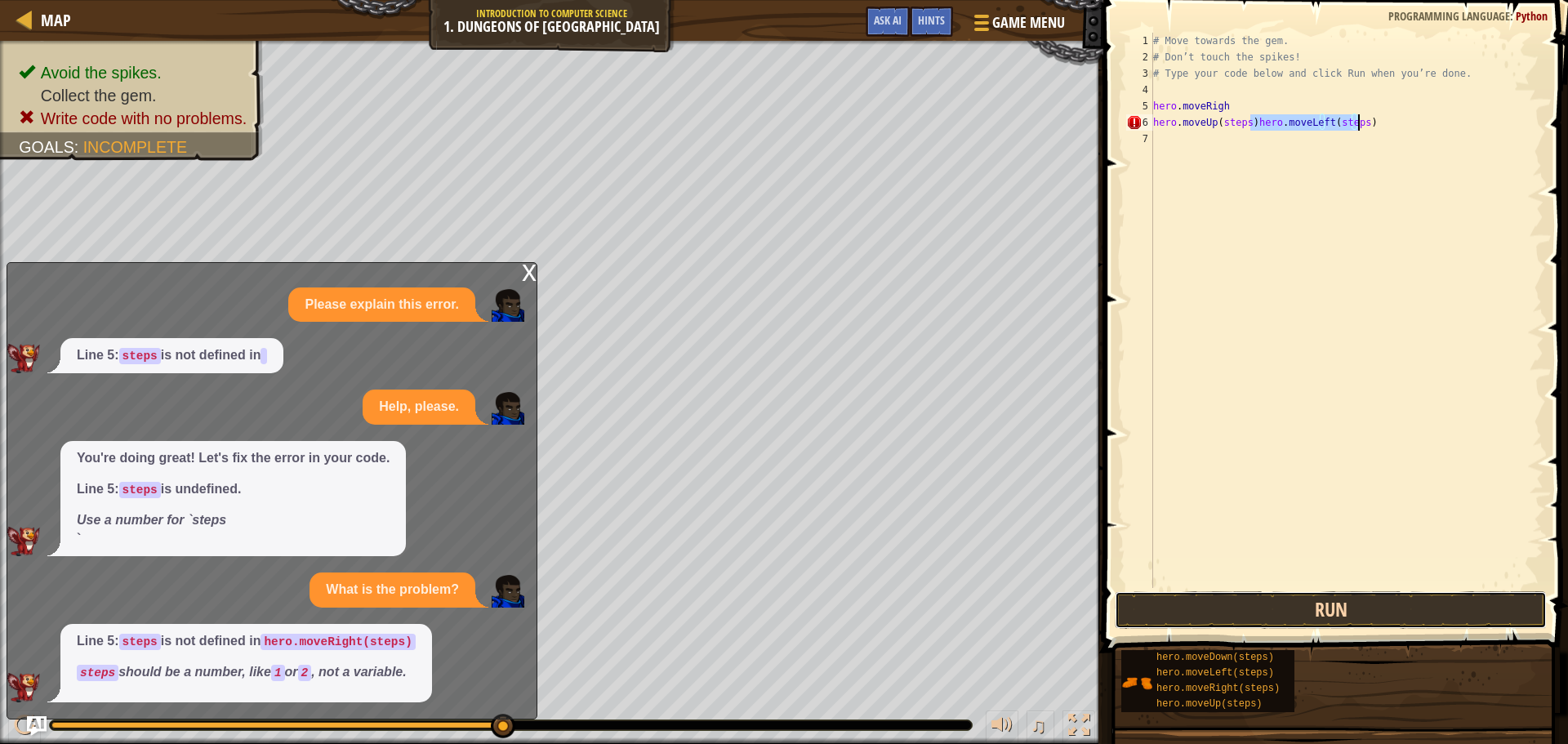
click at [1319, 599] on button "Run" at bounding box center [1330, 609] width 432 height 37
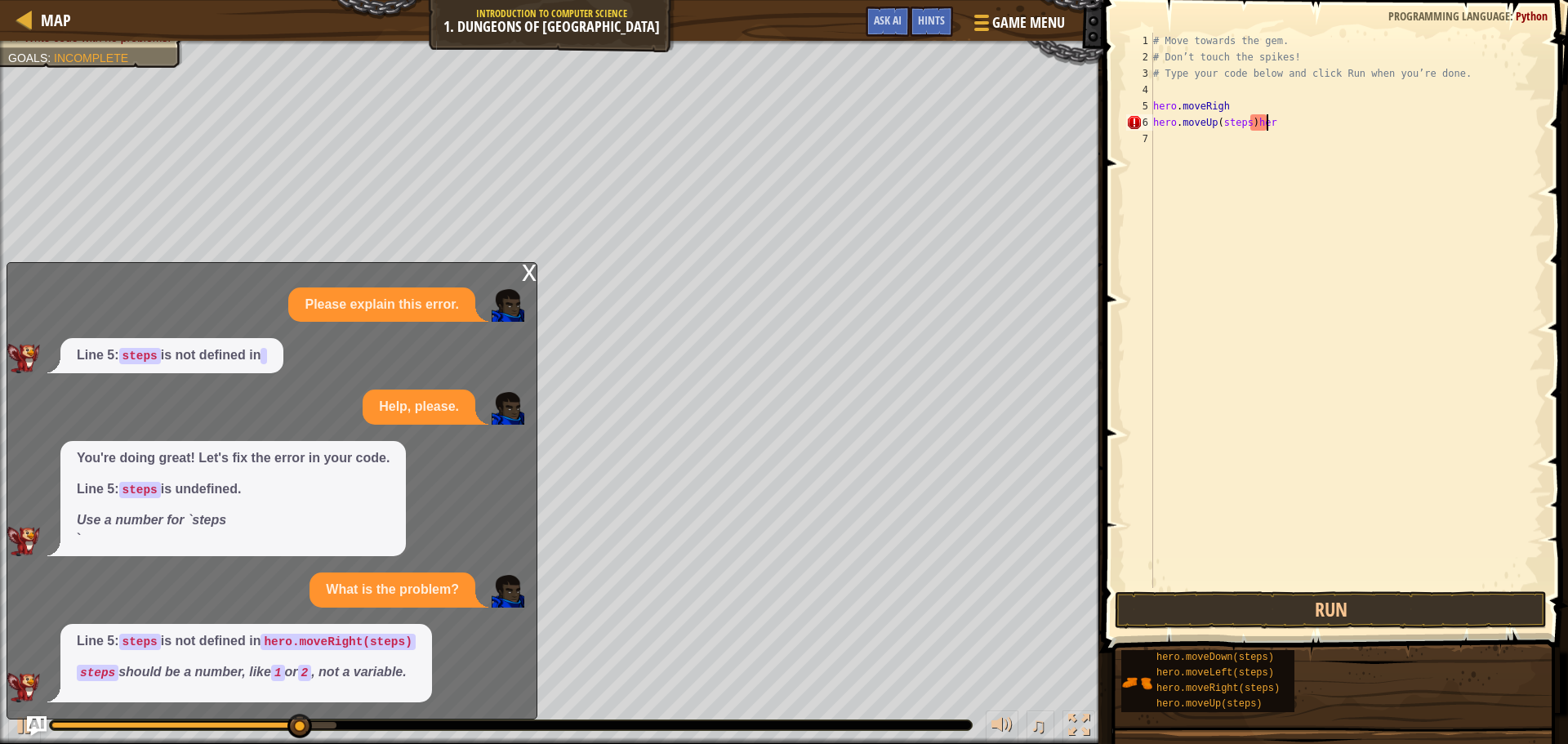
type textarea "hero.moveUp(steps"
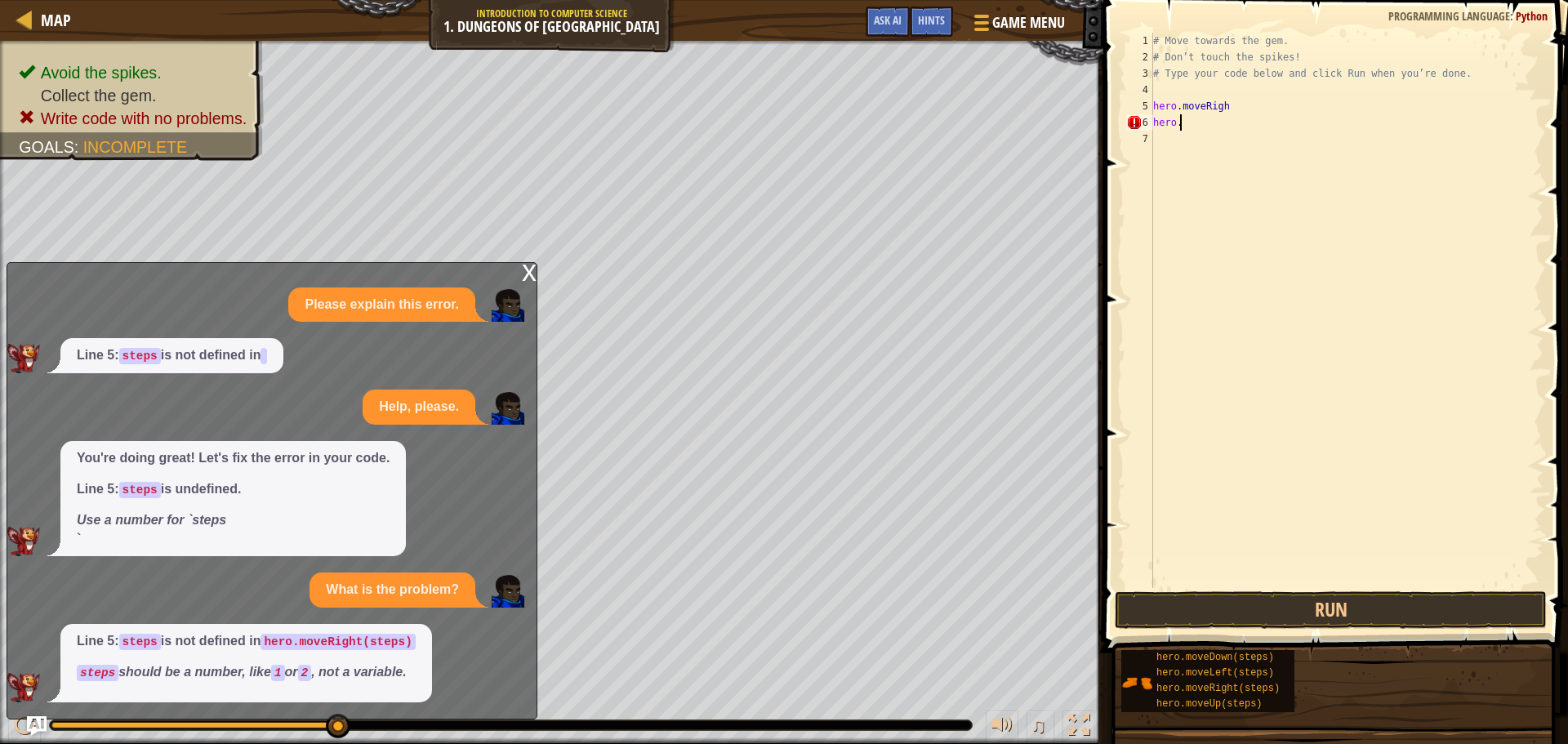
scroll to position [7, 0]
type textarea "h"
click at [1369, 612] on button "Run" at bounding box center [1330, 609] width 432 height 37
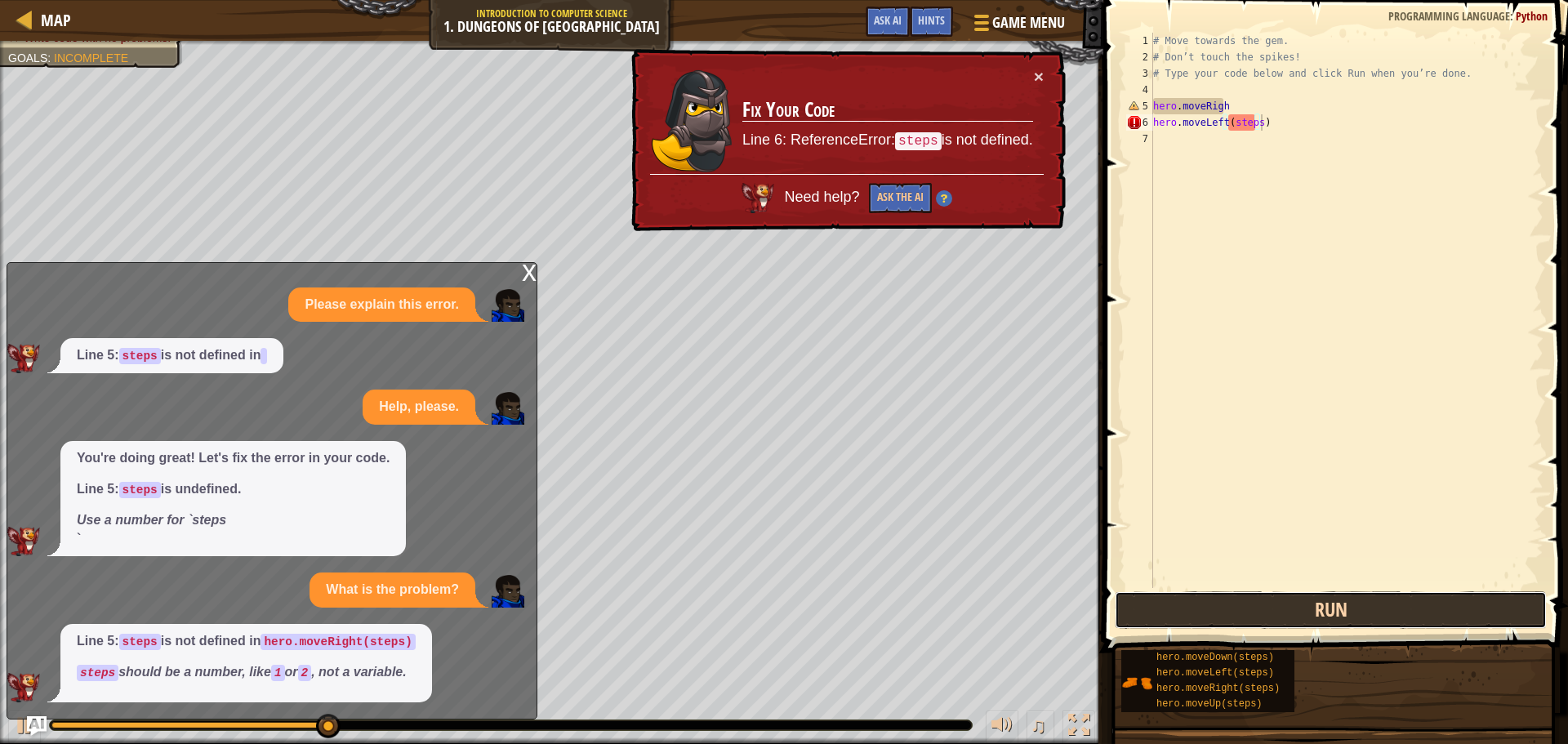
click at [1366, 610] on button "Run" at bounding box center [1330, 609] width 432 height 37
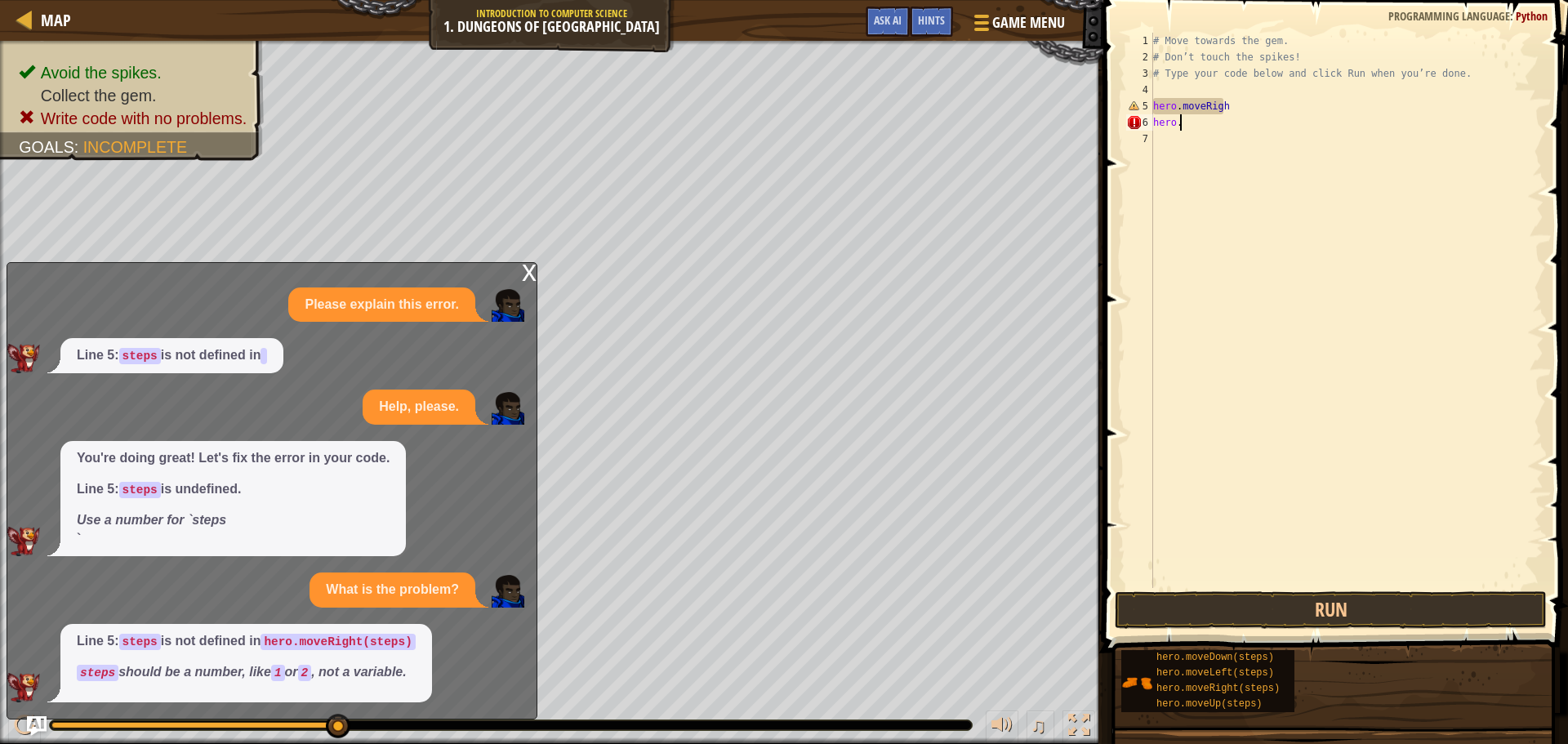
type textarea "h"
click at [1228, 111] on div "# Move towards the gem. # Don’t touch the spikes! # Type your code below and cl…" at bounding box center [1347, 326] width 393 height 588
type textarea "h"
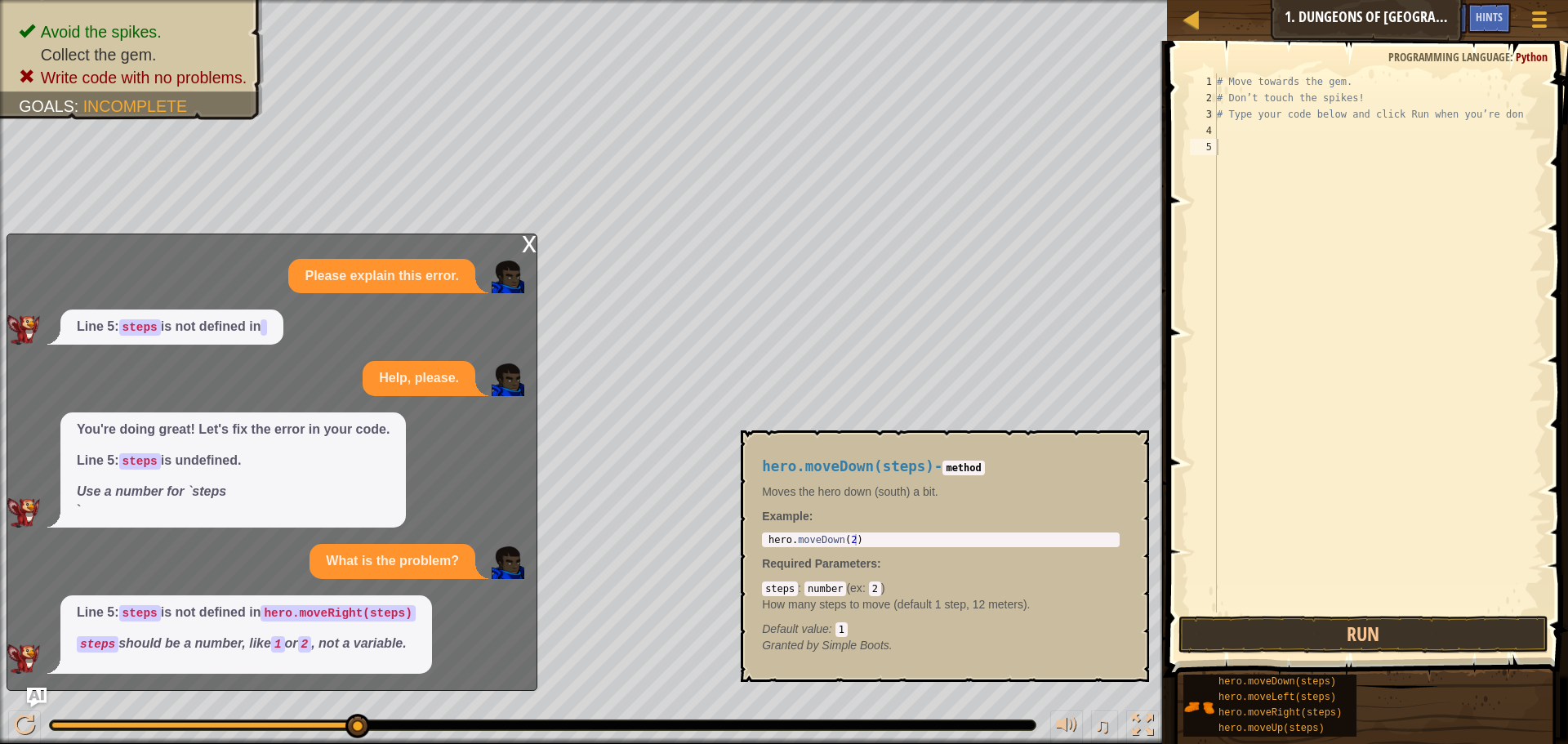
type textarea "hero.moveRight(steps)"
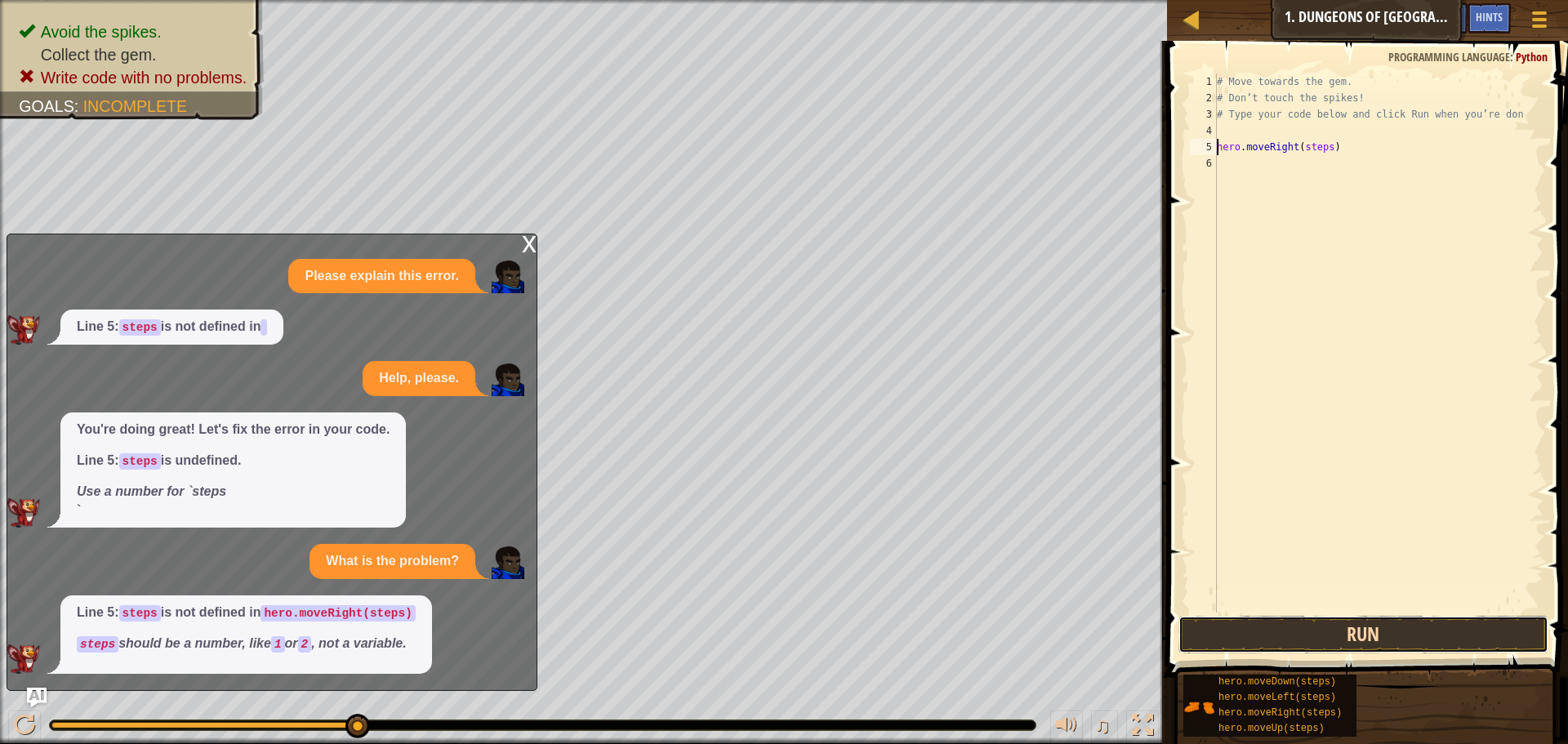
click at [1310, 639] on button "Run" at bounding box center [1364, 634] width 370 height 37
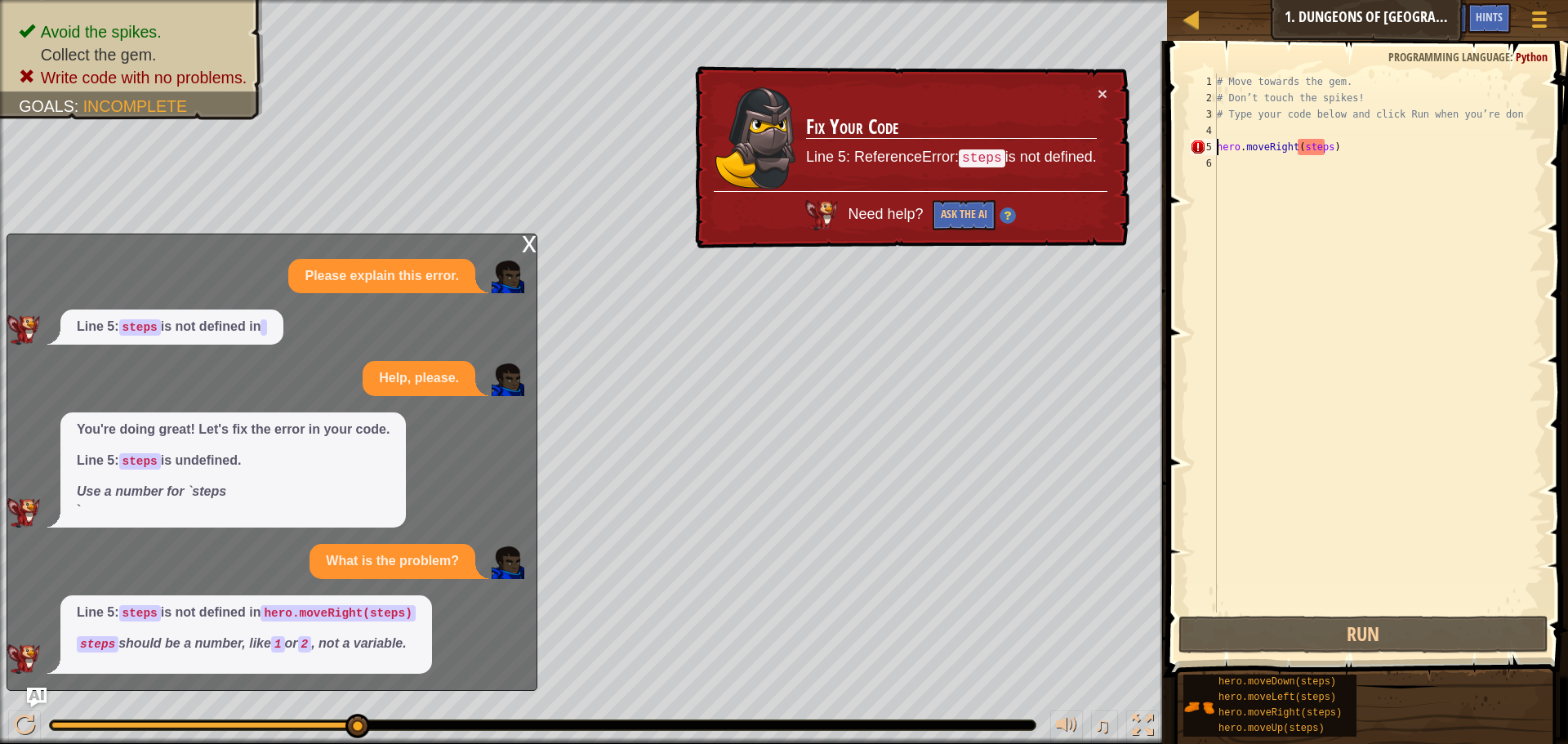
click at [1111, 88] on div "× Fix Your Code Line 5: ReferenceError: steps is not defined. Need help? Ask th…" at bounding box center [910, 157] width 437 height 183
click at [1102, 94] on button "×" at bounding box center [1102, 92] width 10 height 17
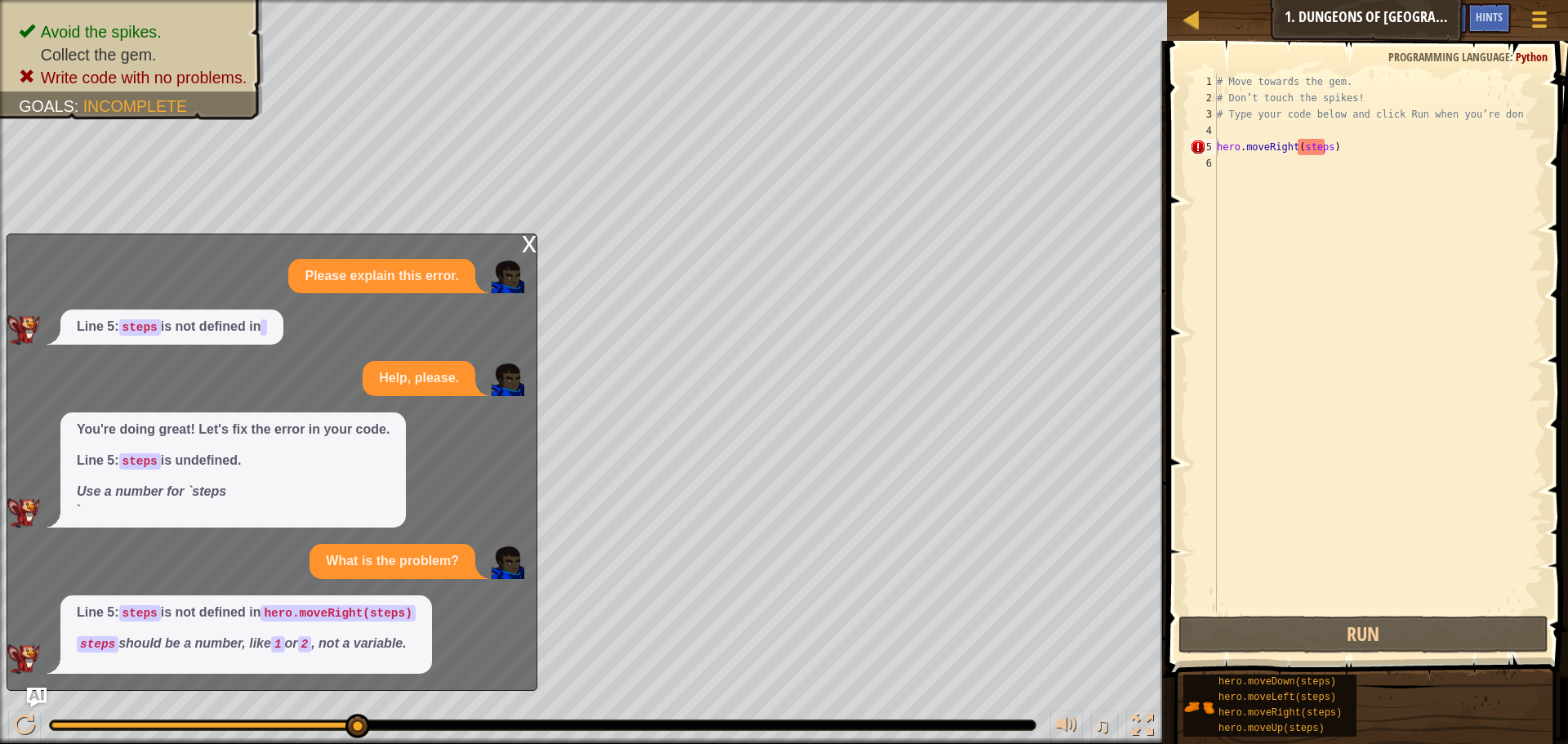
click at [528, 251] on div "x" at bounding box center [529, 242] width 15 height 17
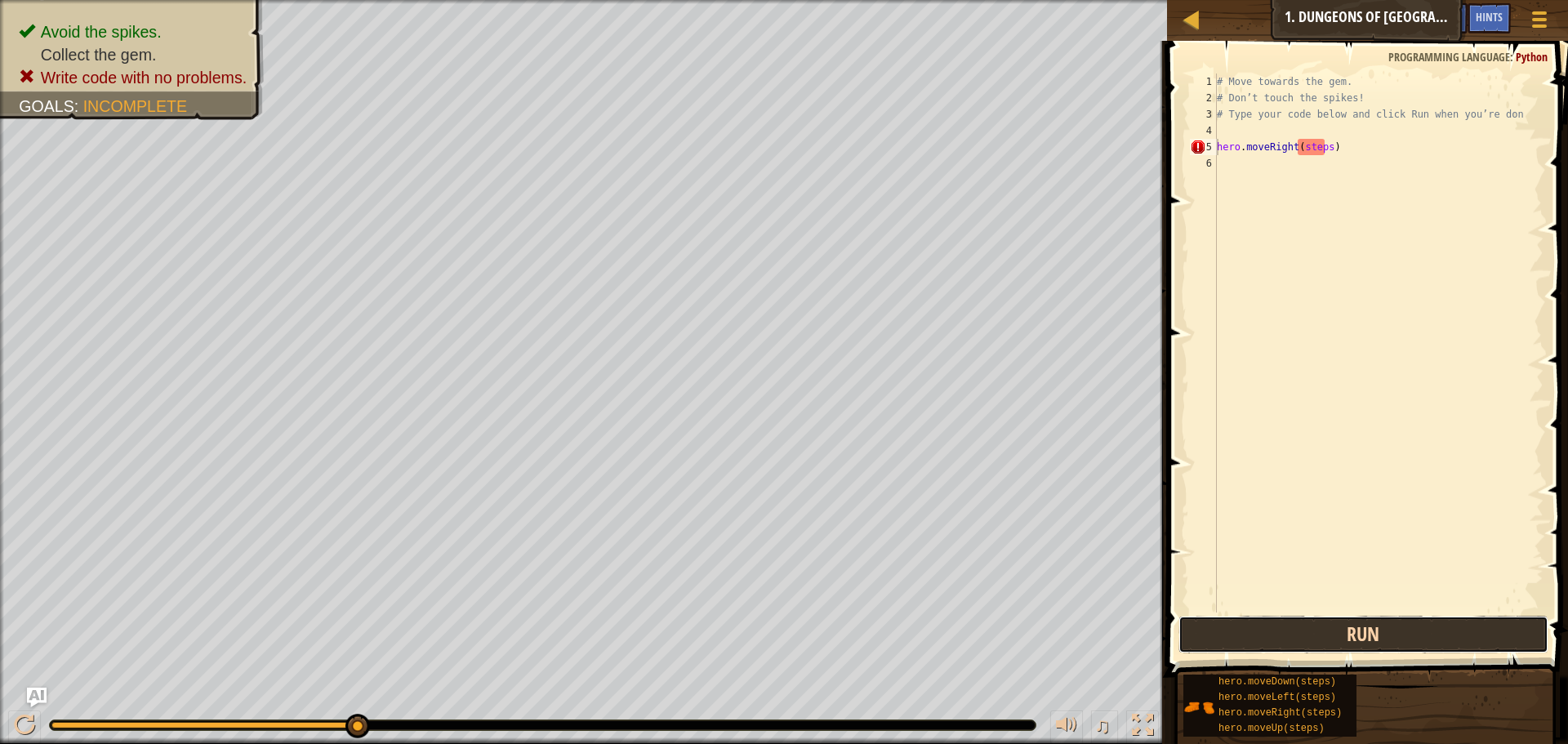
click at [1314, 635] on button "Run" at bounding box center [1364, 634] width 370 height 37
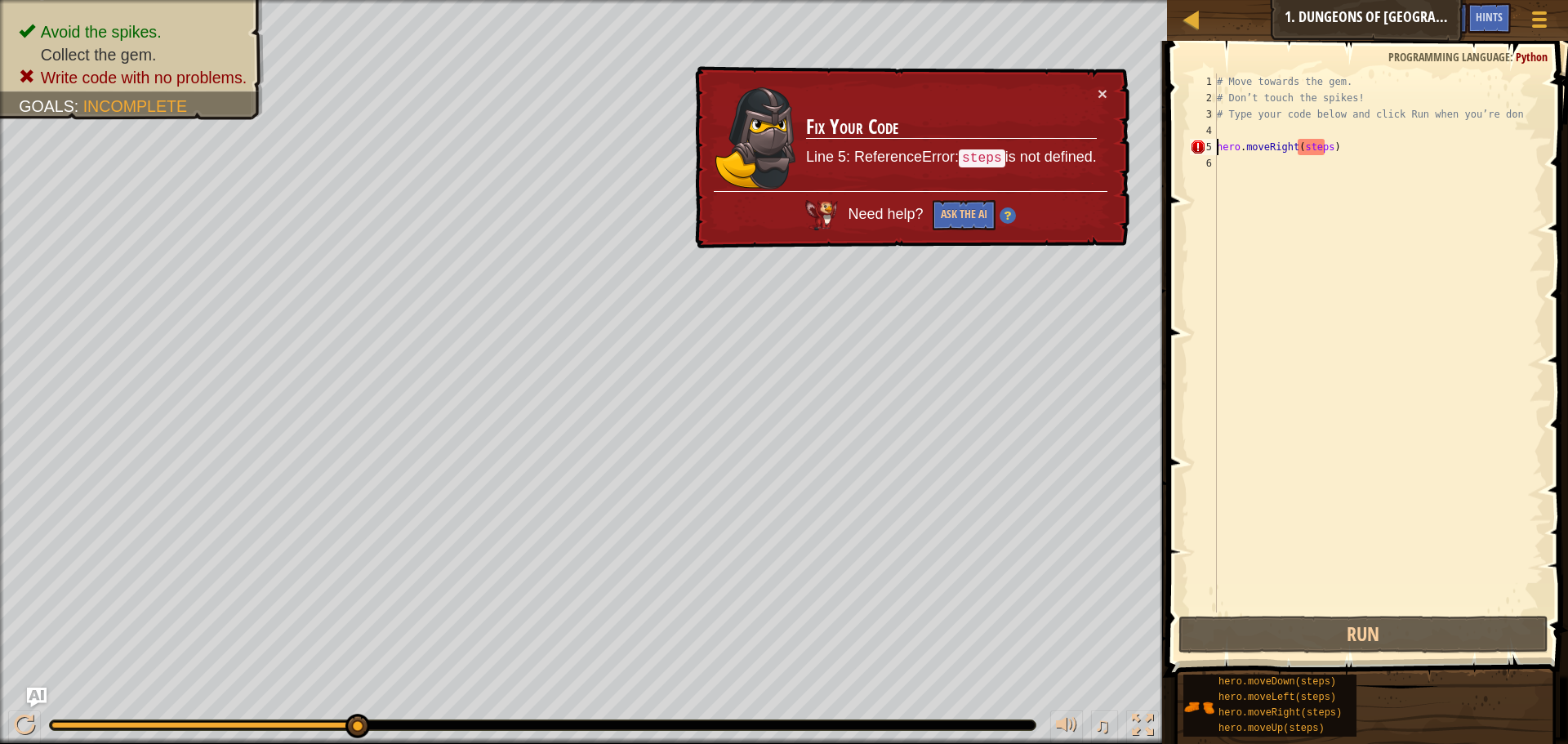
click at [1328, 142] on div "# Move towards the gem. # Don’t touch the spikes! # Type your code below and cl…" at bounding box center [1378, 359] width 330 height 571
click at [948, 206] on button "Ask the AI" at bounding box center [964, 215] width 63 height 30
